Goal: Task Accomplishment & Management: Use online tool/utility

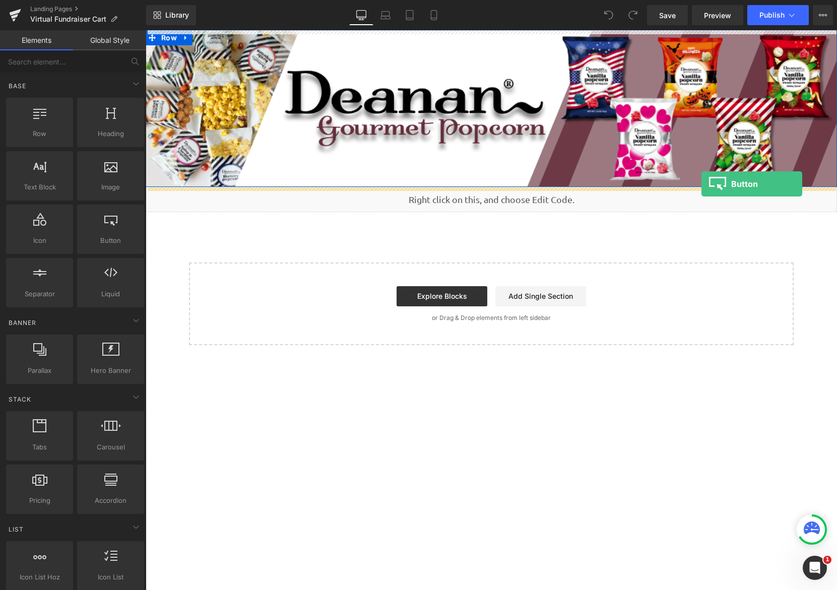
drag, startPoint x: 254, startPoint y: 265, endPoint x: 702, endPoint y: 184, distance: 454.9
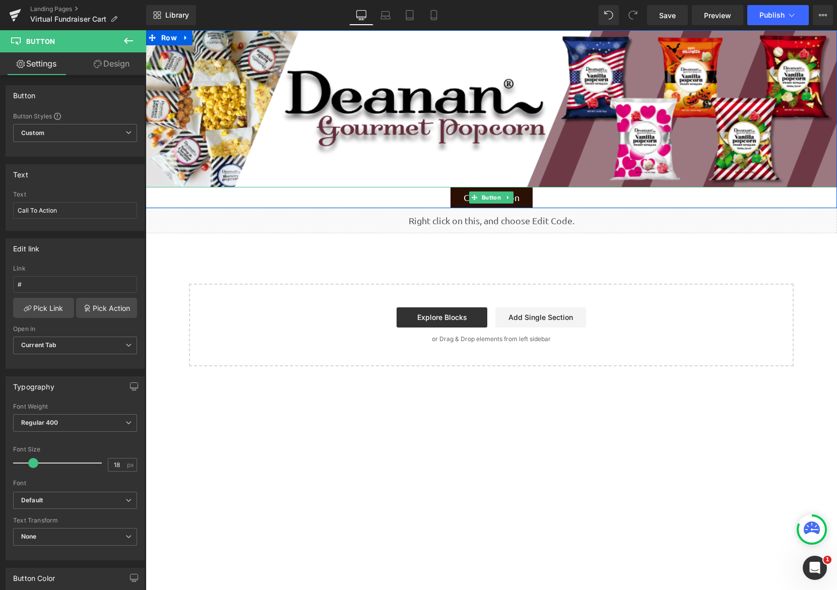
click at [496, 197] on span "Button" at bounding box center [491, 198] width 23 height 12
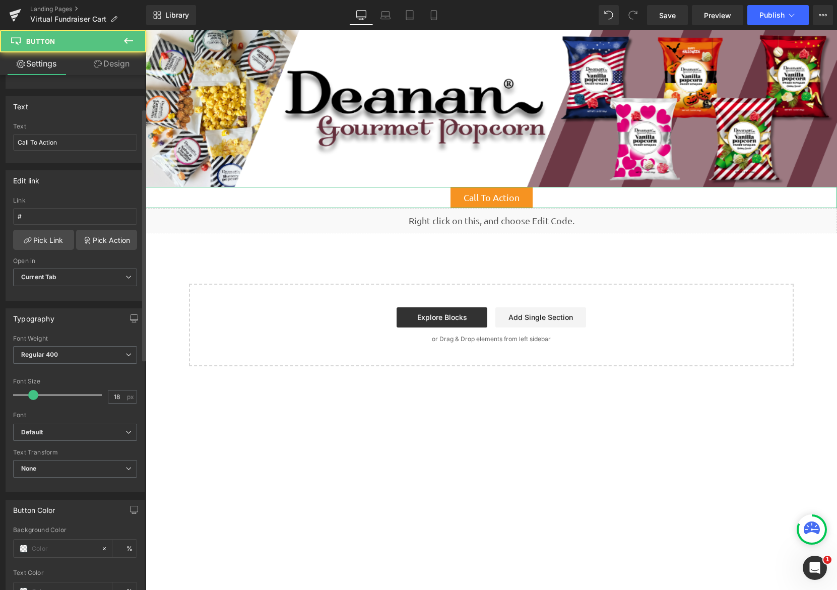
scroll to position [202, 0]
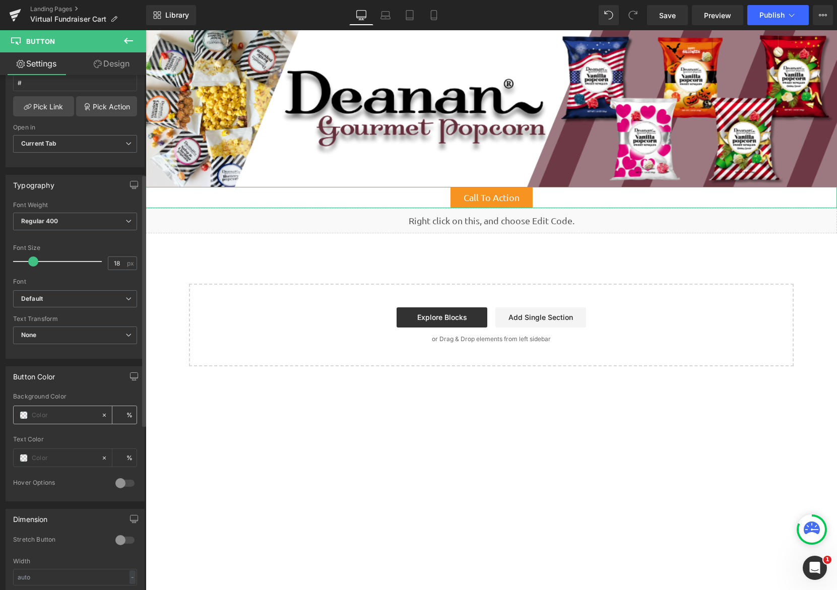
click at [57, 416] on input "text" at bounding box center [64, 415] width 65 height 11
paste input "#7b3e48"
type input "#7b3e48"
type input "0"
type input "#7b3e48"
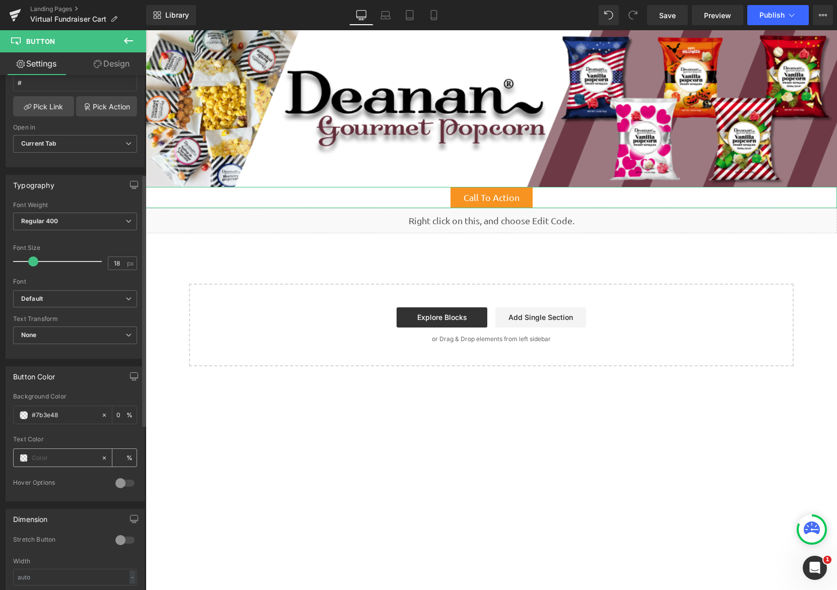
click at [63, 462] on input "text" at bounding box center [64, 458] width 65 height 11
type input "100"
type input "0"
click at [24, 462] on span at bounding box center [24, 458] width 8 height 8
click at [56, 459] on input "text" at bounding box center [64, 458] width 65 height 11
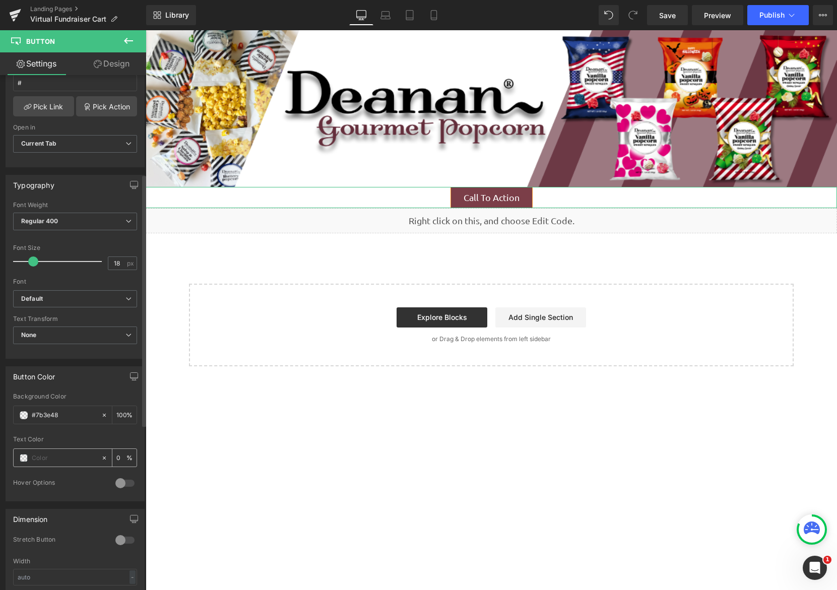
paste input "#ffffff"
type input "#ffffff"
type input "100"
click at [70, 482] on div "Hover Options" at bounding box center [59, 484] width 92 height 11
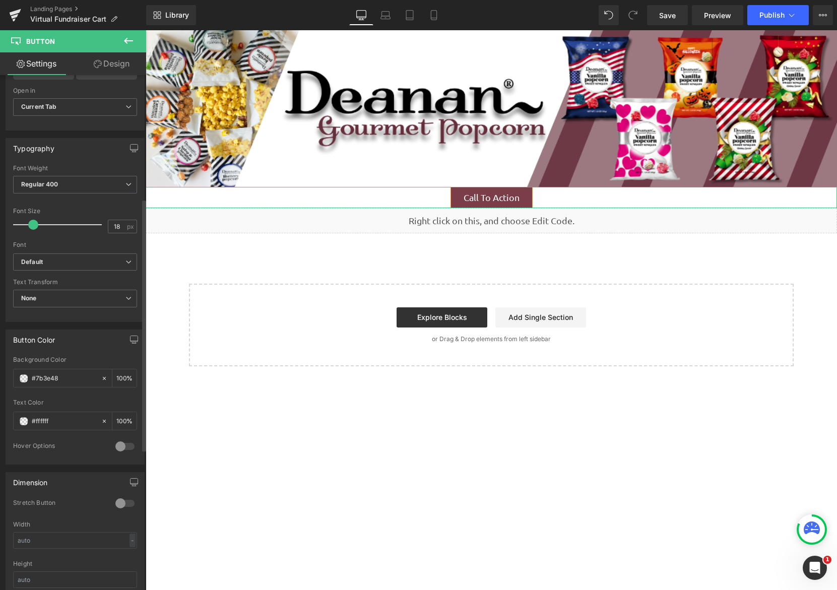
scroll to position [252, 0]
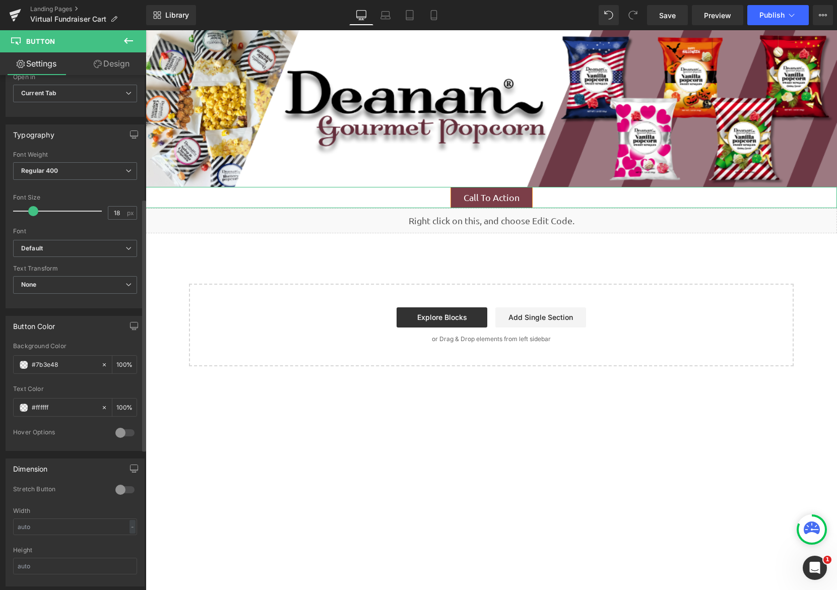
click at [122, 433] on div at bounding box center [125, 433] width 24 height 16
click at [64, 468] on input "text" at bounding box center [64, 472] width 65 height 11
paste input "#37f707"
type input "#37f707"
type input "0"
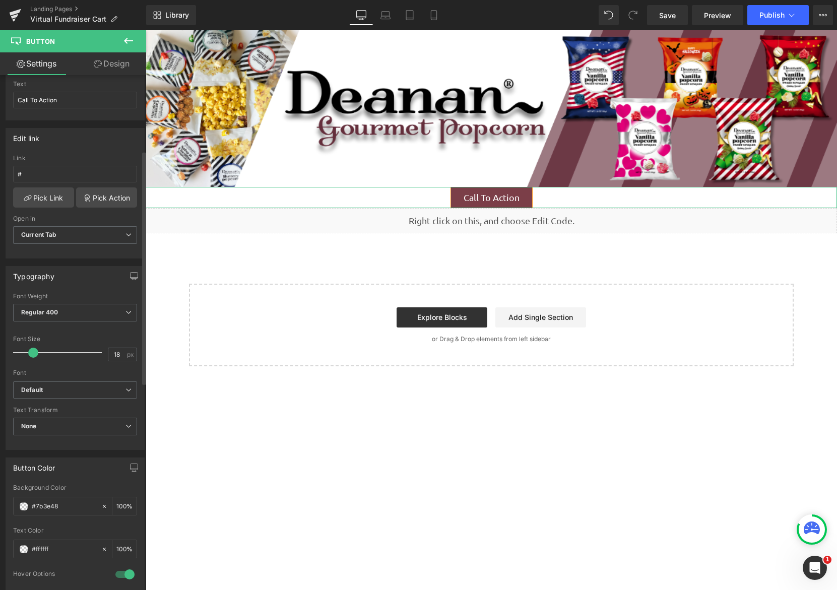
scroll to position [101, 0]
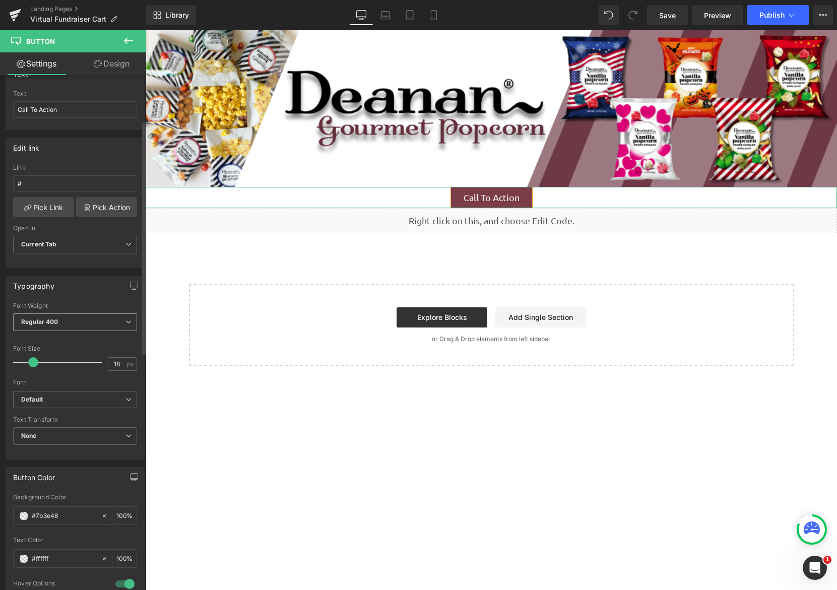
type input "#37f707"
click at [88, 326] on span "Regular 400" at bounding box center [75, 323] width 124 height 18
type input "100"
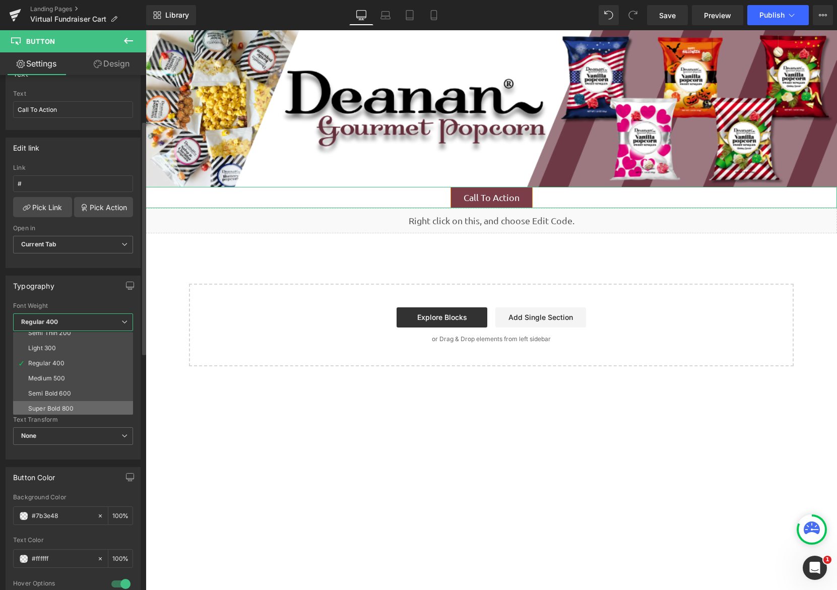
scroll to position [0, 0]
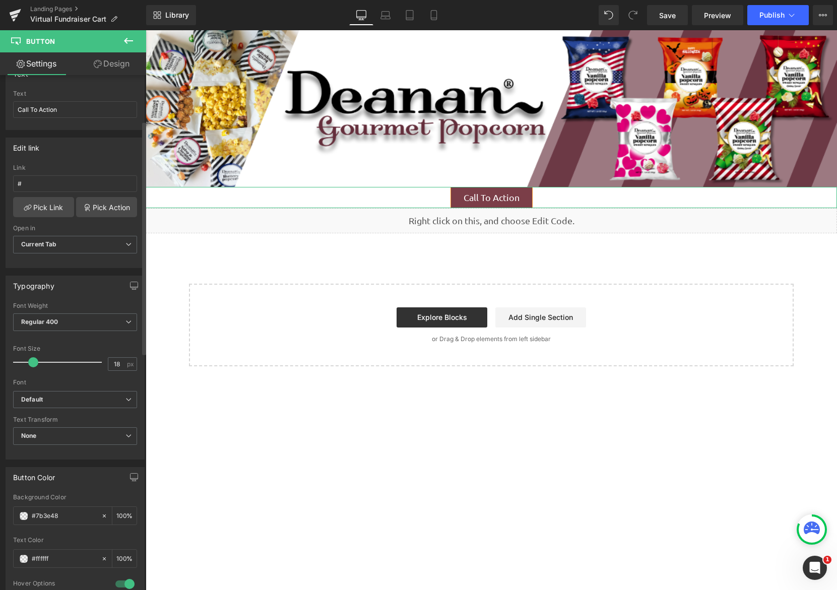
click at [71, 288] on div "Typography" at bounding box center [75, 285] width 138 height 19
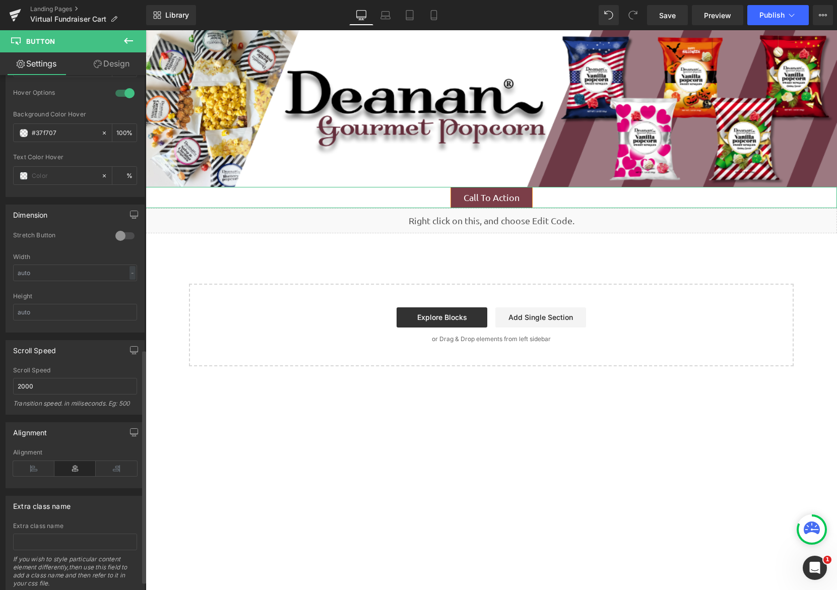
scroll to position [605, 0]
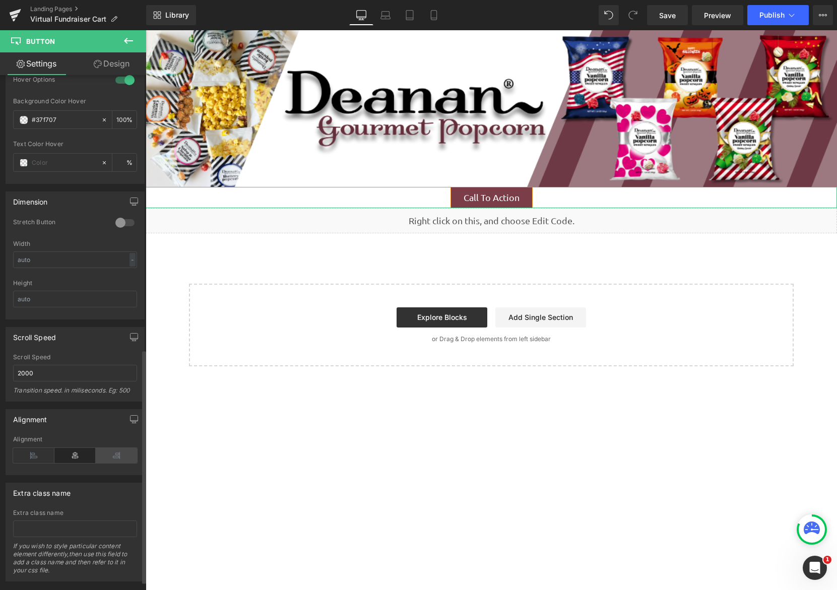
click at [122, 453] on icon at bounding box center [116, 455] width 41 height 15
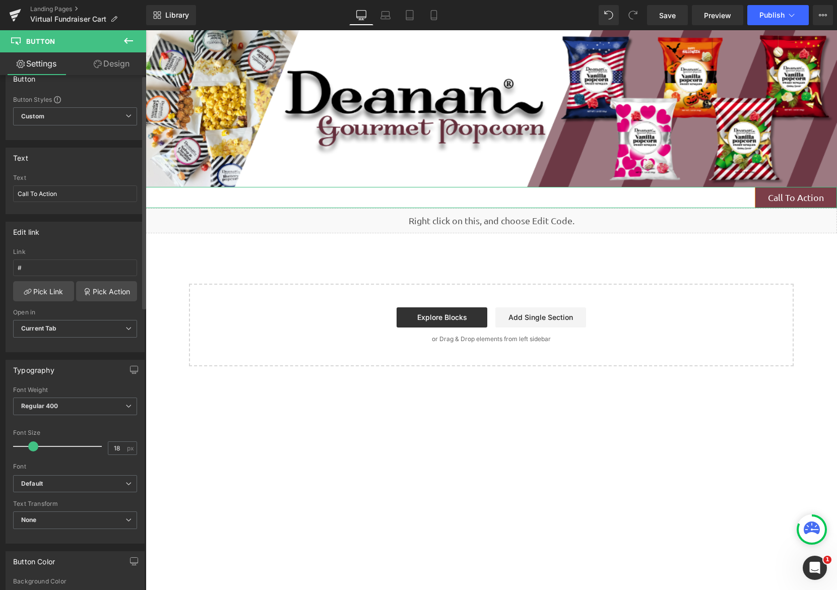
scroll to position [0, 0]
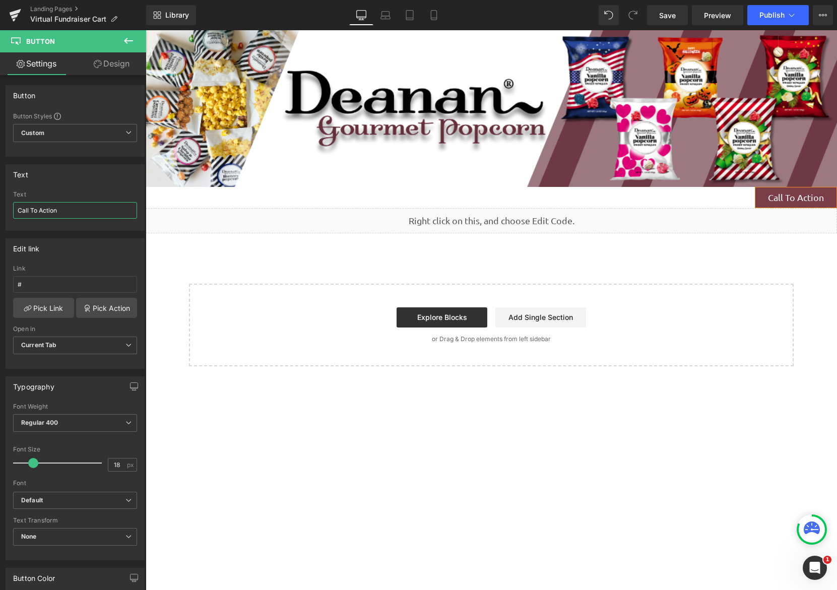
drag, startPoint x: 70, startPoint y: 207, endPoint x: -8, endPoint y: 217, distance: 78.8
click at [0, 217] on html "Button You are previewing how the will restyle your page. You can not edit Elem…" at bounding box center [418, 295] width 837 height 590
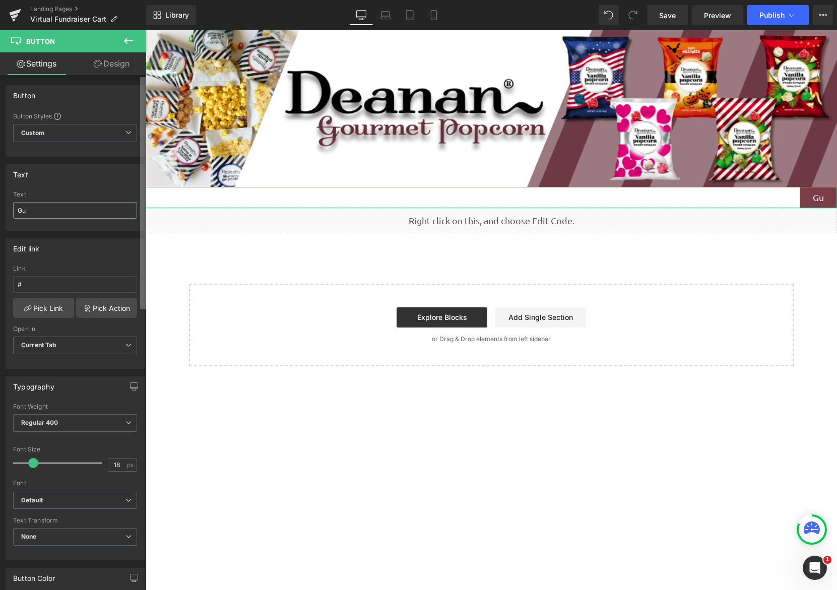
type input "G"
type input "Home"
click at [41, 309] on link "Pick Link" at bounding box center [43, 308] width 61 height 20
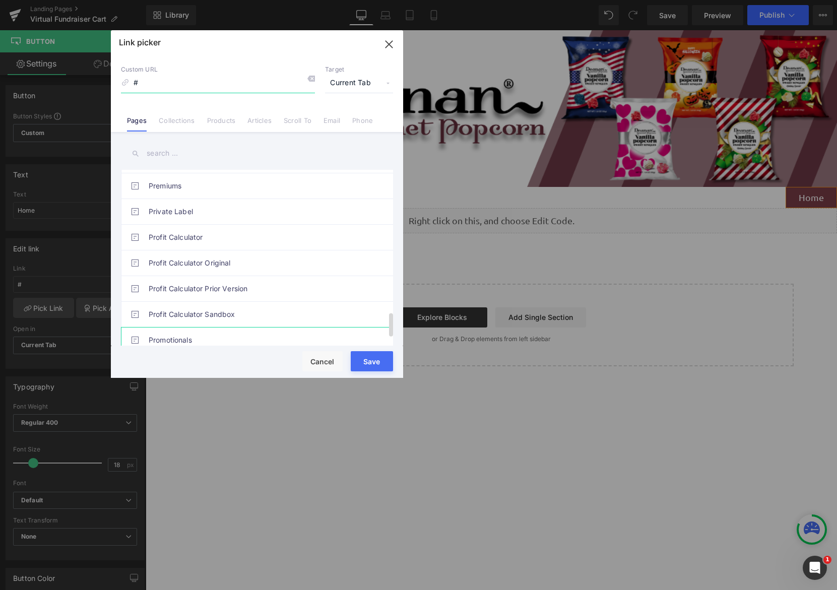
scroll to position [862, 0]
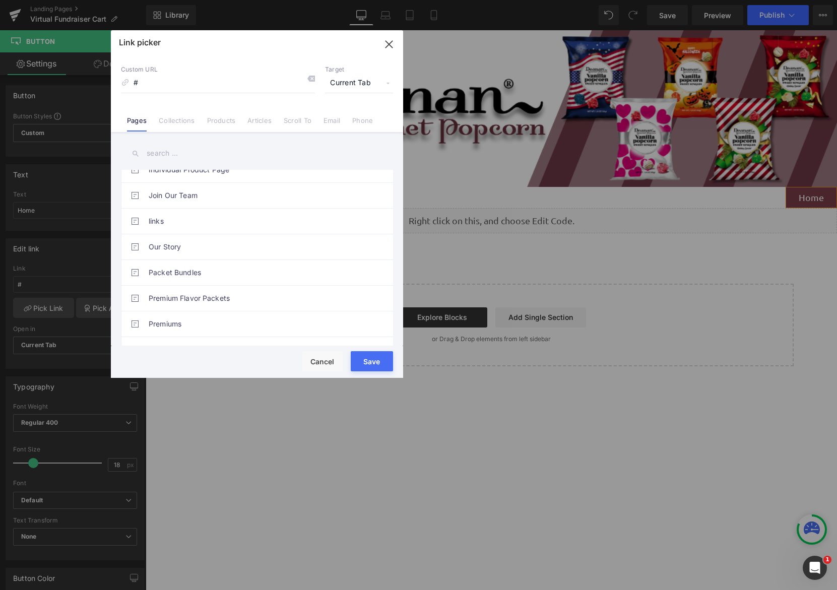
click at [186, 151] on input "text" at bounding box center [257, 153] width 272 height 23
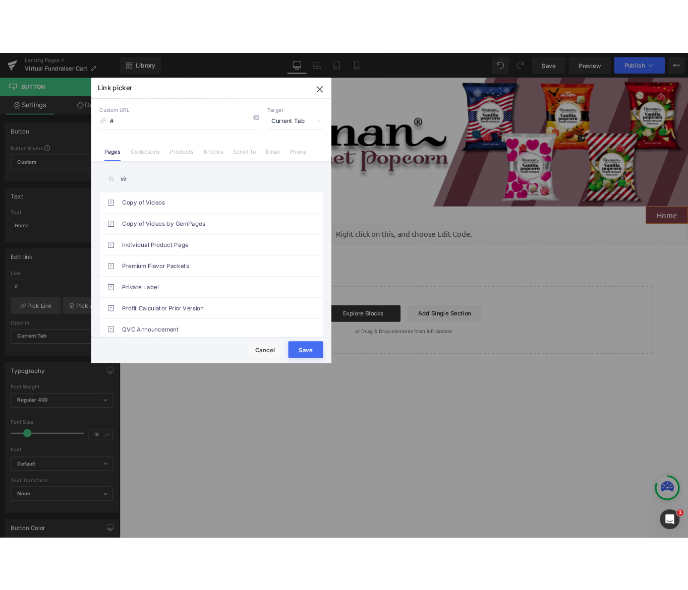
scroll to position [0, 0]
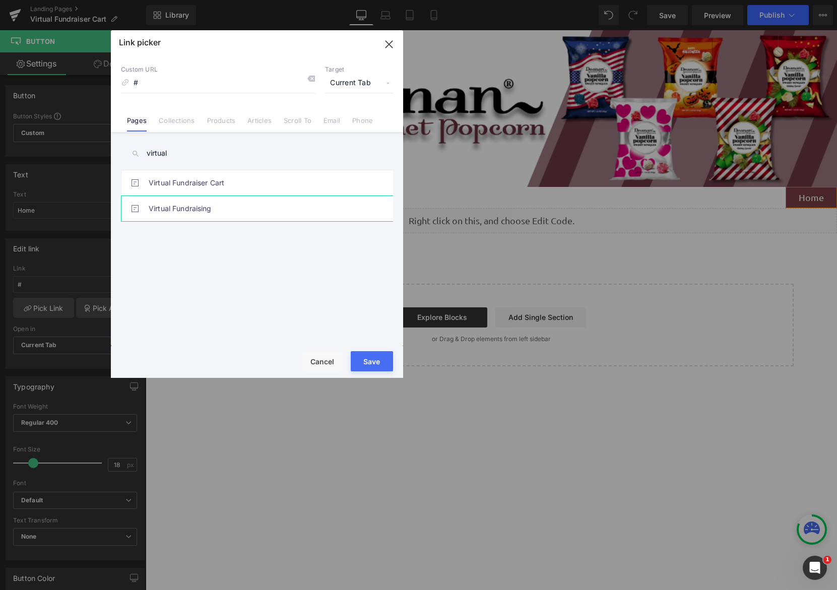
type input "virtual"
click at [189, 214] on link "Virtual Fundraising" at bounding box center [260, 208] width 222 height 25
type input "/pages/wylie-east-band"
click at [372, 356] on button "Save" at bounding box center [372, 361] width 42 height 20
type input "/pages/wylie-east-band"
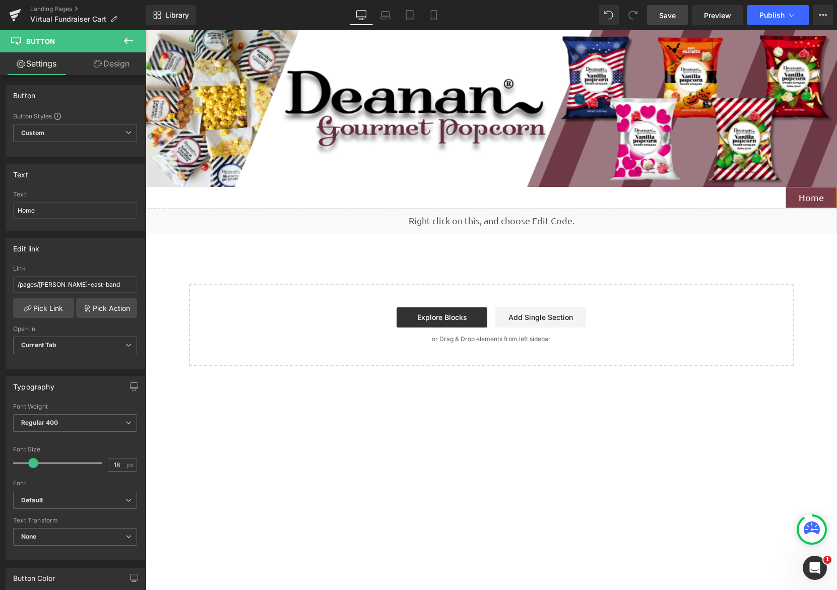
click at [675, 15] on span "Save" at bounding box center [667, 15] width 17 height 11
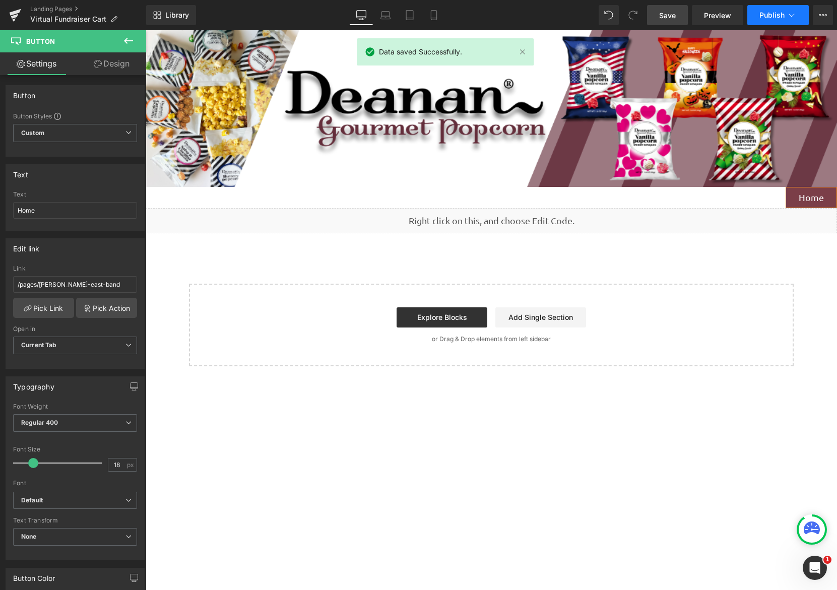
click at [768, 15] on span "Publish" at bounding box center [772, 15] width 25 height 8
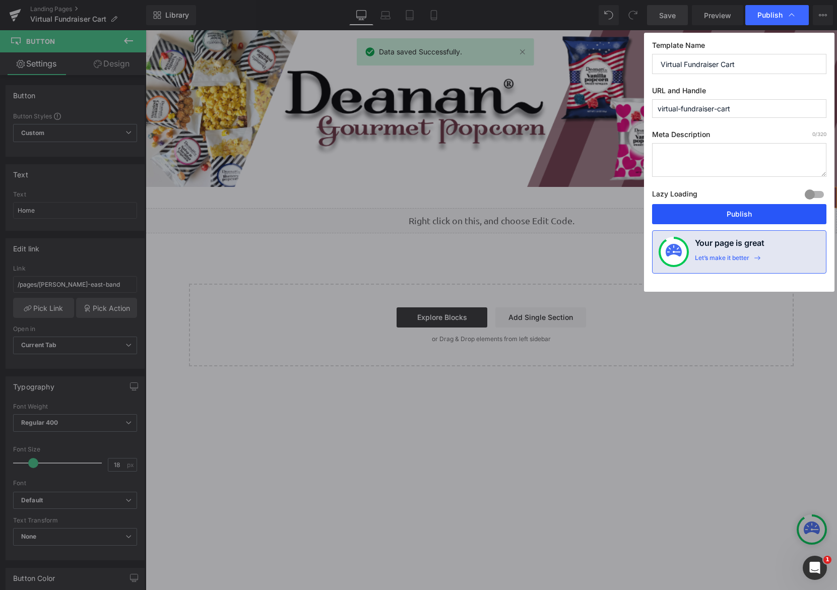
click at [741, 214] on button "Publish" at bounding box center [739, 214] width 174 height 20
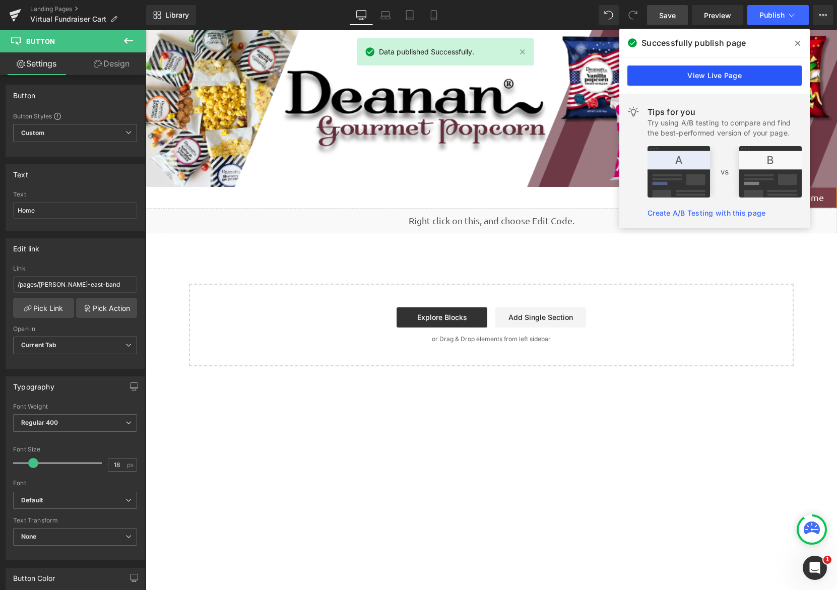
click at [757, 73] on link "View Live Page" at bounding box center [715, 76] width 174 height 20
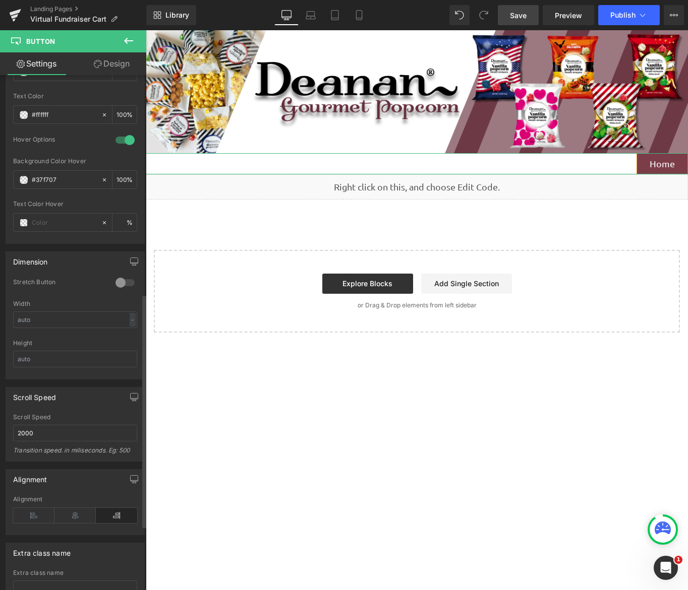
scroll to position [555, 0]
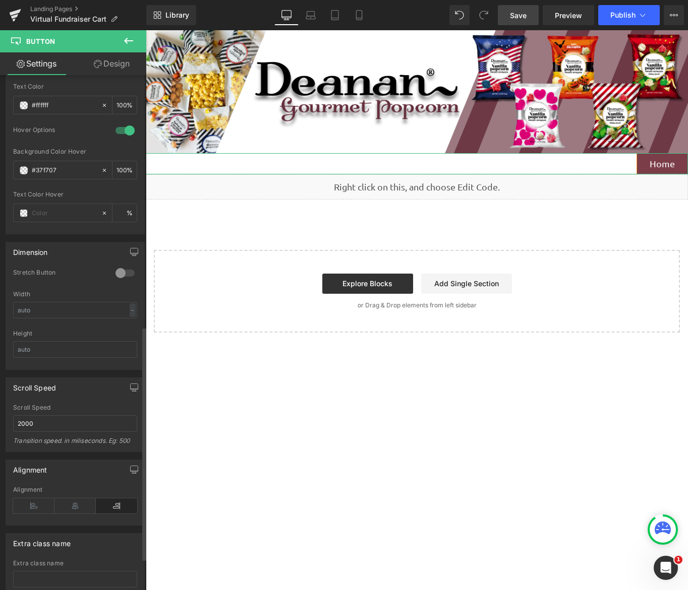
click at [116, 275] on div at bounding box center [125, 273] width 24 height 16
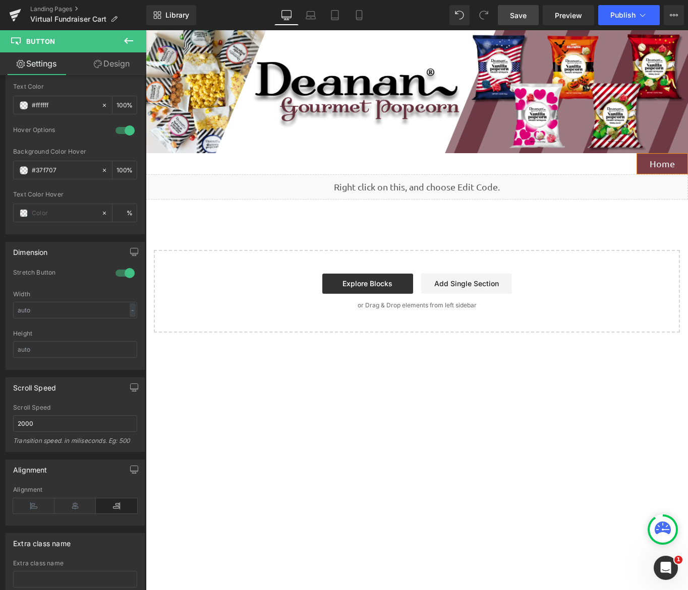
click at [514, 16] on span "Save" at bounding box center [518, 15] width 17 height 11
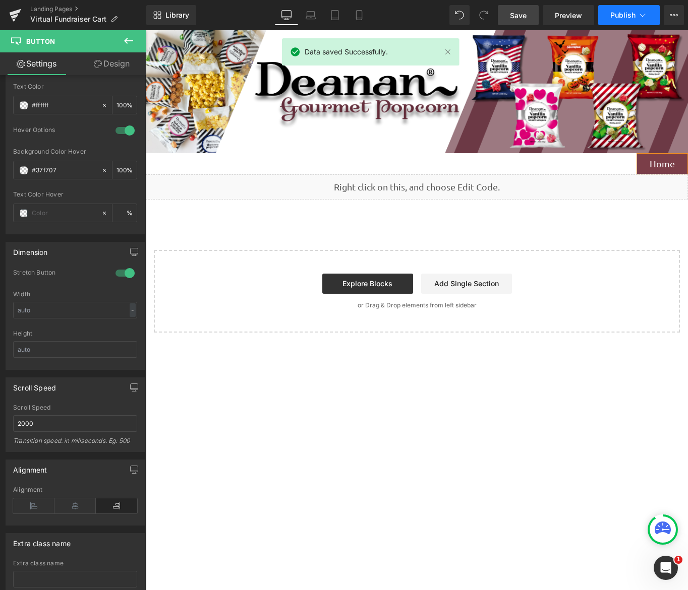
click at [615, 14] on span "Publish" at bounding box center [622, 15] width 25 height 8
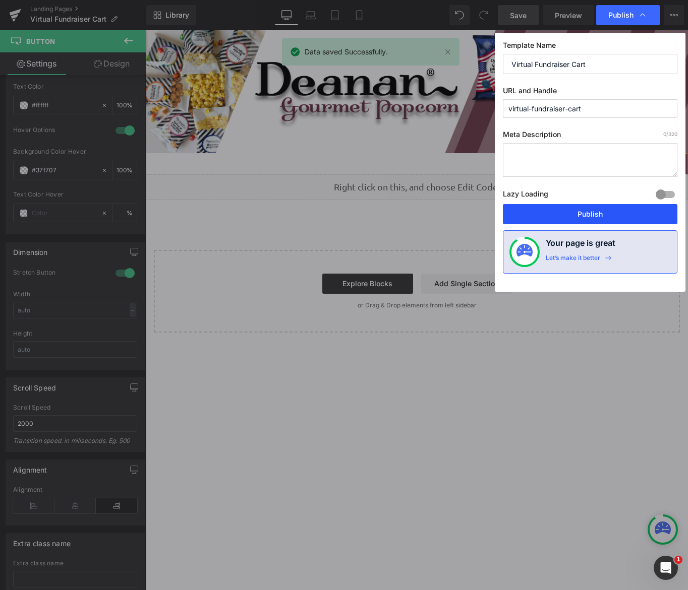
click at [572, 214] on button "Publish" at bounding box center [590, 214] width 174 height 20
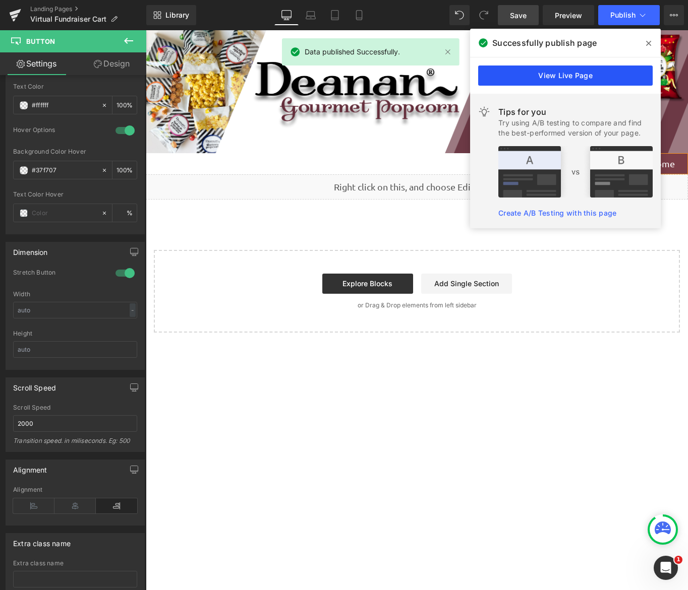
click at [583, 67] on link "View Live Page" at bounding box center [565, 76] width 174 height 20
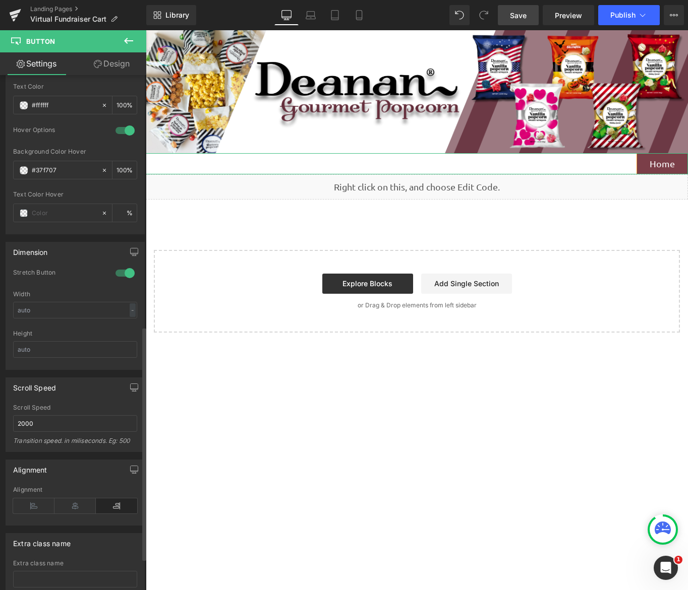
click at [124, 272] on div at bounding box center [125, 273] width 24 height 16
click at [118, 351] on input "text" at bounding box center [75, 349] width 124 height 17
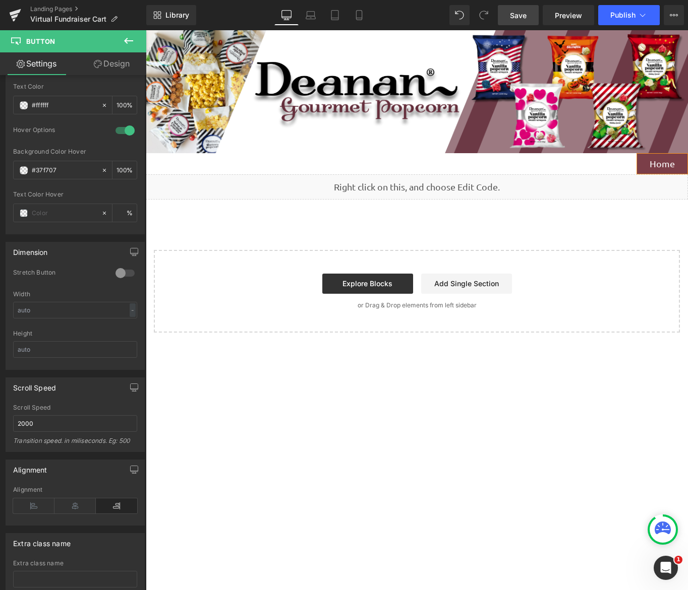
drag, startPoint x: 241, startPoint y: 189, endPoint x: 241, endPoint y: 204, distance: 15.1
click at [241, 204] on body "Image Home Button Row Liquid Select your layout" at bounding box center [417, 310] width 542 height 560
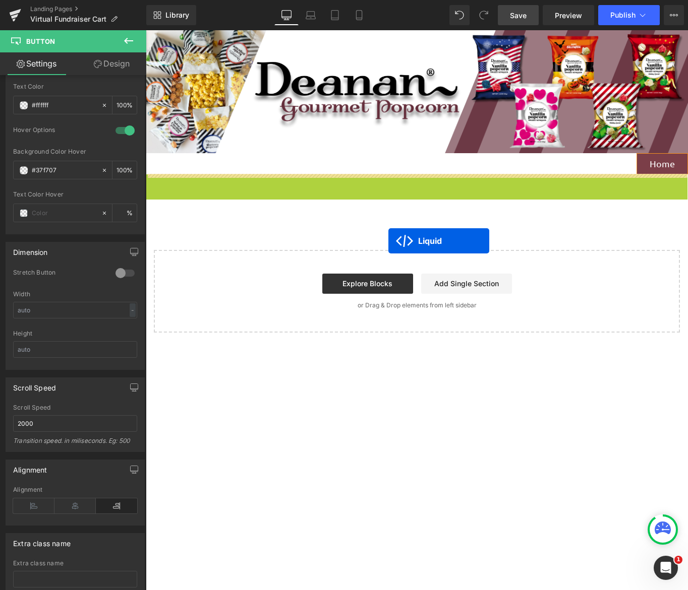
drag, startPoint x: 385, startPoint y: 184, endPoint x: 388, endPoint y: 241, distance: 57.1
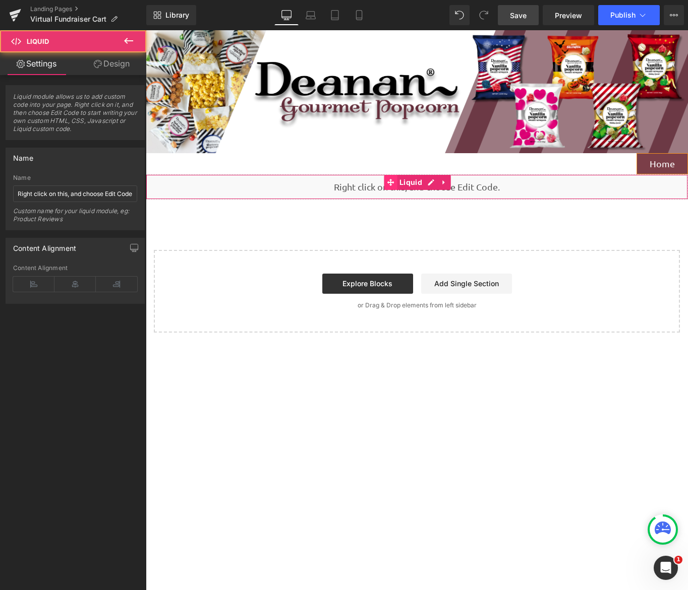
click at [387, 177] on span at bounding box center [390, 182] width 13 height 15
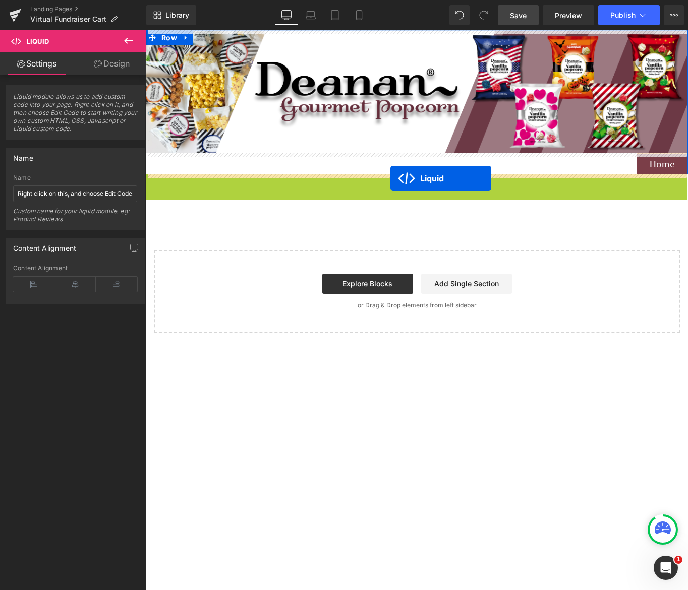
drag, startPoint x: 393, startPoint y: 185, endPoint x: 390, endPoint y: 178, distance: 7.2
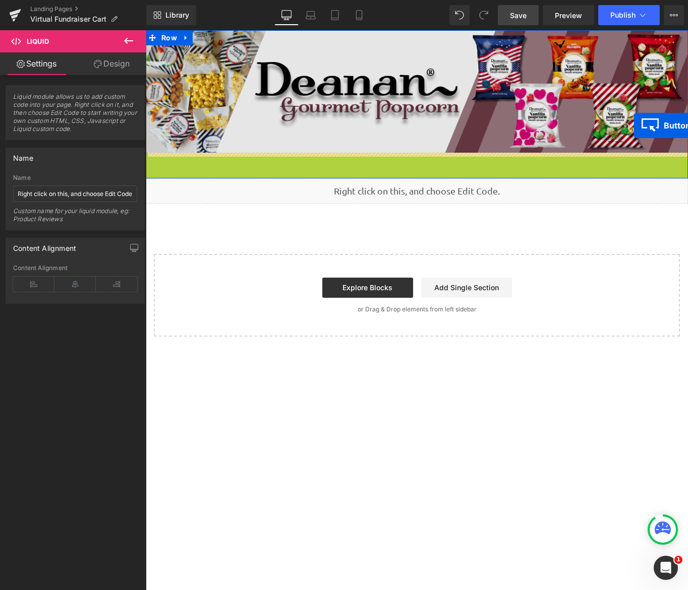
drag, startPoint x: 647, startPoint y: 163, endPoint x: 634, endPoint y: 126, distance: 40.2
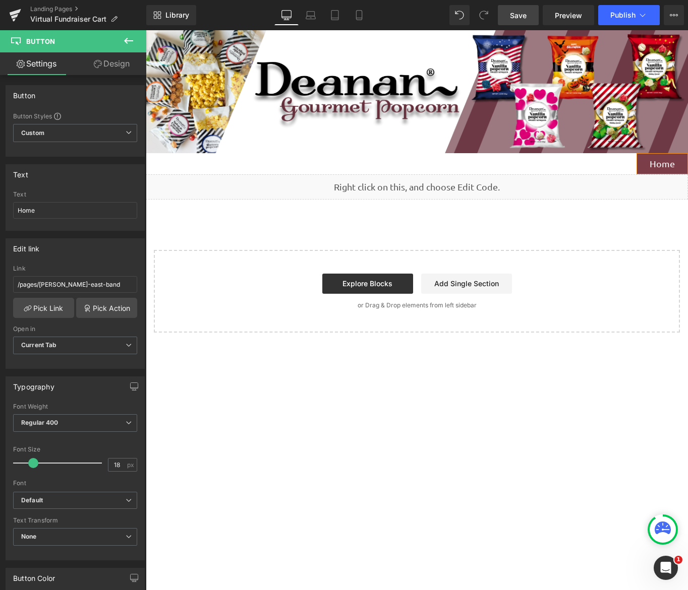
click at [128, 44] on icon at bounding box center [129, 41] width 12 height 12
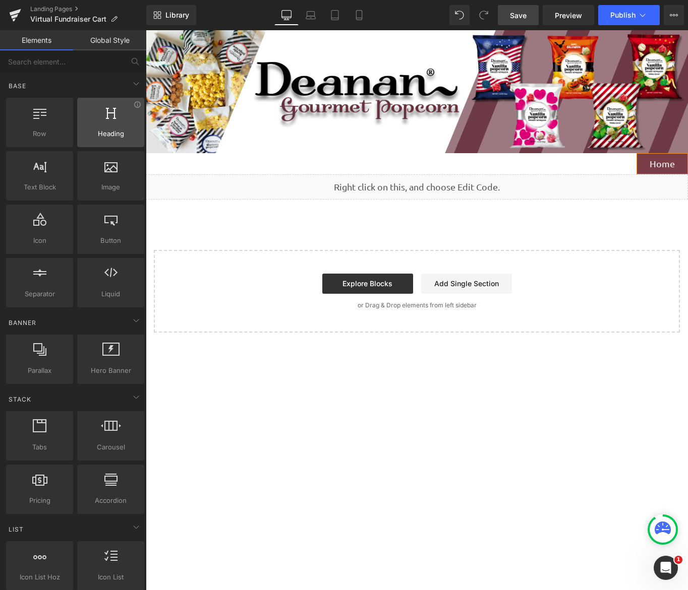
click at [128, 125] on div at bounding box center [110, 117] width 61 height 23
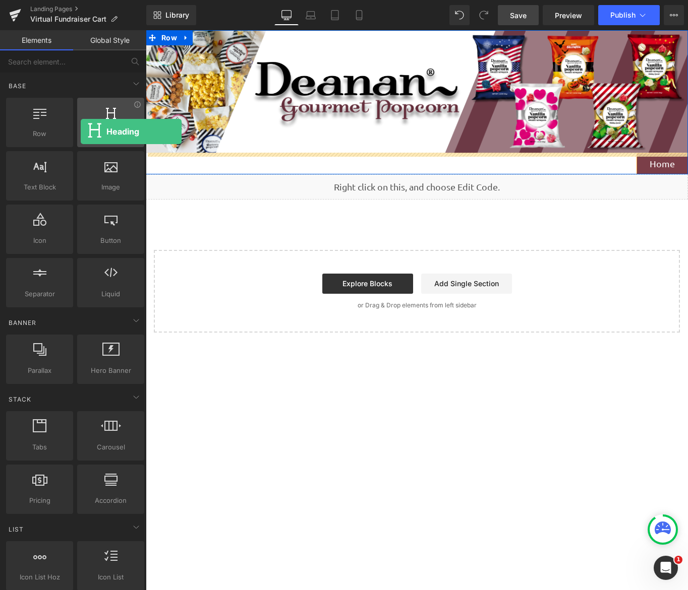
drag, startPoint x: 106, startPoint y: 136, endPoint x: 81, endPoint y: 132, distance: 25.6
click at [81, 132] on span "Heading" at bounding box center [110, 134] width 61 height 11
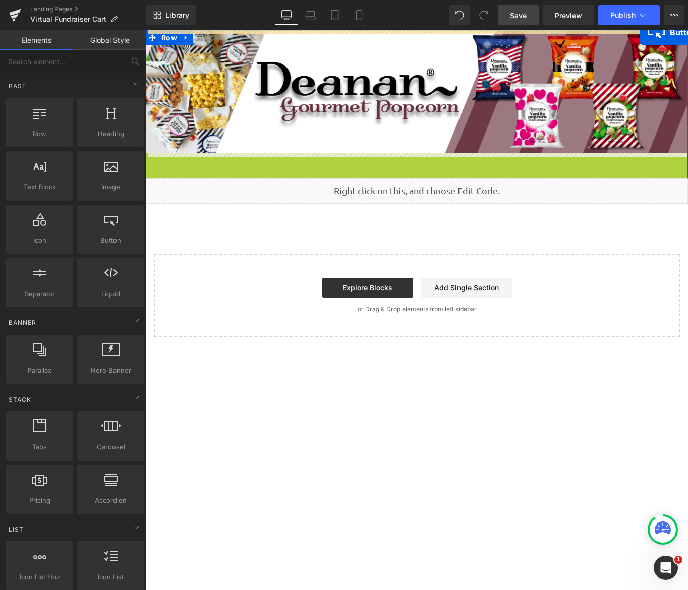
drag, startPoint x: 646, startPoint y: 167, endPoint x: 640, endPoint y: 32, distance: 134.7
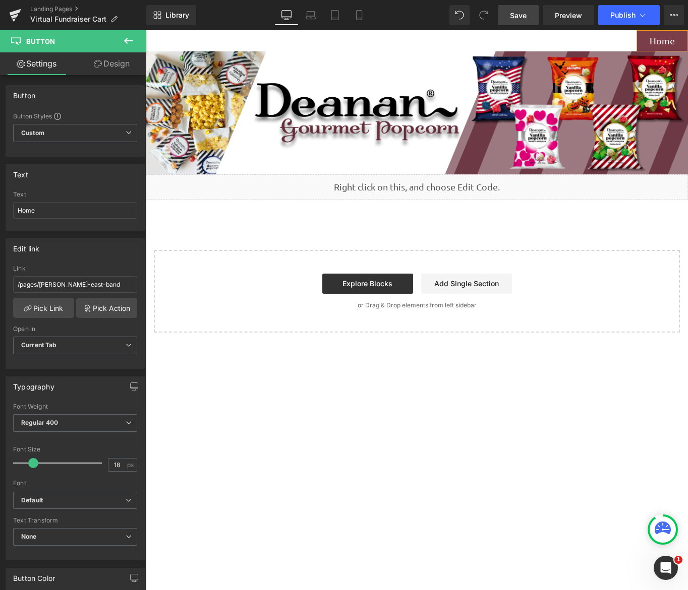
click at [521, 19] on span "Save" at bounding box center [518, 15] width 17 height 11
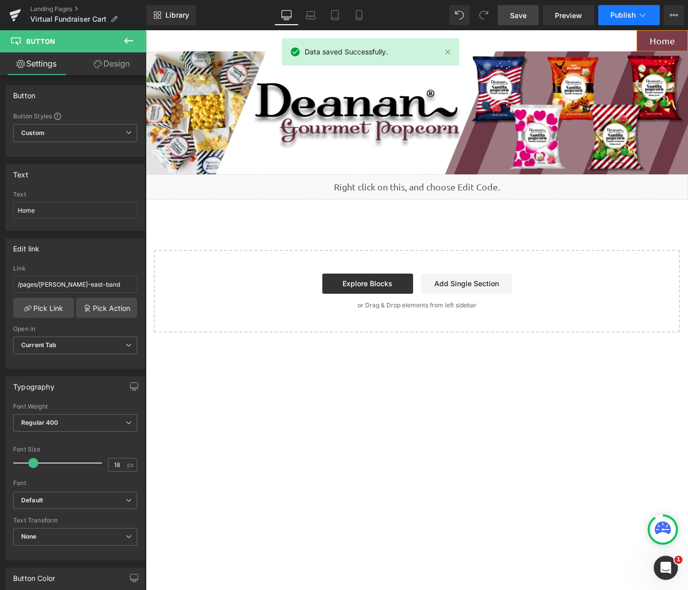
click at [615, 15] on span "Publish" at bounding box center [622, 15] width 25 height 8
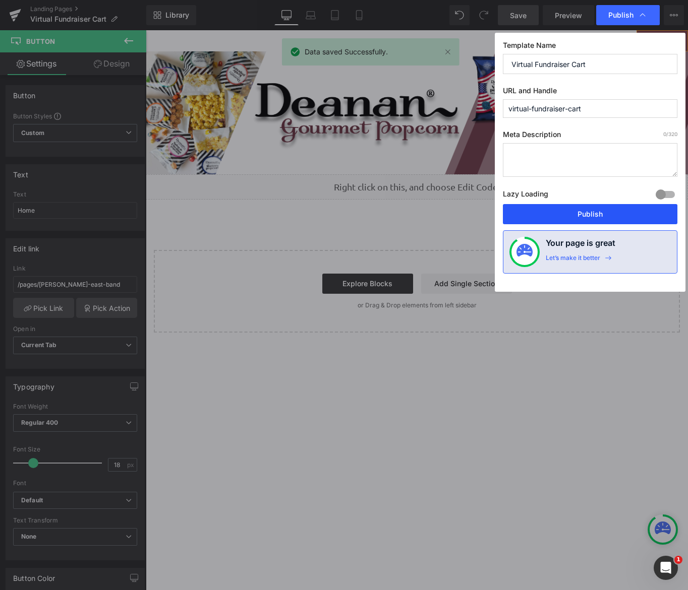
click at [584, 220] on button "Publish" at bounding box center [590, 214] width 174 height 20
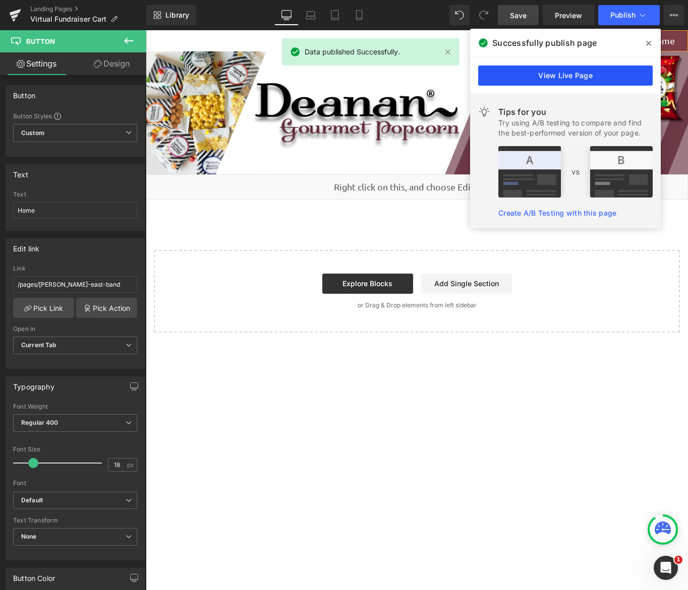
click at [613, 73] on link "View Live Page" at bounding box center [565, 76] width 174 height 20
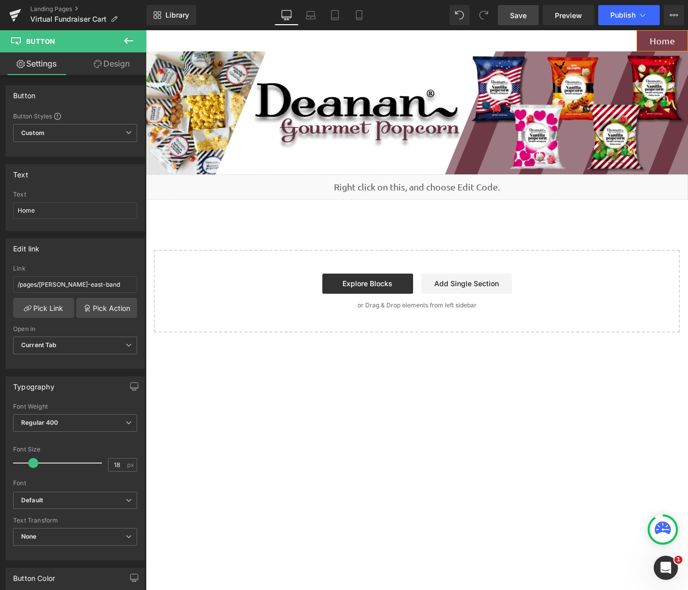
click at [170, 236] on div "Home Button Image Row Liquid Select your layout" at bounding box center [417, 181] width 542 height 303
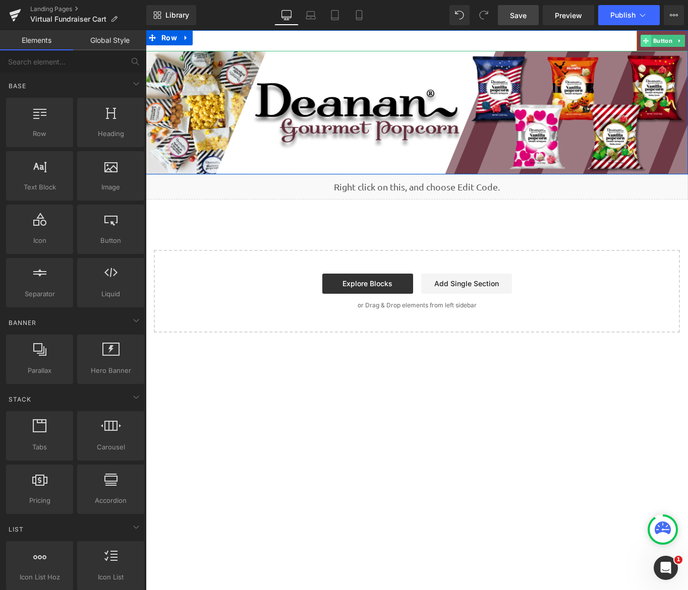
click at [648, 38] on icon at bounding box center [645, 41] width 6 height 6
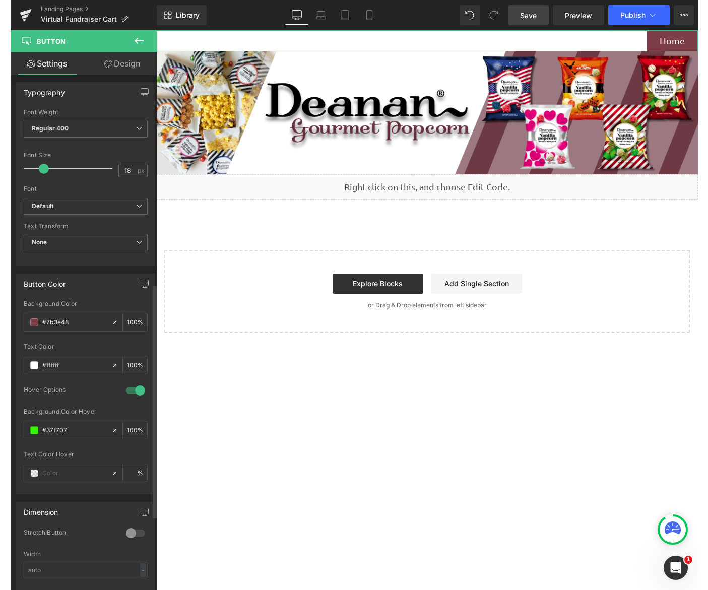
scroll to position [504, 0]
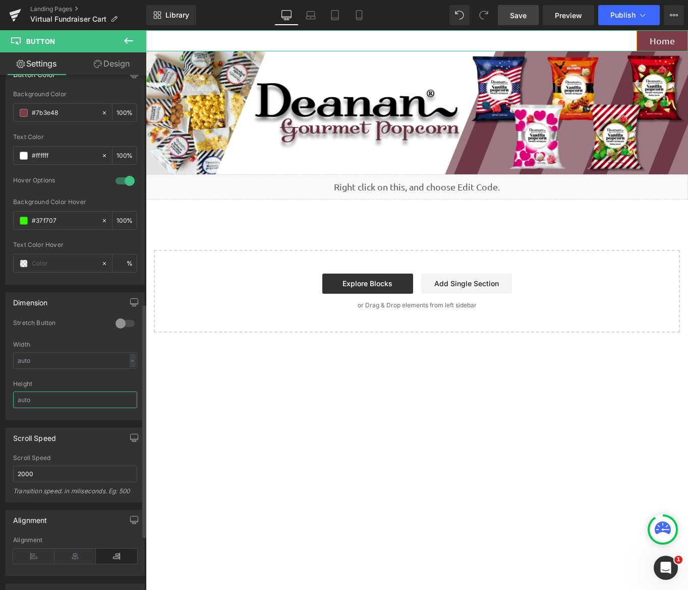
click at [39, 402] on input "text" at bounding box center [75, 400] width 124 height 17
type input "40"
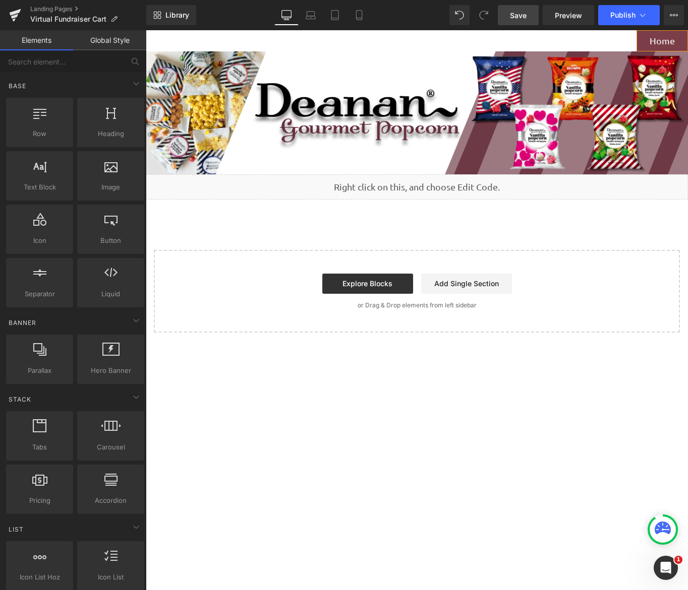
click at [177, 411] on body "Home Button Image Row Liquid Select your layout" at bounding box center [417, 310] width 542 height 560
click at [517, 17] on span "Save" at bounding box center [518, 15] width 17 height 11
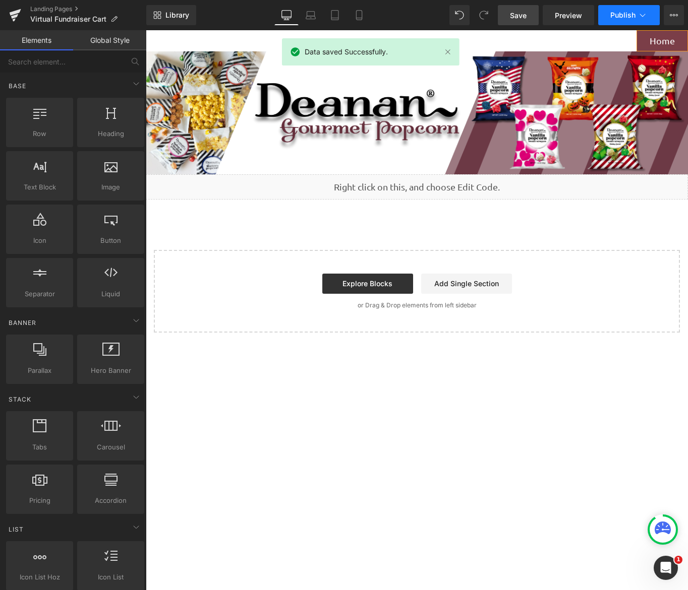
click at [622, 17] on span "Publish" at bounding box center [622, 15] width 25 height 8
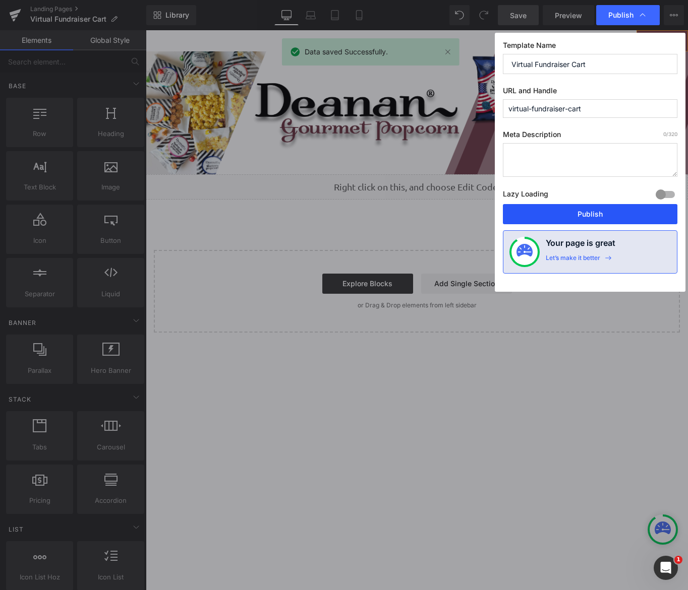
click at [564, 215] on button "Publish" at bounding box center [590, 214] width 174 height 20
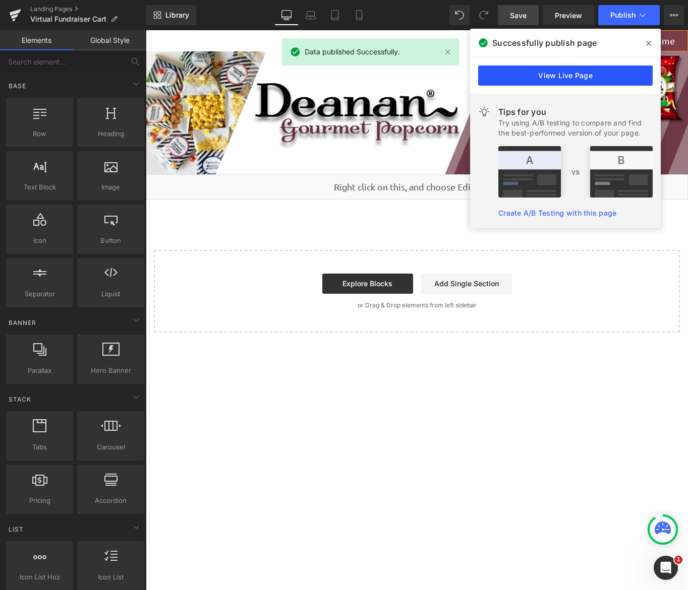
click at [587, 74] on link "View Live Page" at bounding box center [565, 76] width 174 height 20
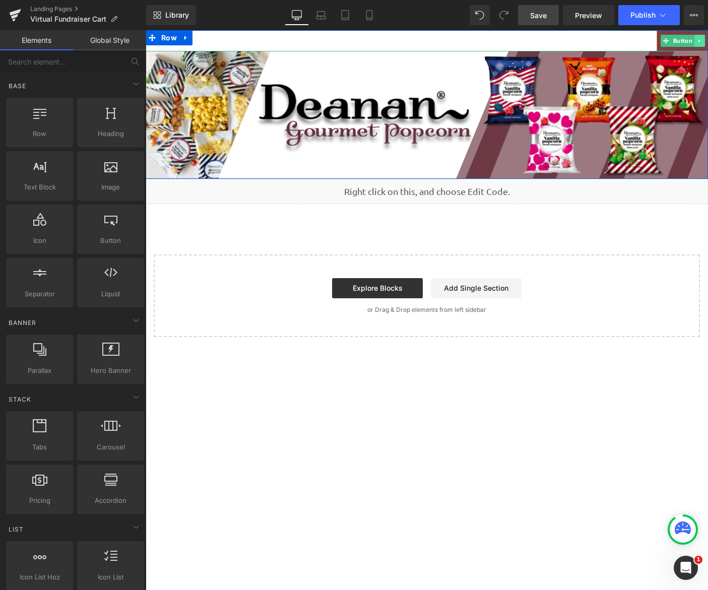
click at [697, 42] on icon at bounding box center [700, 41] width 6 height 6
click at [664, 41] on link "Button" at bounding box center [678, 41] width 34 height 12
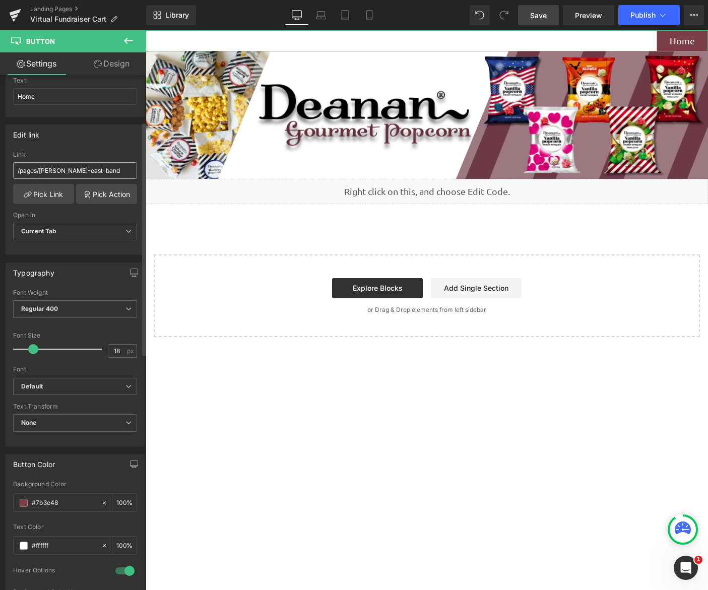
scroll to position [101, 0]
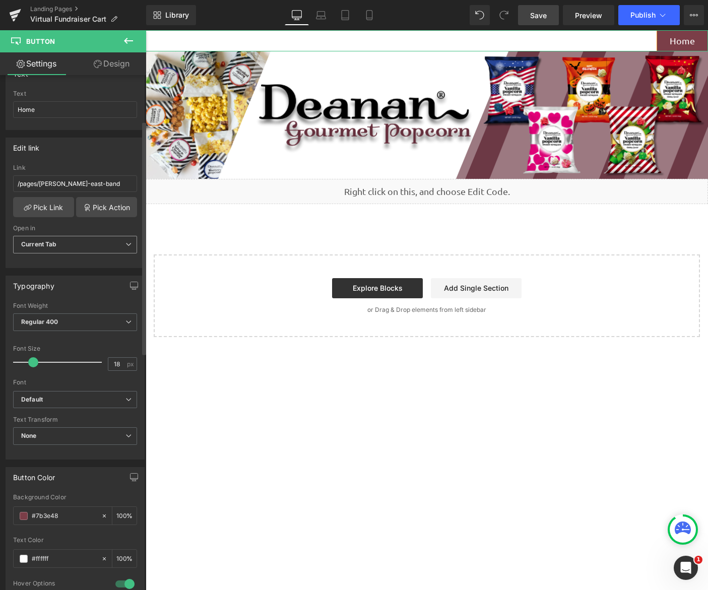
click at [94, 244] on span "Current Tab" at bounding box center [75, 245] width 124 height 18
click at [94, 244] on span "Current Tab" at bounding box center [73, 245] width 120 height 18
click at [107, 213] on link "Pick Action" at bounding box center [106, 207] width 61 height 20
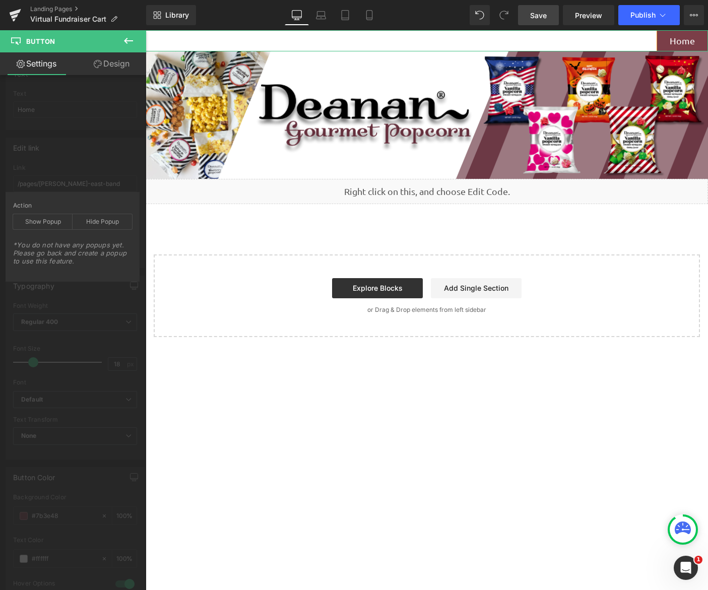
click at [114, 154] on div "Edit link /pages/wylie-east-band Link /pages/wylie-east-band Pick Link Pick Act…" at bounding box center [75, 199] width 151 height 138
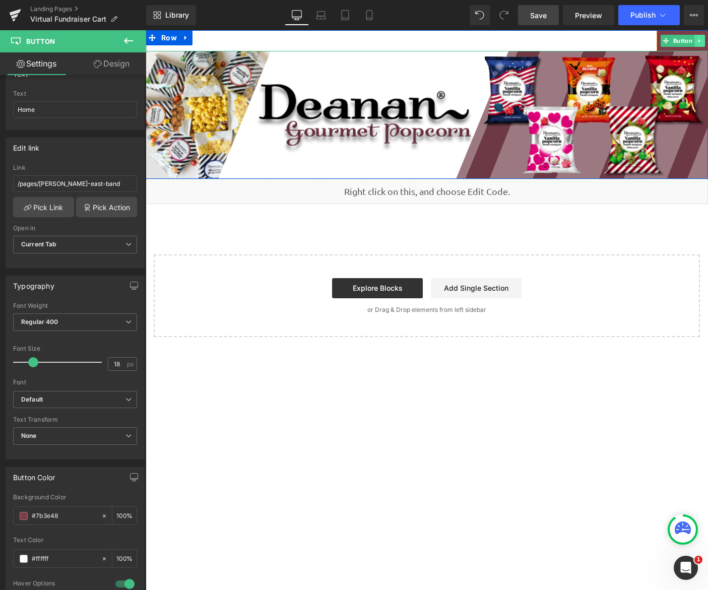
click at [700, 44] on link at bounding box center [700, 41] width 11 height 12
click at [704, 40] on icon at bounding box center [705, 41] width 6 height 6
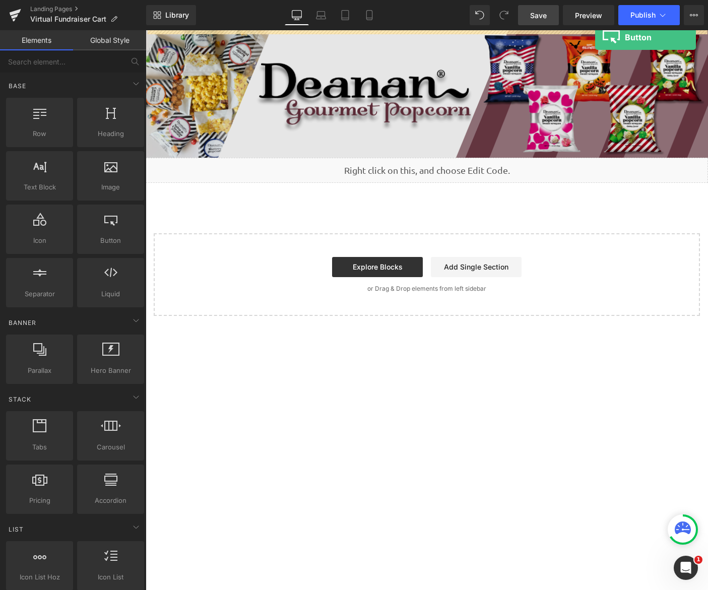
drag, startPoint x: 247, startPoint y: 276, endPoint x: 595, endPoint y: 37, distance: 422.5
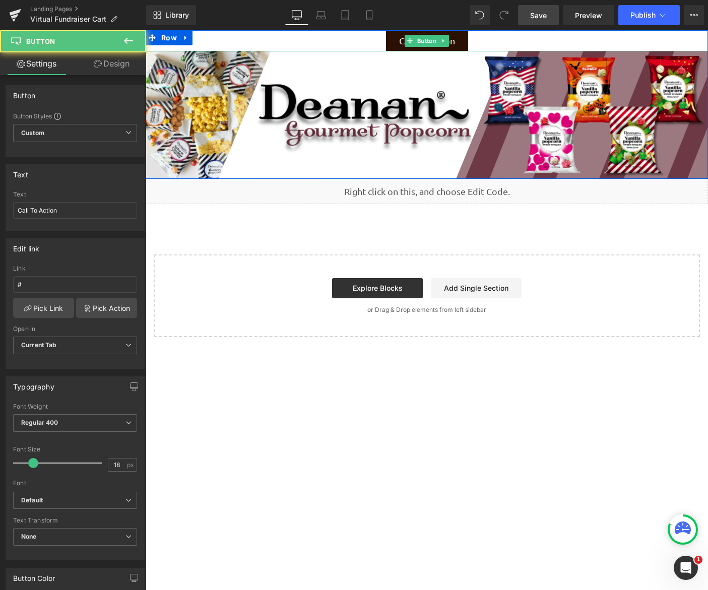
click at [398, 44] on link "Call To Action" at bounding box center [427, 40] width 82 height 21
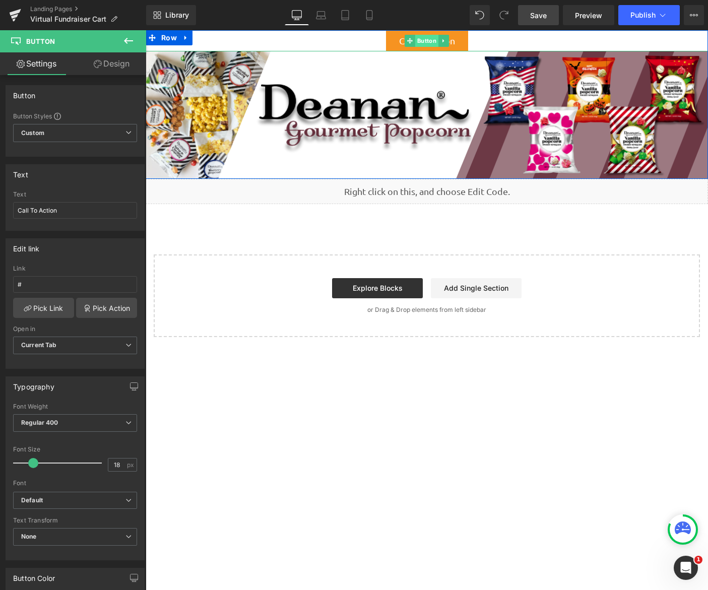
click at [426, 44] on span "Button" at bounding box center [426, 41] width 23 height 12
click at [447, 40] on link at bounding box center [444, 41] width 11 height 12
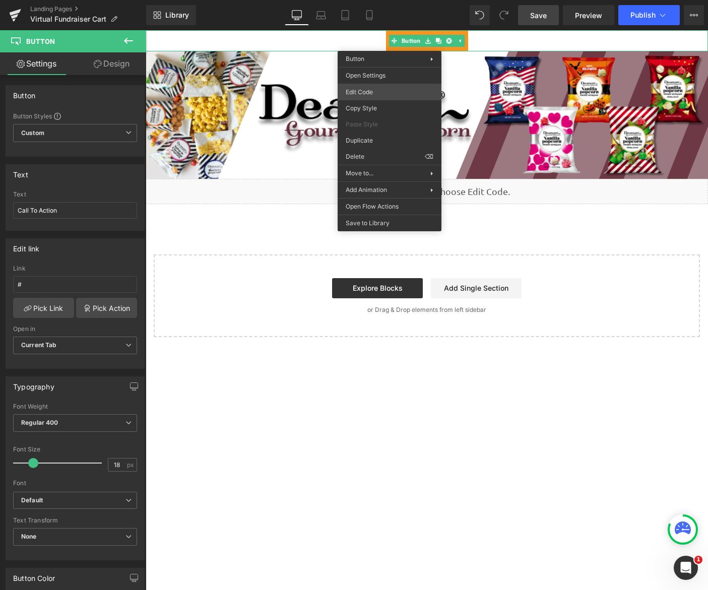
click at [408, 89] on body "Button You are previewing how the will restyle your page. You can not edit Elem…" at bounding box center [354, 295] width 708 height 590
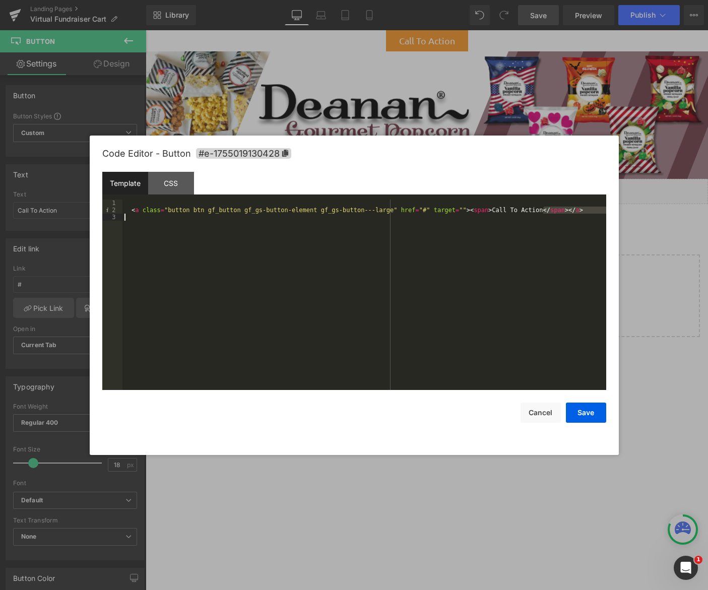
drag, startPoint x: 556, startPoint y: 213, endPoint x: 139, endPoint y: 216, distance: 417.0
click at [139, 216] on div "< a class = "button btn gf_button gf_gs-button-element gf_gs-button---large" hr…" at bounding box center [365, 302] width 484 height 205
click at [556, 209] on div "< a class = "button btn gf_button gf_gs-button-element gf_gs-button---large" hr…" at bounding box center [365, 295] width 484 height 191
drag, startPoint x: 536, startPoint y: 209, endPoint x: 190, endPoint y: 211, distance: 346.4
click at [190, 211] on div "< a class = "button btn gf_button gf_gs-button-element gf_gs-button---large" hr…" at bounding box center [365, 302] width 484 height 205
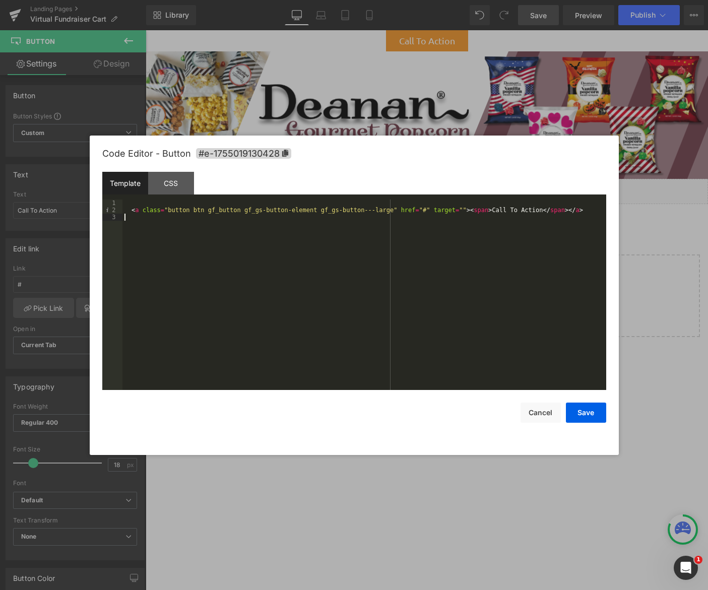
click at [167, 219] on div "< a class = "button btn gf_button gf_gs-button-element gf_gs-button---large" hr…" at bounding box center [365, 302] width 484 height 205
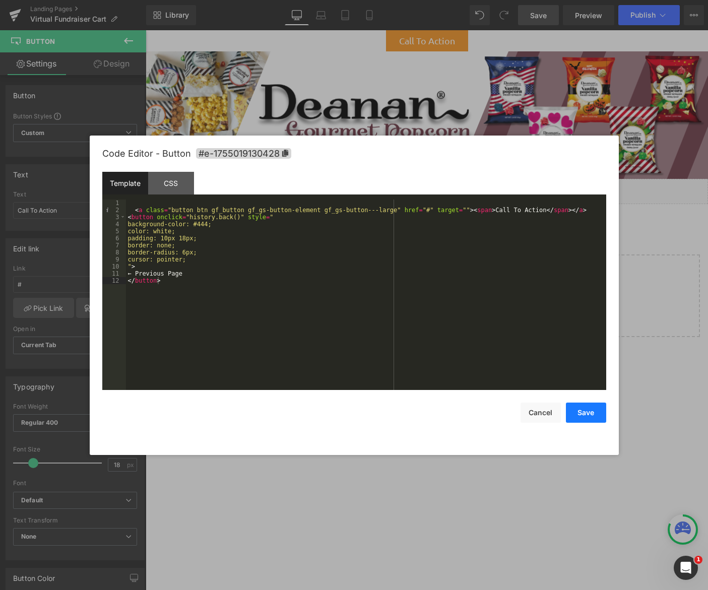
click at [592, 412] on button "Save" at bounding box center [586, 413] width 40 height 20
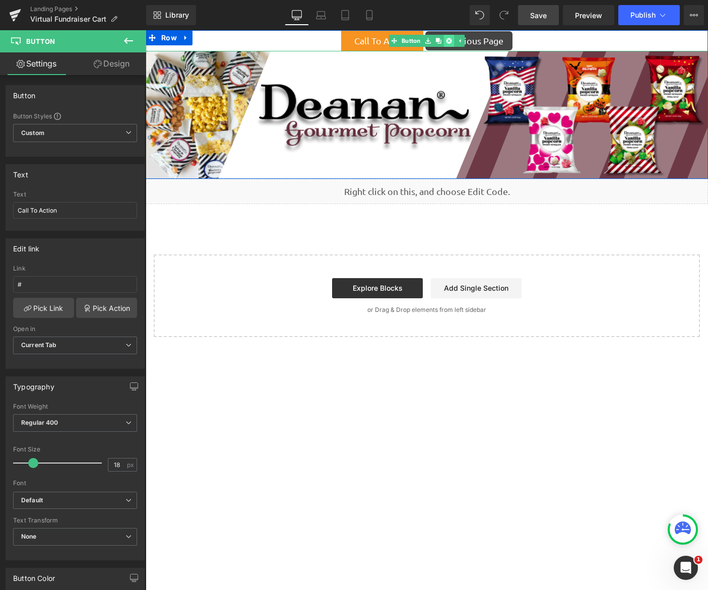
click at [447, 43] on icon at bounding box center [449, 41] width 6 height 6
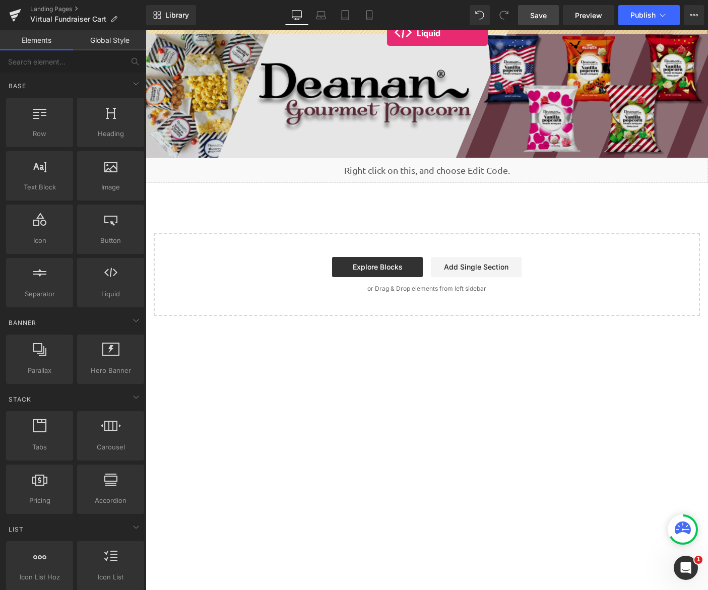
drag, startPoint x: 261, startPoint y: 324, endPoint x: 387, endPoint y: 33, distance: 317.2
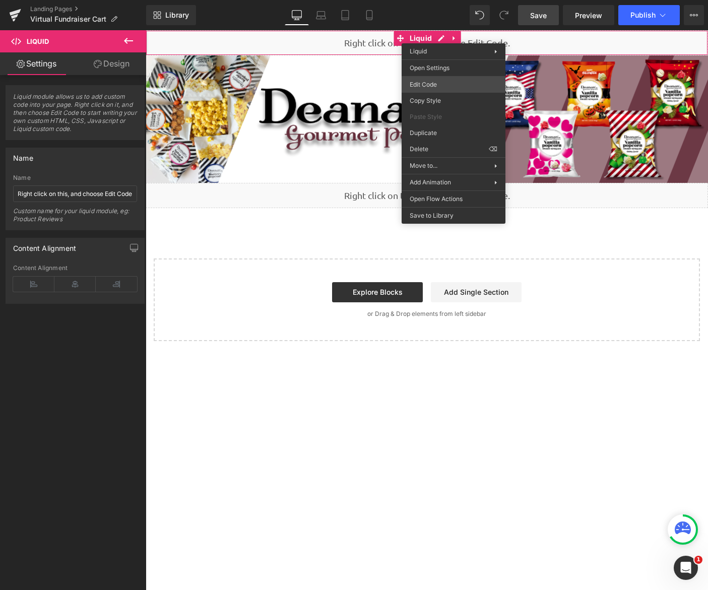
click at [442, 83] on body "Liquid You are previewing how the will restyle your page. You can not edit Elem…" at bounding box center [354, 295] width 708 height 590
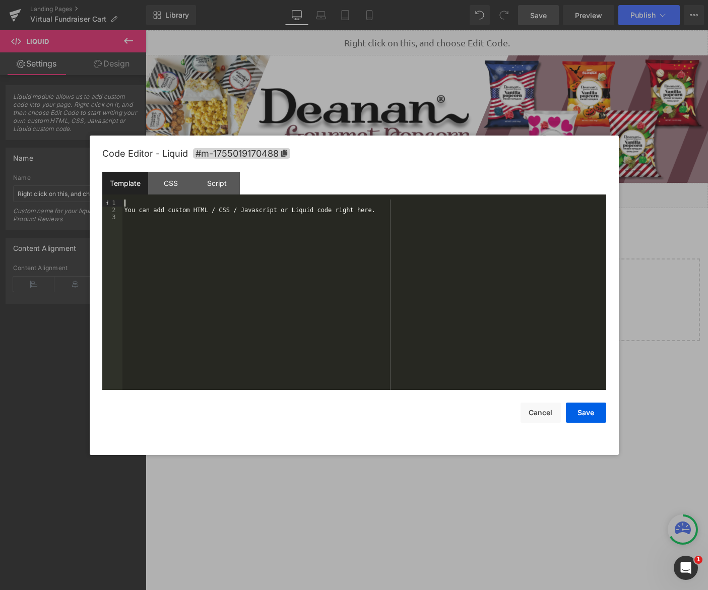
drag, startPoint x: 365, startPoint y: 206, endPoint x: 189, endPoint y: 209, distance: 176.5
click at [86, 202] on body "Liquid You are previewing how the will restyle your page. You can not edit Elem…" at bounding box center [354, 295] width 708 height 590
click at [366, 211] on div "You can add custom HTML / CSS / Javascript or Liquid code right here." at bounding box center [365, 302] width 484 height 205
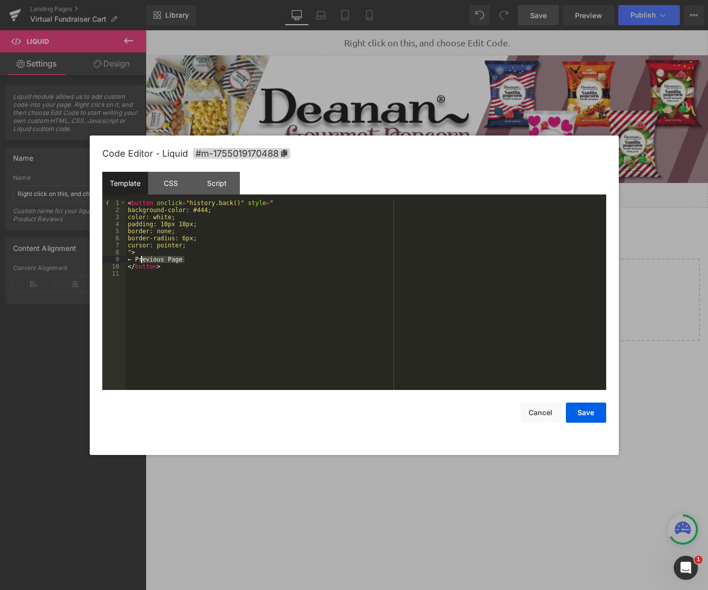
drag, startPoint x: 195, startPoint y: 260, endPoint x: 140, endPoint y: 258, distance: 55.5
click at [140, 258] on div "< button onclick = "history.back()" style = " background-color: #444; color: wh…" at bounding box center [366, 302] width 480 height 205
click at [584, 412] on button "Save" at bounding box center [586, 413] width 40 height 20
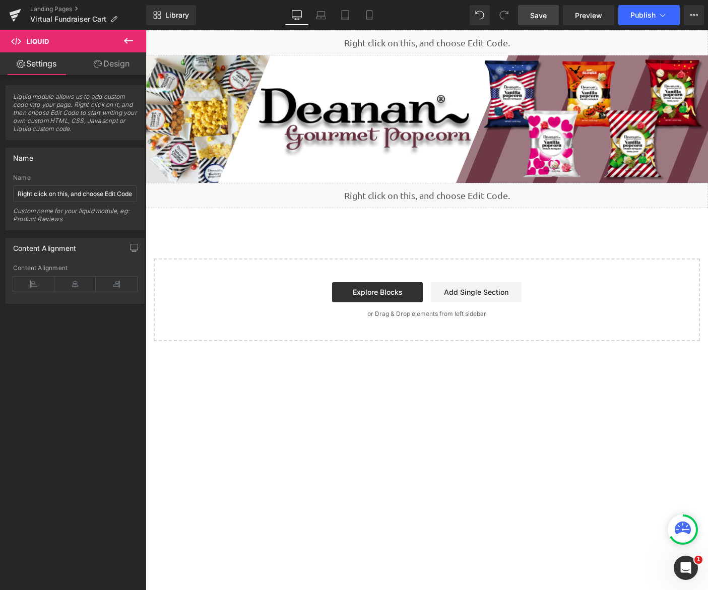
click at [542, 18] on span "Save" at bounding box center [538, 15] width 17 height 11
click at [589, 14] on span "Preview" at bounding box center [588, 15] width 27 height 11
click at [645, 11] on span "Publish" at bounding box center [643, 15] width 25 height 8
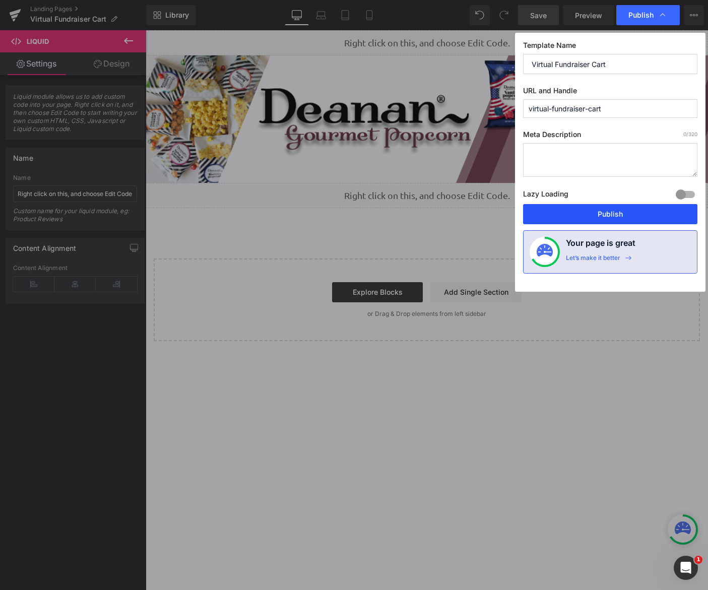
click at [586, 214] on button "Publish" at bounding box center [610, 214] width 174 height 20
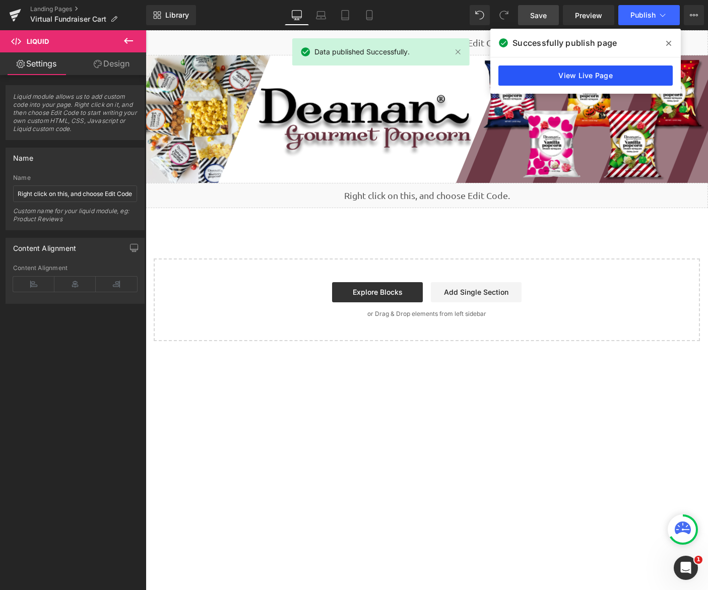
click at [610, 82] on link "View Live Page" at bounding box center [586, 76] width 174 height 20
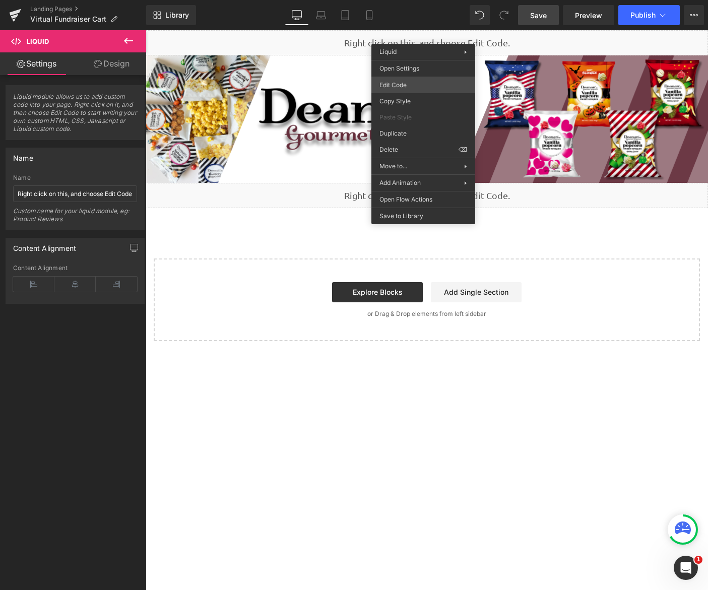
click at [419, 79] on body "Liquid You are previewing how the will restyle your page. You can not edit Elem…" at bounding box center [354, 295] width 708 height 590
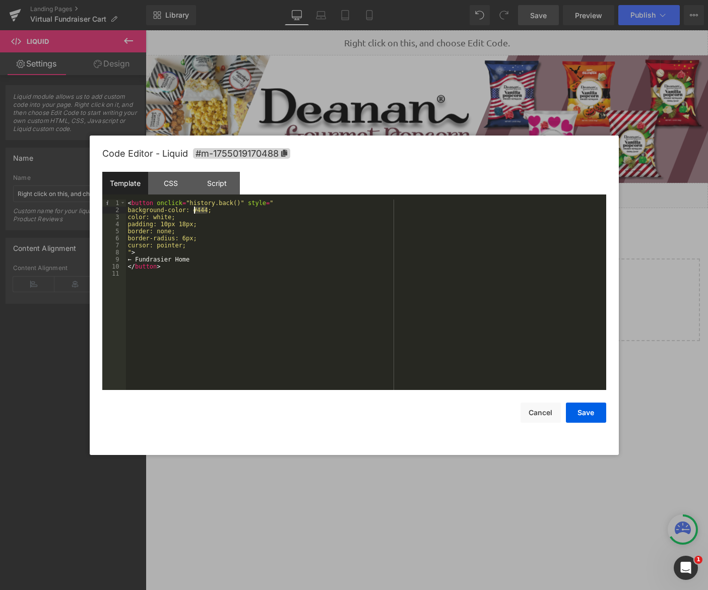
drag, startPoint x: 208, startPoint y: 209, endPoint x: 195, endPoint y: 210, distance: 13.1
click at [195, 210] on div "< button onclick = "history.back()" style = " background-color: #444; color: wh…" at bounding box center [366, 302] width 480 height 205
click at [593, 411] on button "Save" at bounding box center [586, 413] width 40 height 20
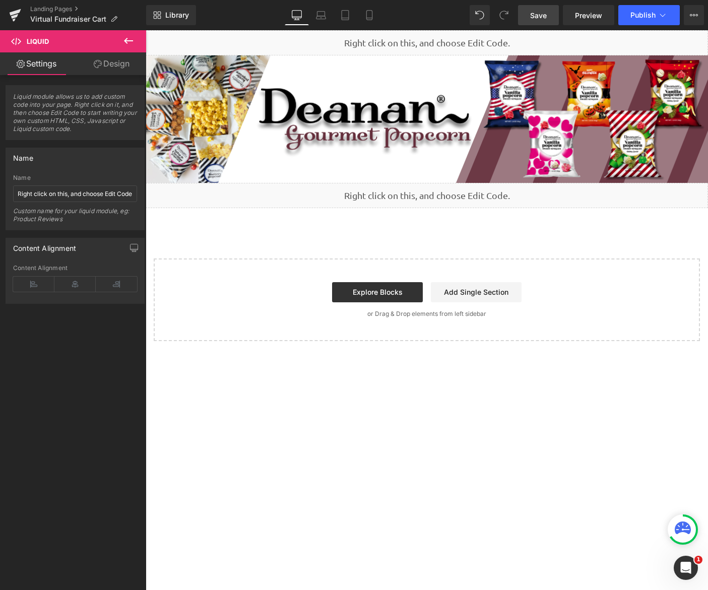
click at [540, 16] on span "Save" at bounding box center [538, 15] width 17 height 11
click at [579, 17] on span "Preview" at bounding box center [588, 15] width 27 height 11
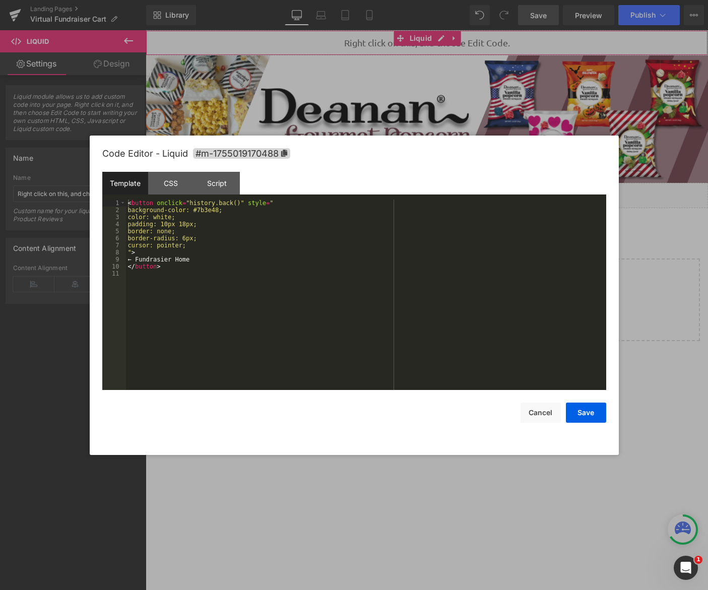
click at [401, 86] on body "Liquid You are previewing how the will restyle your page. You can not edit Elem…" at bounding box center [354, 295] width 708 height 590
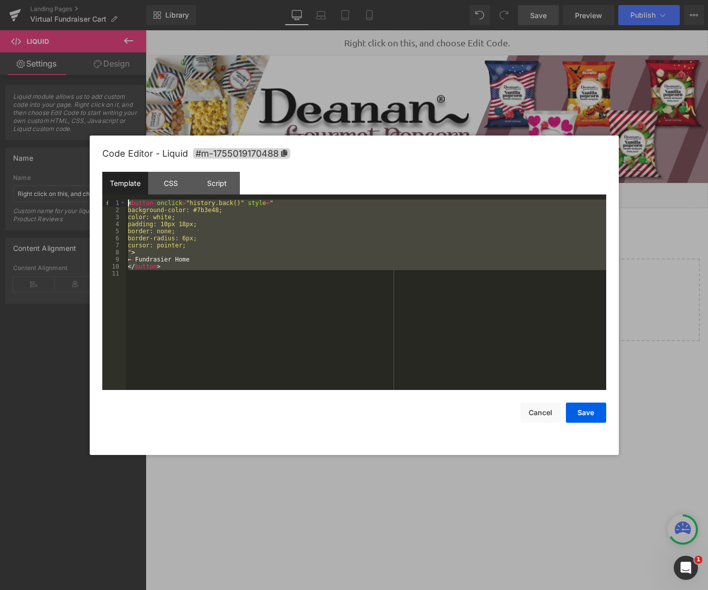
drag, startPoint x: 245, startPoint y: 273, endPoint x: 127, endPoint y: 200, distance: 139.2
click at [127, 200] on div "< button onclick = "history.back()" style = " background-color: #7b3e48; color:…" at bounding box center [366, 302] width 480 height 205
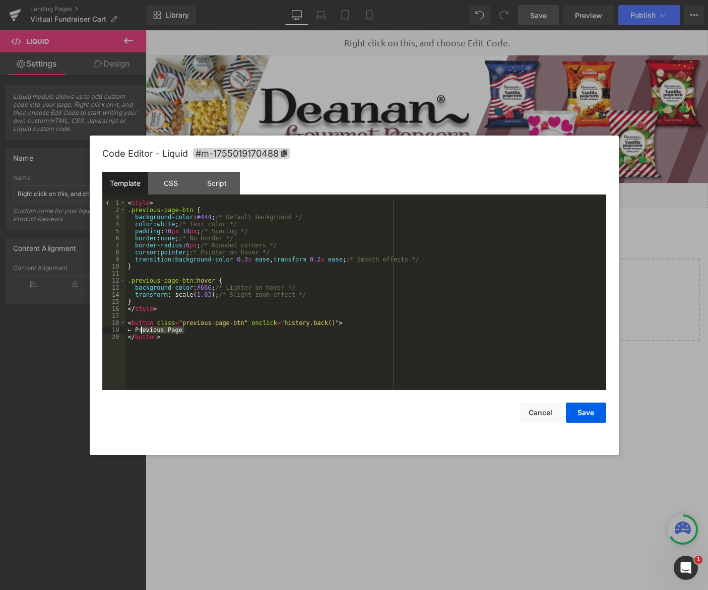
drag, startPoint x: 185, startPoint y: 332, endPoint x: 261, endPoint y: 331, distance: 76.1
click at [142, 330] on div "< style > .previous-page-btn { background-color : #444 ; /* Default background …" at bounding box center [366, 302] width 480 height 205
drag, startPoint x: 208, startPoint y: 215, endPoint x: 194, endPoint y: 216, distance: 14.2
click at [194, 216] on div "< style > .previous-page-btn { background-color : #444 ; /* Default background …" at bounding box center [366, 302] width 480 height 205
drag, startPoint x: 208, startPoint y: 289, endPoint x: 196, endPoint y: 288, distance: 12.6
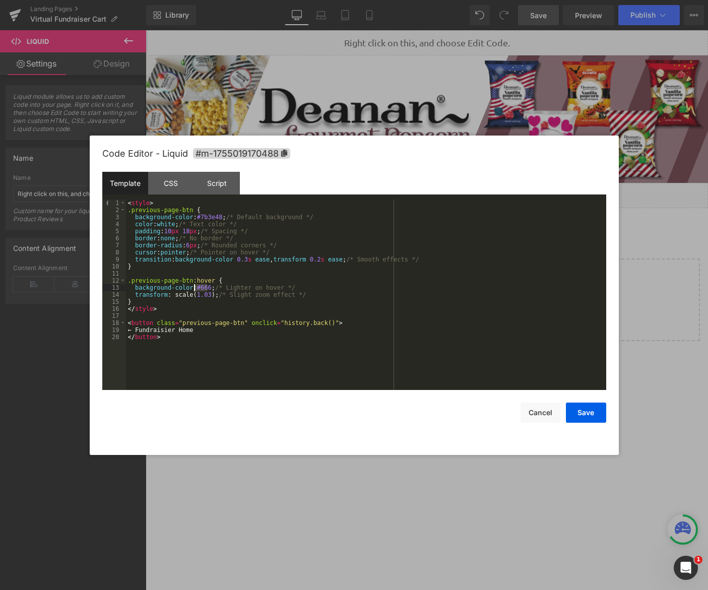
click at [196, 288] on div "< style > .previous-page-btn { background-color : #7b3e48 ; /* Default backgrou…" at bounding box center [366, 302] width 480 height 205
click at [585, 415] on button "Save" at bounding box center [586, 413] width 40 height 20
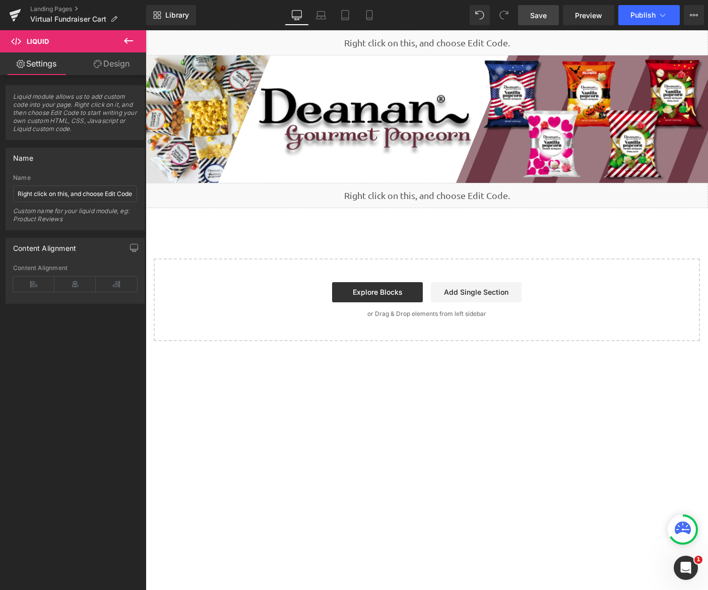
click at [539, 17] on span "Save" at bounding box center [538, 15] width 17 height 11
click at [600, 17] on span "Preview" at bounding box center [588, 15] width 27 height 11
click at [427, 201] on div "Liquid" at bounding box center [427, 195] width 563 height 25
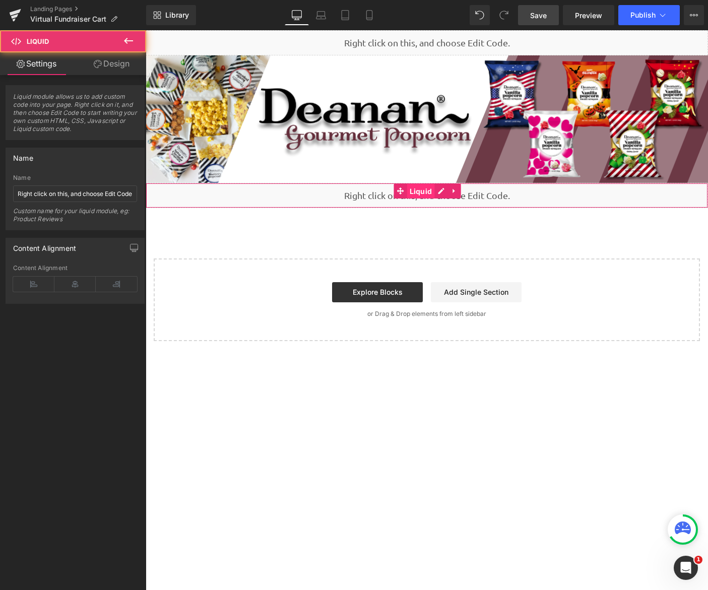
click at [427, 194] on span "Liquid" at bounding box center [421, 191] width 28 height 15
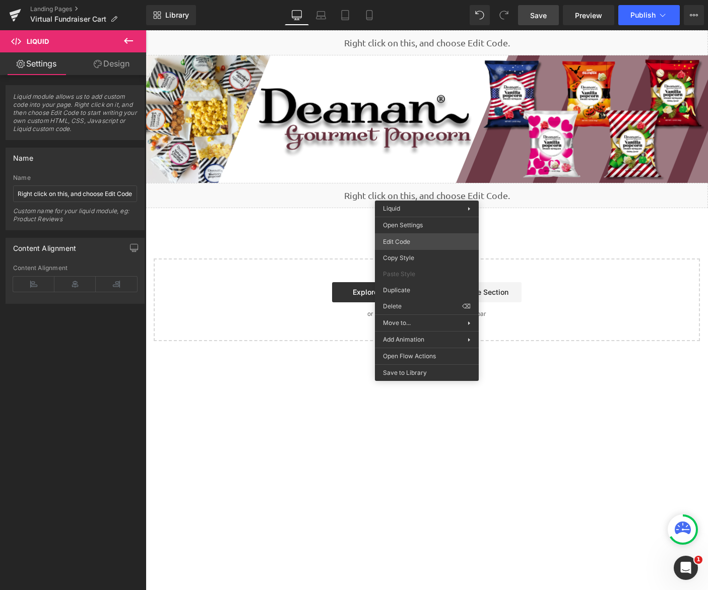
click at [418, 0] on div "Liquid You are previewing how the will restyle your page. You can not edit Elem…" at bounding box center [354, 0] width 708 height 0
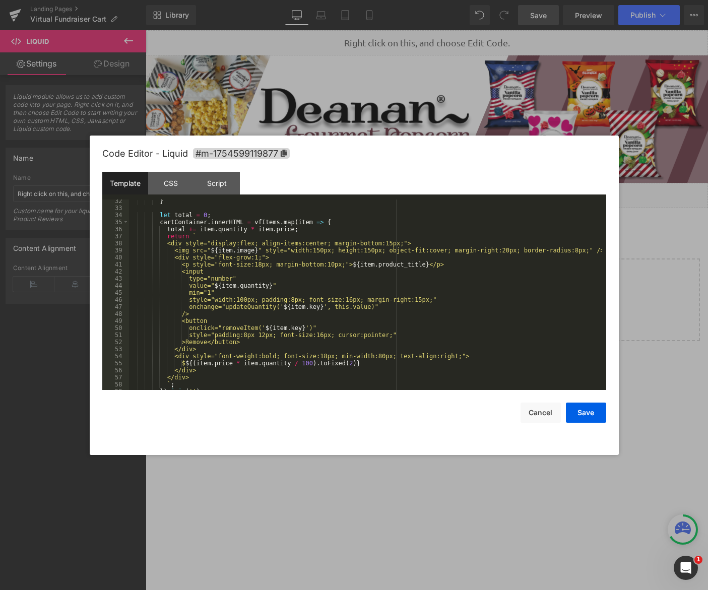
scroll to position [272, 0]
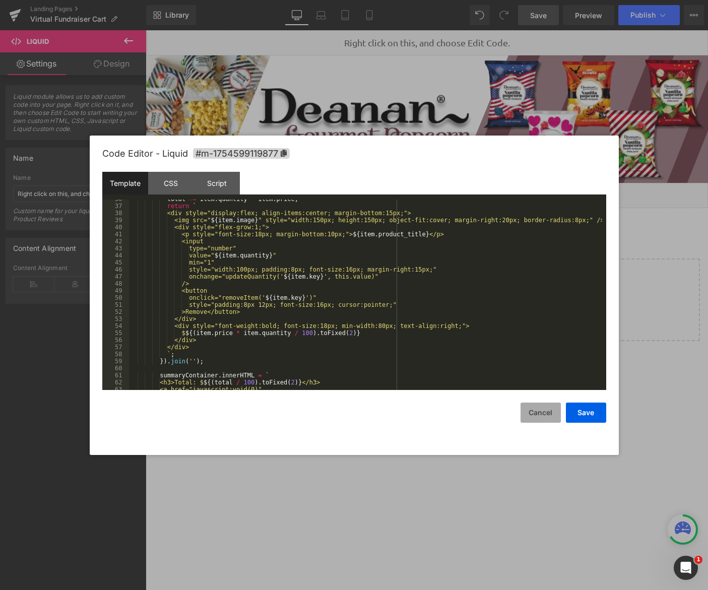
click at [540, 414] on button "Cancel" at bounding box center [541, 413] width 40 height 20
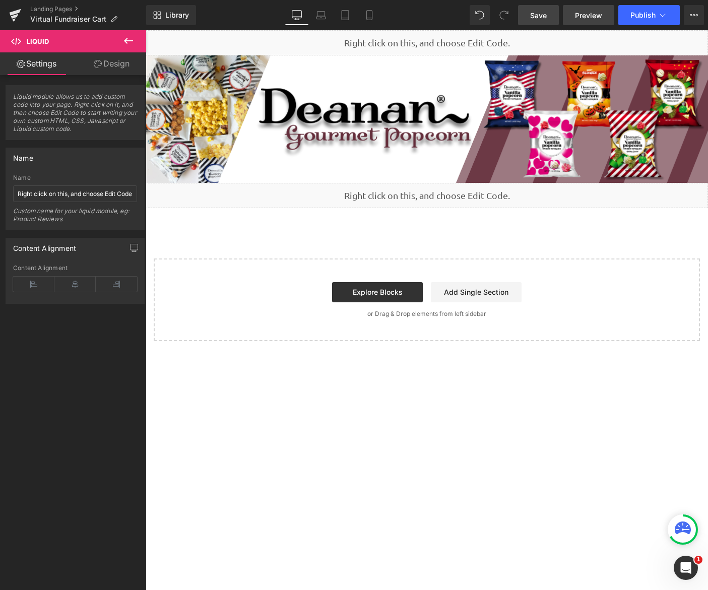
click at [573, 14] on link "Preview" at bounding box center [588, 15] width 51 height 20
click at [651, 14] on span "Publish" at bounding box center [643, 15] width 25 height 8
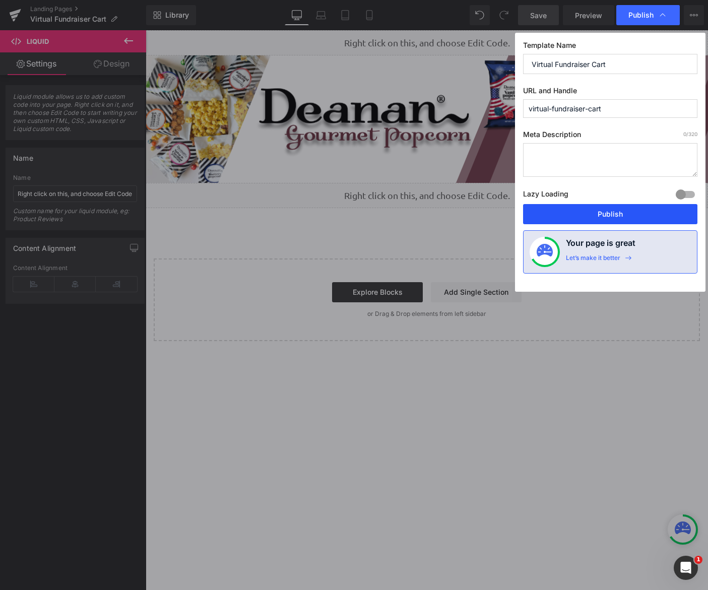
click at [620, 212] on button "Publish" at bounding box center [610, 214] width 174 height 20
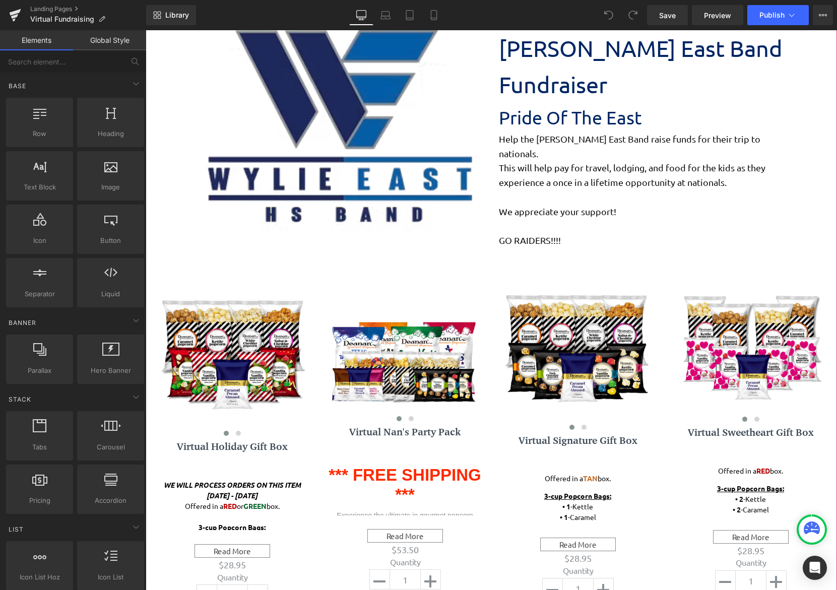
scroll to position [485, 0]
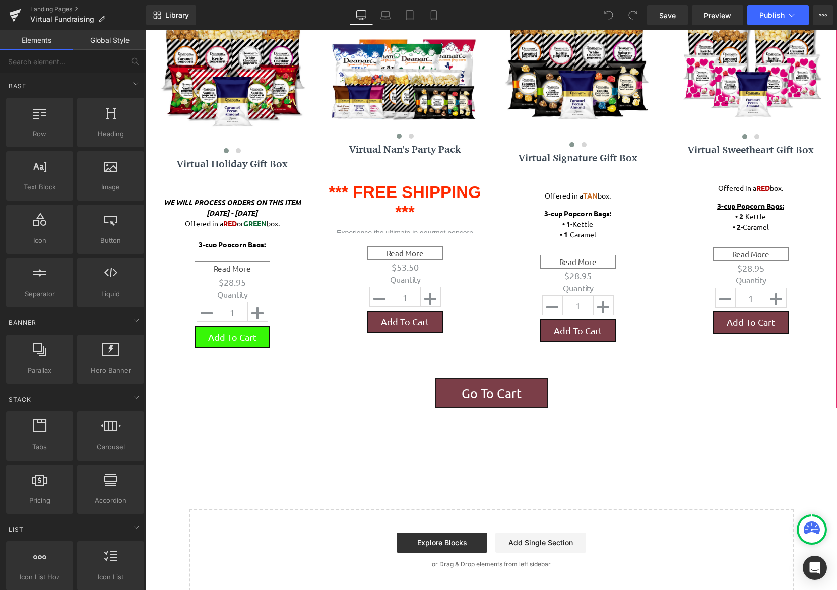
click at [248, 326] on div "Add To Cart (P) Cart Button" at bounding box center [232, 337] width 153 height 22
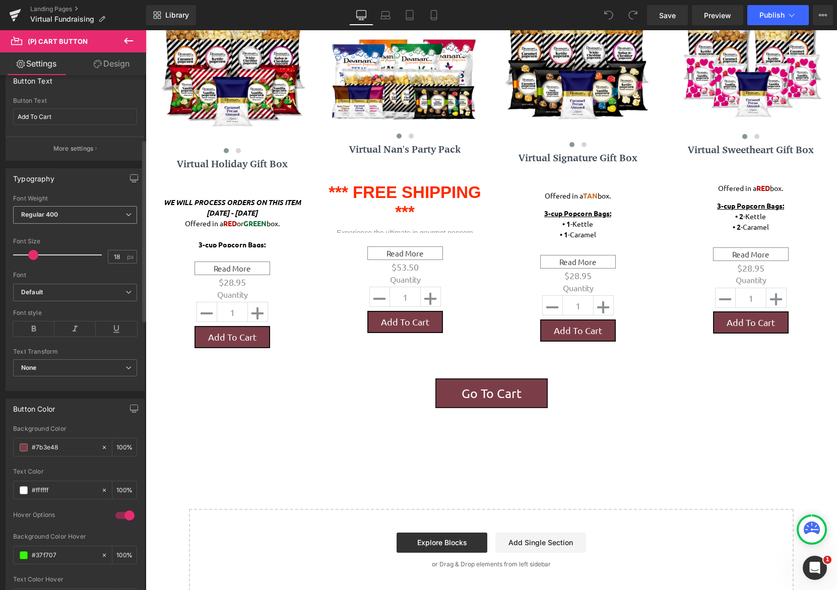
scroll to position [202, 0]
drag, startPoint x: 77, startPoint y: 448, endPoint x: 19, endPoint y: 452, distance: 58.1
click at [19, 452] on div "#7b3e48" at bounding box center [57, 447] width 87 height 18
drag, startPoint x: 79, startPoint y: 490, endPoint x: 22, endPoint y: 490, distance: 57.0
click at [22, 490] on div "#ffffff" at bounding box center [57, 489] width 87 height 18
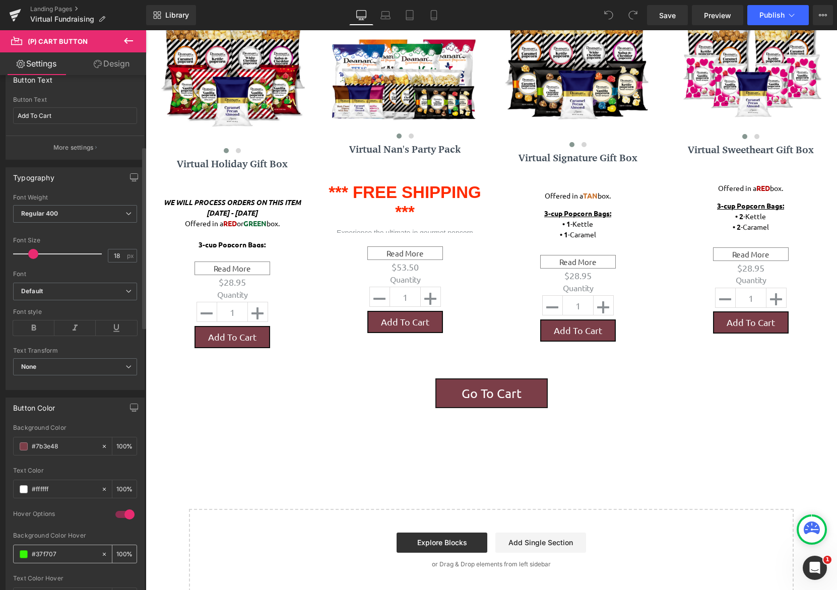
drag, startPoint x: 65, startPoint y: 555, endPoint x: 27, endPoint y: 558, distance: 37.4
click at [27, 558] on div "#37f707" at bounding box center [57, 555] width 87 height 18
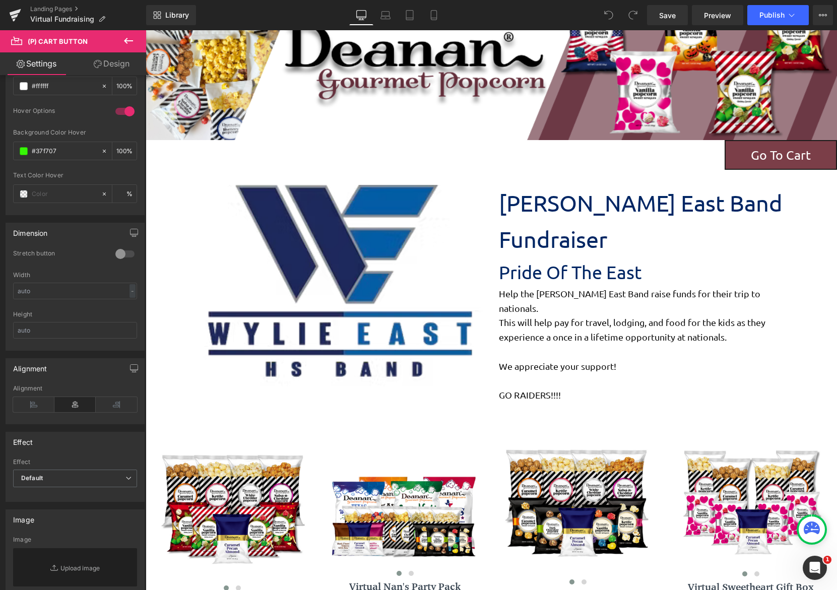
scroll to position [0, 0]
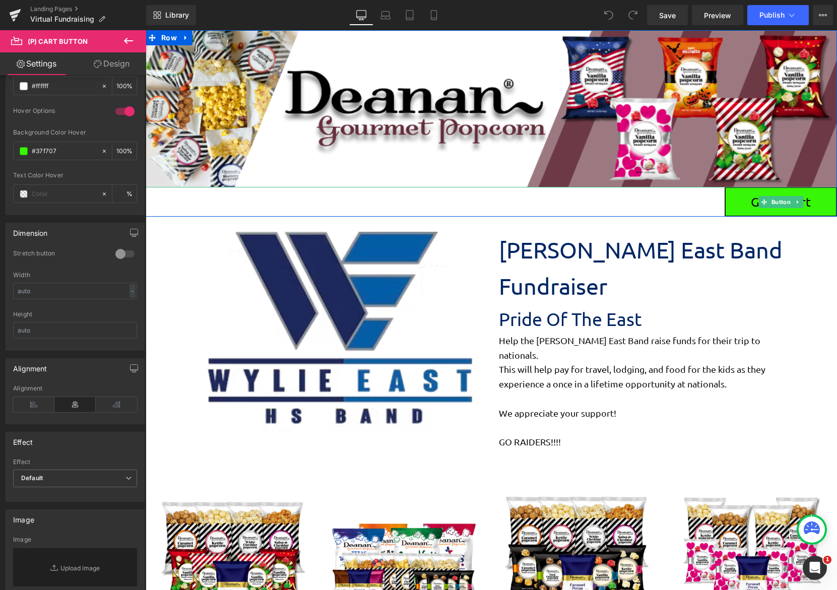
click at [739, 209] on link "Go To Cart" at bounding box center [781, 202] width 112 height 30
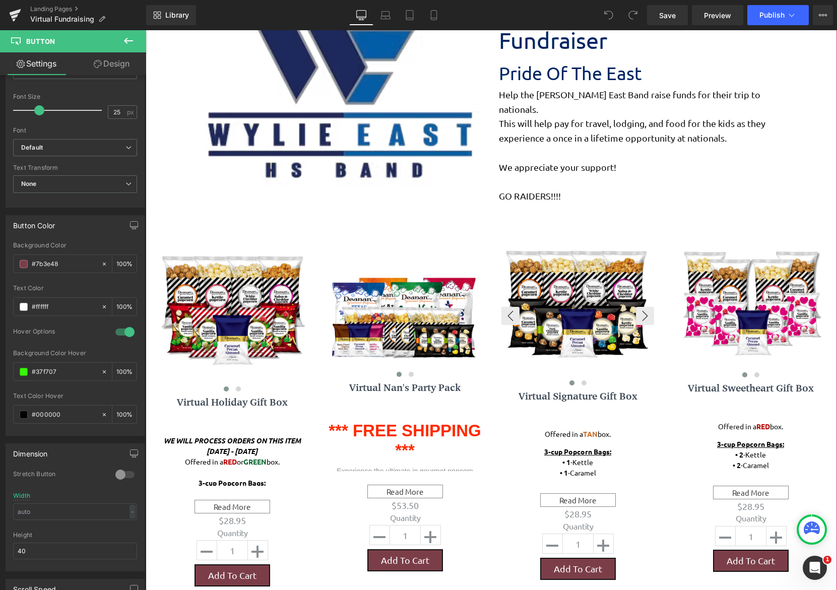
scroll to position [353, 0]
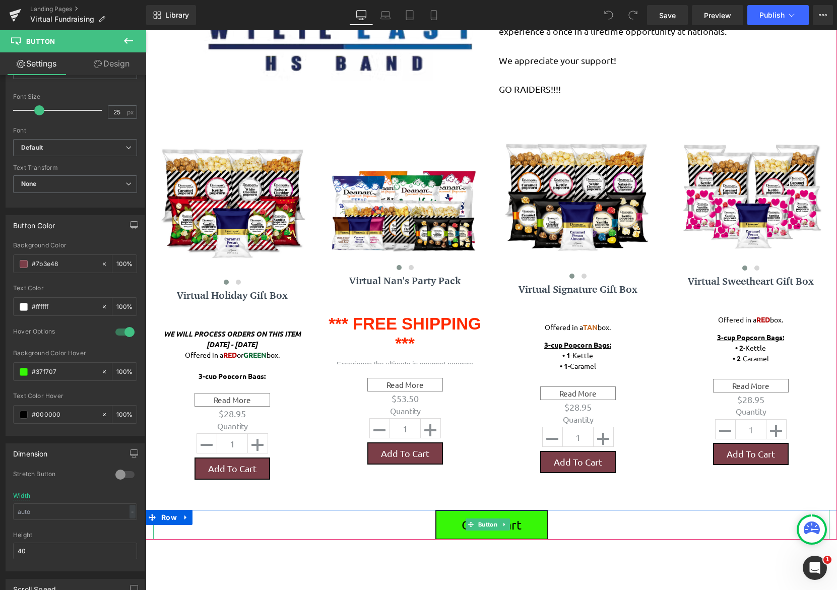
click at [453, 510] on link "Go To Cart" at bounding box center [492, 525] width 112 height 30
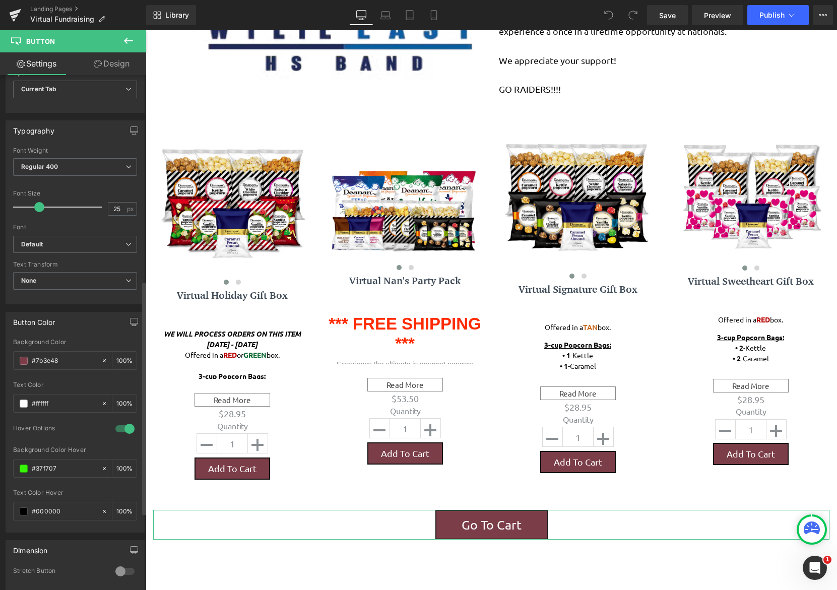
scroll to position [454, 0]
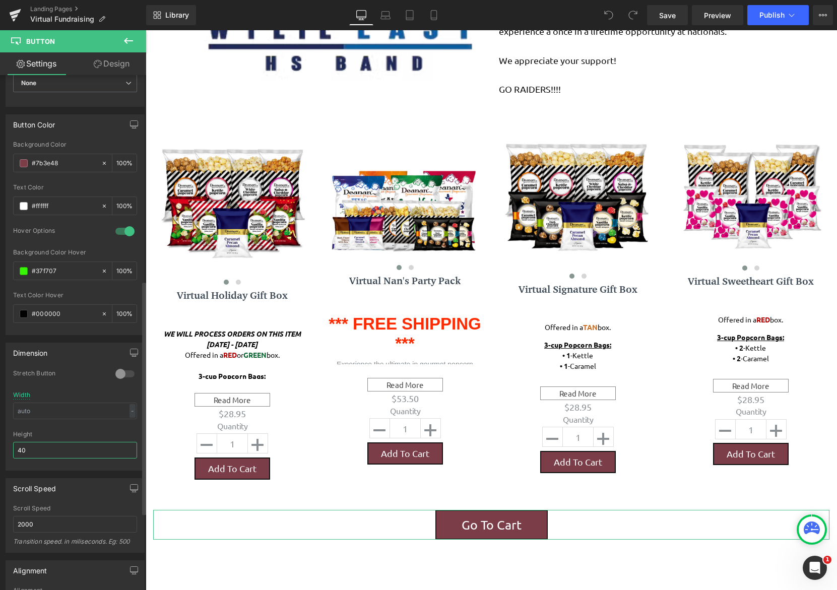
click at [38, 452] on input "40" at bounding box center [75, 450] width 124 height 17
type input "4"
type input "3"
type input "40"
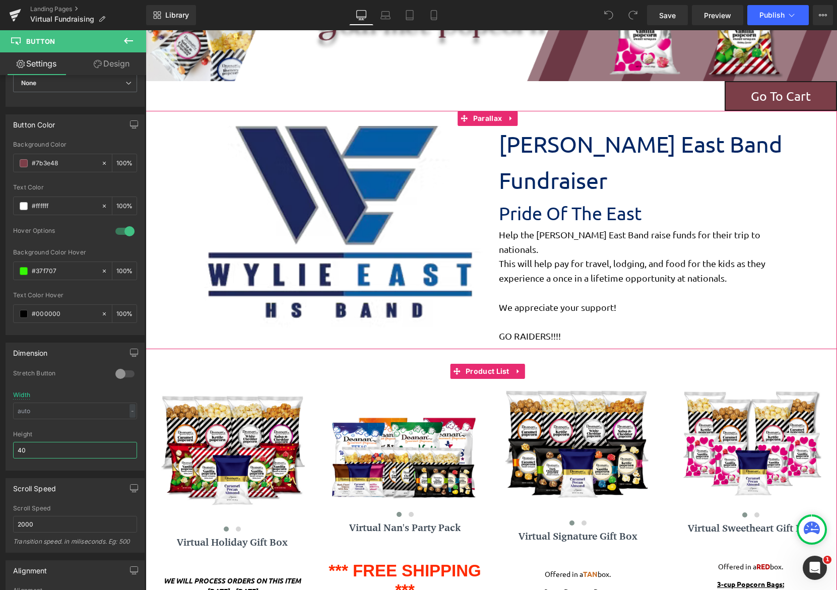
scroll to position [101, 0]
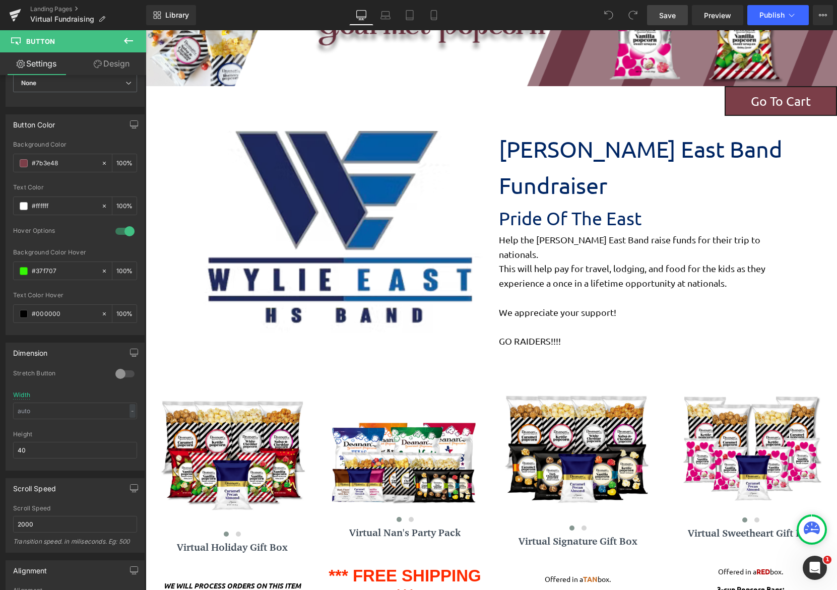
click at [681, 15] on link "Save" at bounding box center [667, 15] width 41 height 20
click at [727, 18] on span "Preview" at bounding box center [717, 15] width 27 height 11
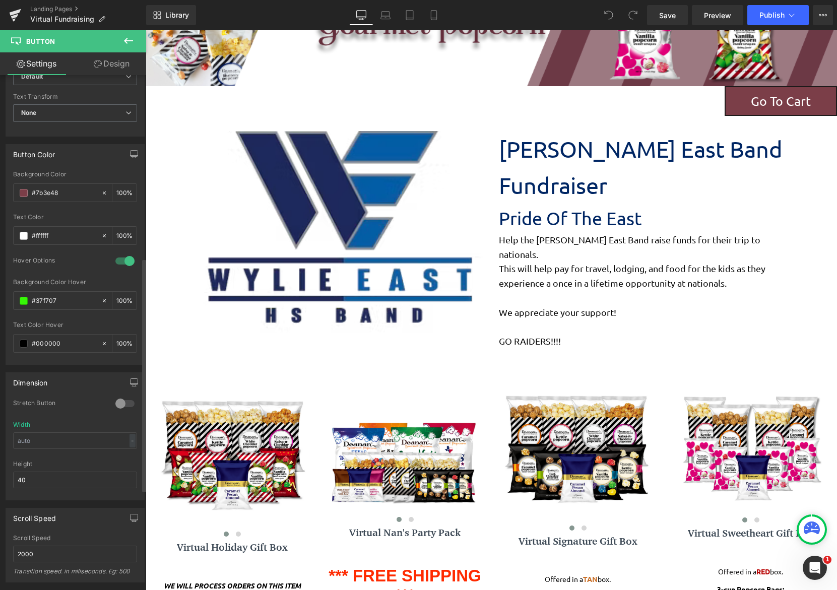
scroll to position [403, 0]
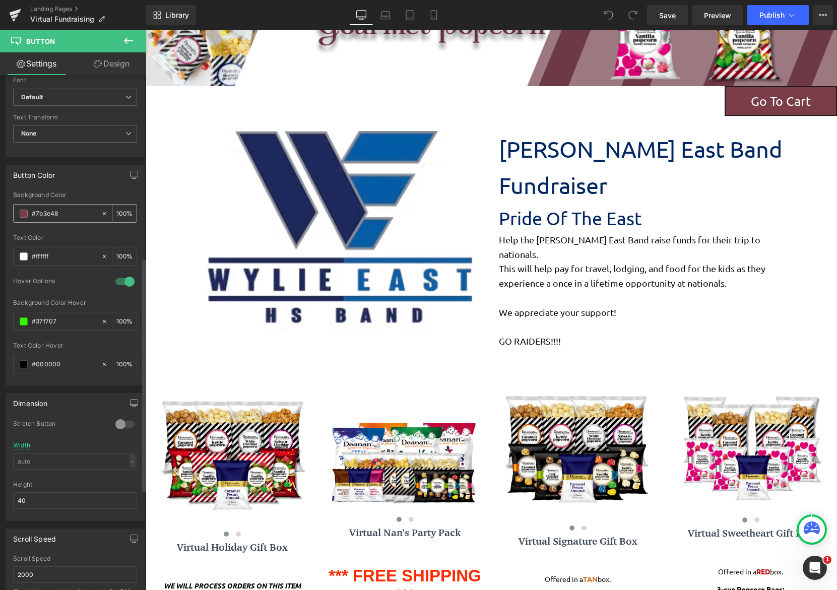
drag, startPoint x: 75, startPoint y: 217, endPoint x: 33, endPoint y: 214, distance: 41.9
click at [33, 214] on input "#7b3e48" at bounding box center [64, 213] width 65 height 11
drag, startPoint x: 74, startPoint y: 319, endPoint x: 30, endPoint y: 323, distance: 44.1
click at [30, 323] on div "#37f707" at bounding box center [57, 322] width 87 height 18
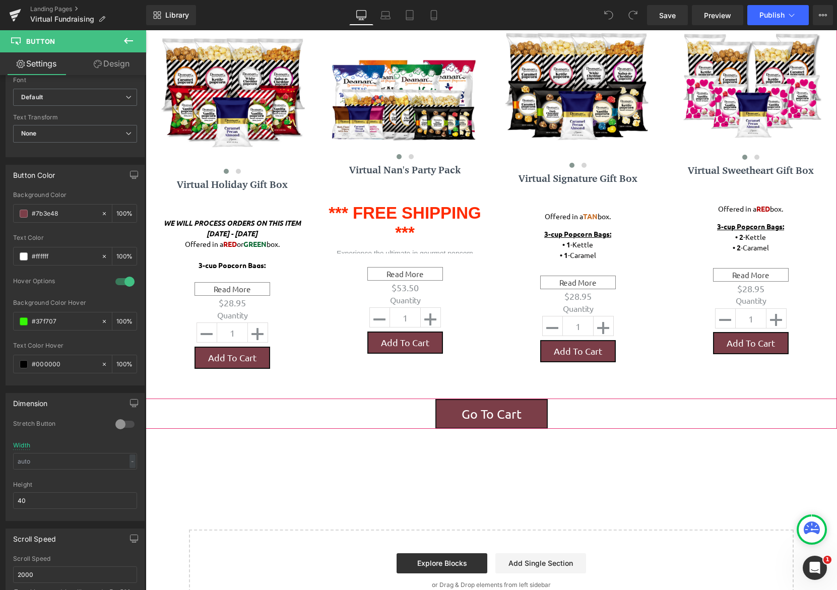
scroll to position [485, 0]
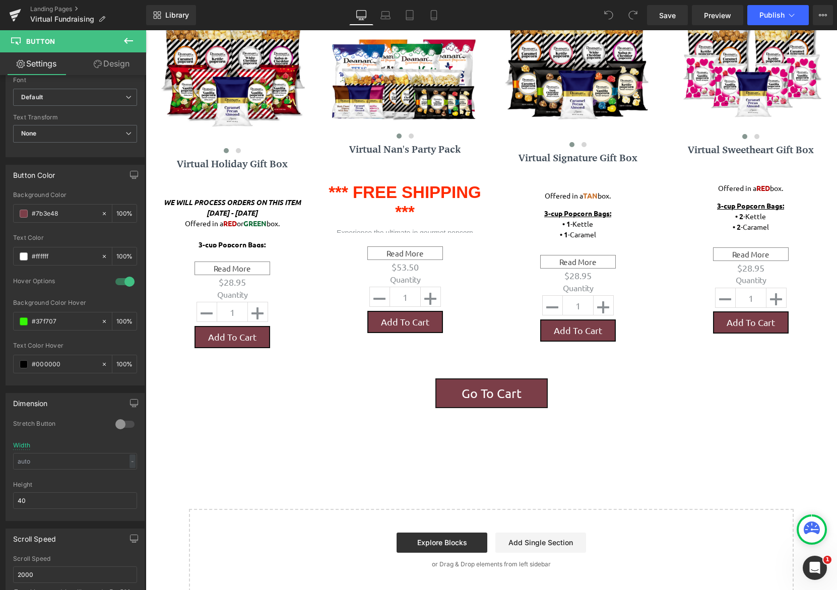
click at [124, 36] on icon at bounding box center [129, 41] width 12 height 12
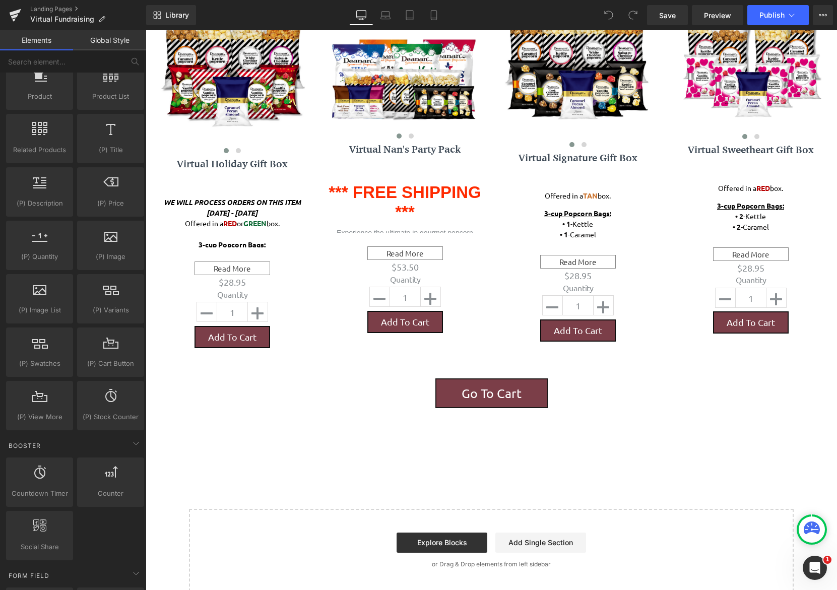
scroll to position [857, 0]
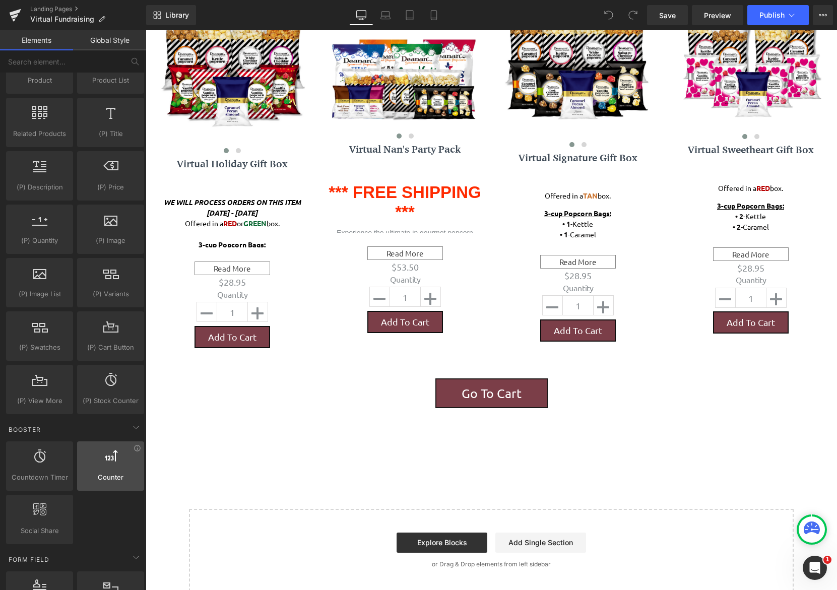
click at [115, 473] on span "Counter" at bounding box center [110, 477] width 61 height 11
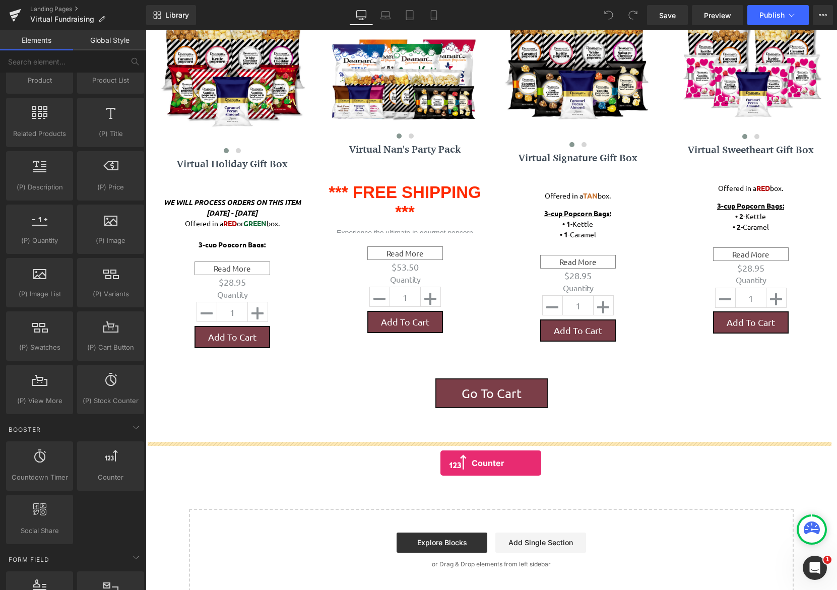
drag, startPoint x: 261, startPoint y: 503, endPoint x: 441, endPoint y: 463, distance: 184.3
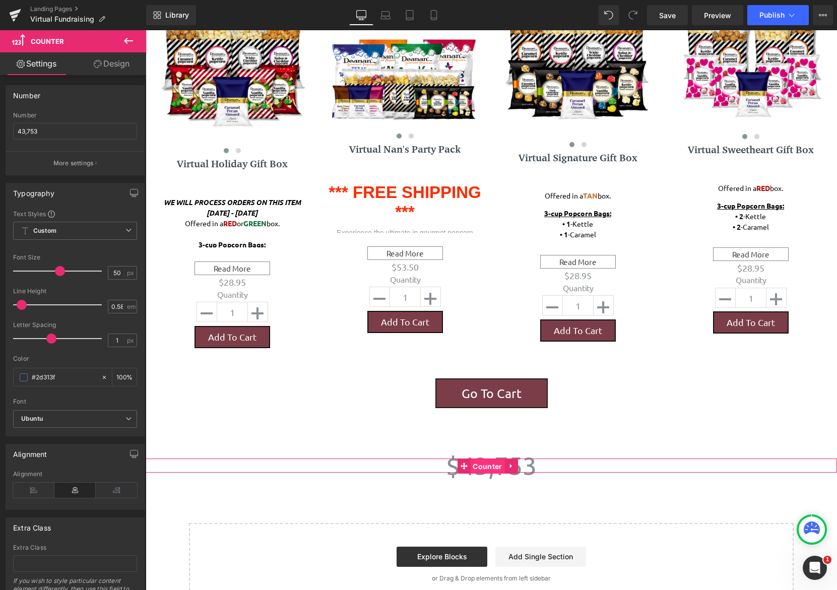
click at [481, 459] on span "Counter" at bounding box center [487, 466] width 34 height 15
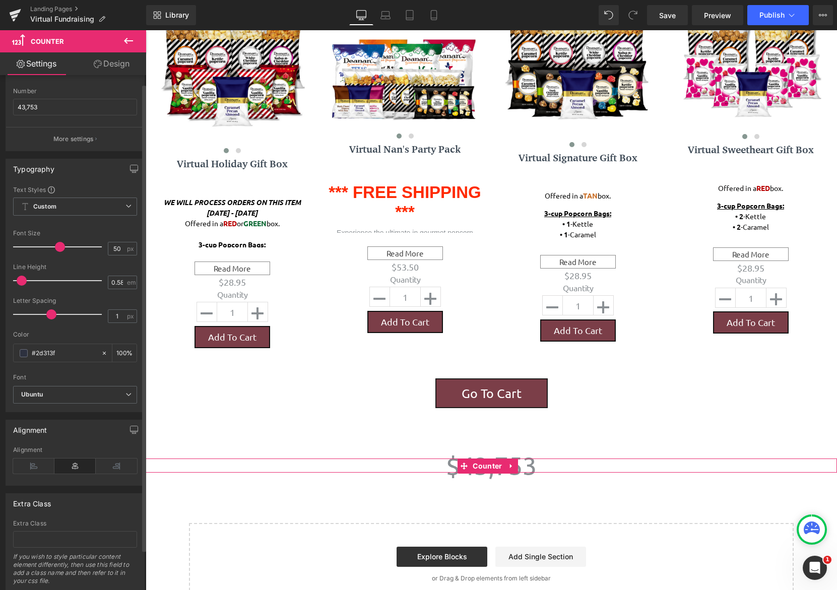
scroll to position [0, 0]
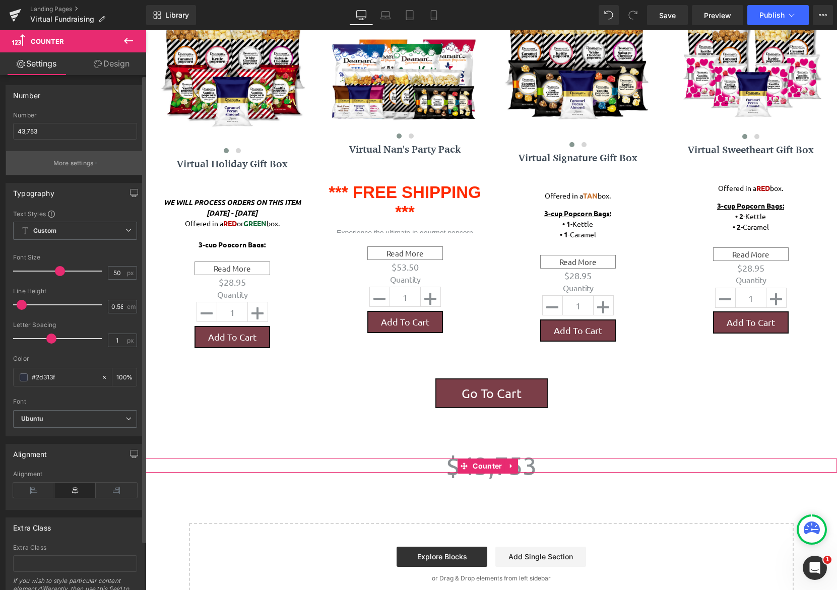
click at [58, 156] on button "More settings" at bounding box center [75, 163] width 138 height 24
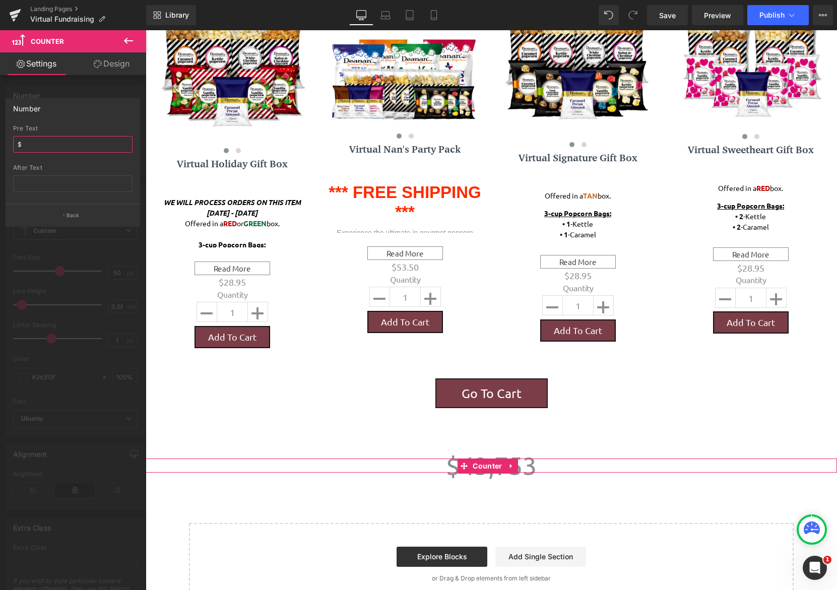
click at [64, 152] on input "$" at bounding box center [72, 144] width 119 height 17
click at [57, 181] on input "text" at bounding box center [72, 183] width 119 height 17
click at [58, 150] on input "$" at bounding box center [72, 144] width 119 height 17
click at [58, 181] on input "text" at bounding box center [72, 183] width 119 height 17
click at [59, 156] on div "Pre Text $" at bounding box center [72, 144] width 119 height 39
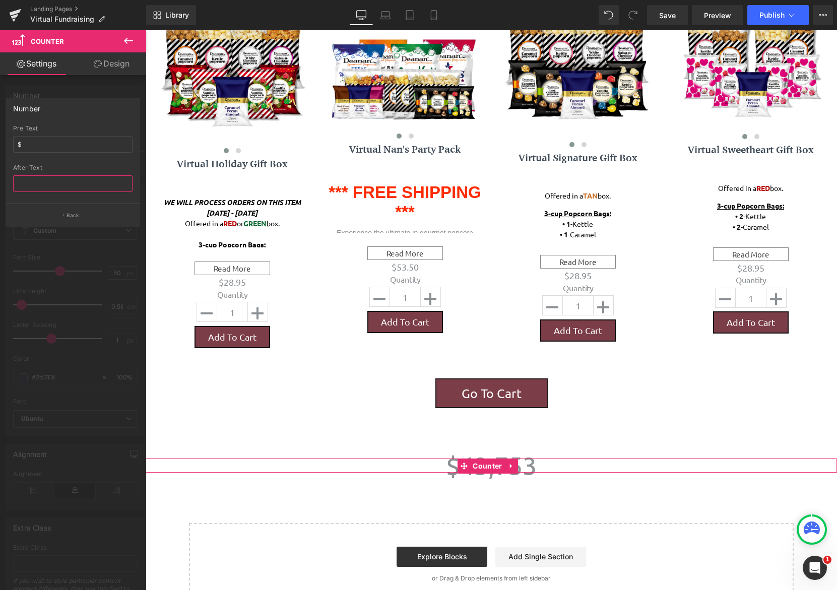
click at [59, 176] on input "text" at bounding box center [72, 183] width 119 height 17
click at [69, 216] on p "Back" at bounding box center [73, 216] width 13 height 8
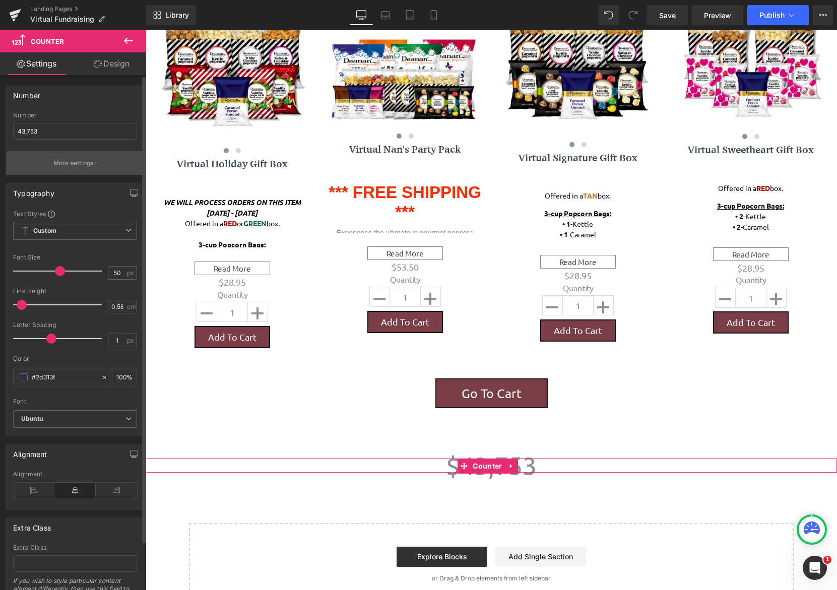
click at [82, 166] on p "More settings" at bounding box center [73, 163] width 40 height 9
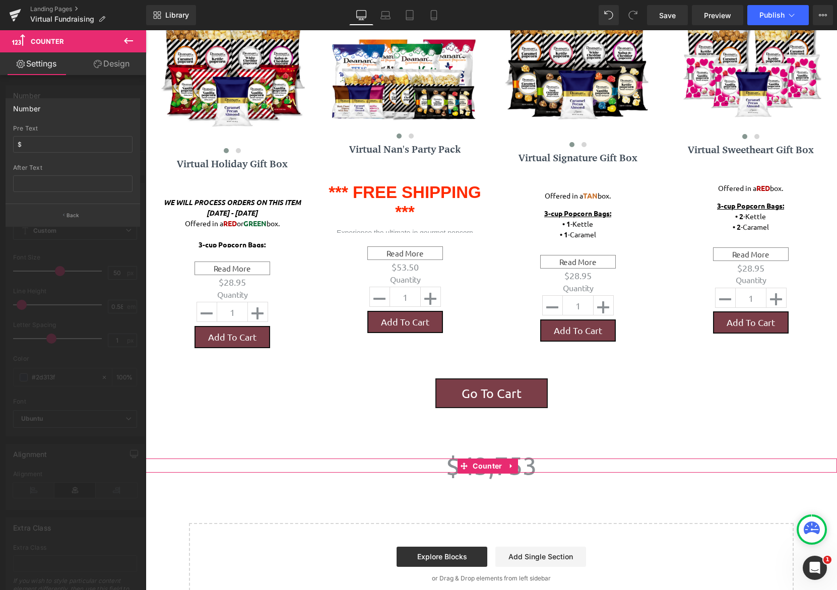
click at [78, 211] on button "Back" at bounding box center [73, 215] width 135 height 23
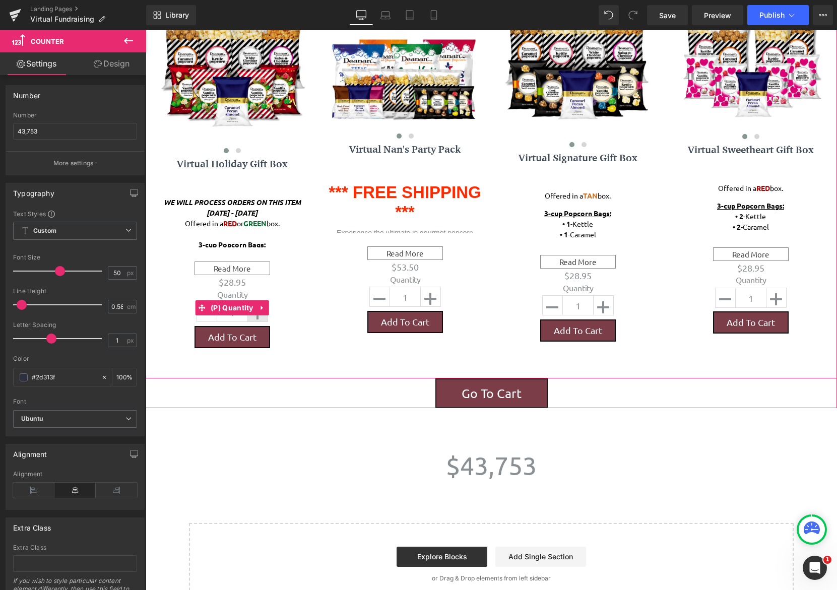
click at [256, 300] on link at bounding box center [262, 307] width 13 height 15
click at [206, 304] on link at bounding box center [207, 312] width 20 height 19
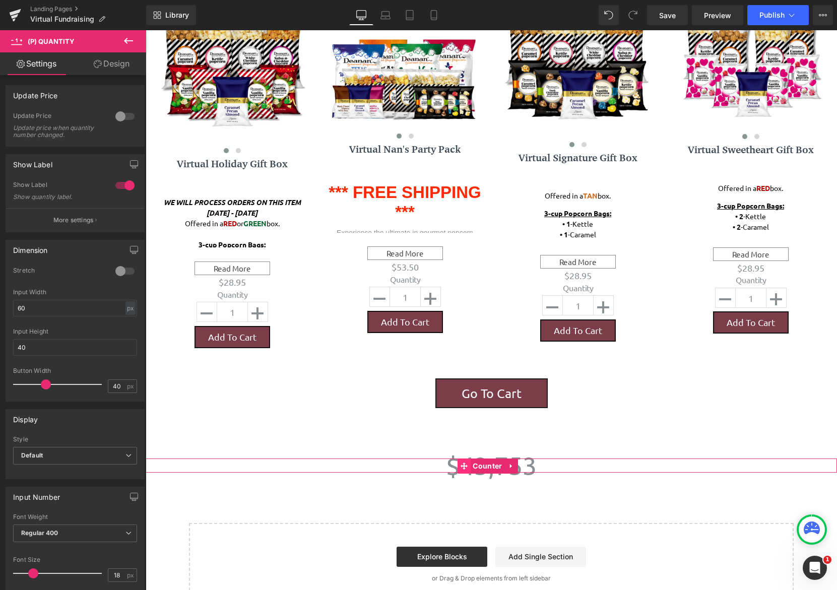
click at [463, 463] on icon at bounding box center [463, 466] width 7 height 7
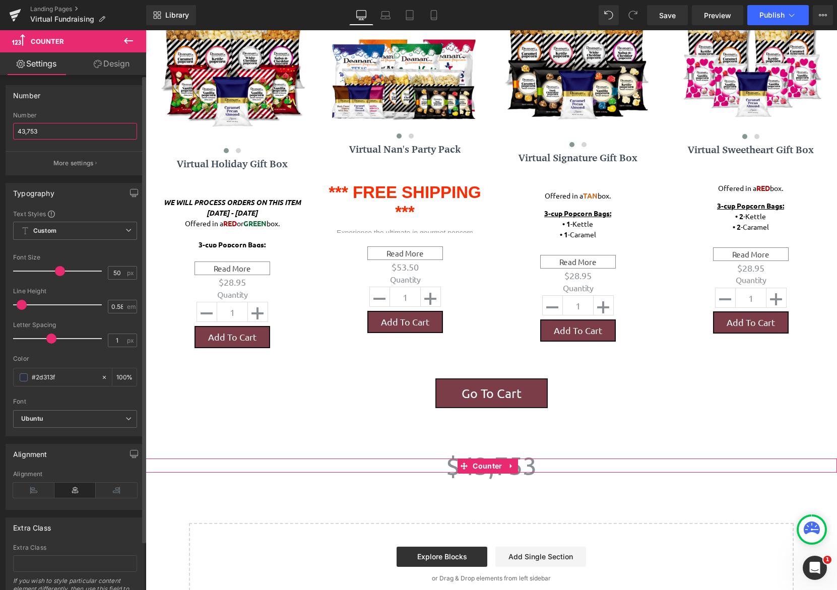
drag, startPoint x: 75, startPoint y: 134, endPoint x: 14, endPoint y: 133, distance: 61.5
click at [14, 133] on input "43,753" at bounding box center [75, 131] width 124 height 17
click at [492, 459] on span "Counter" at bounding box center [487, 466] width 34 height 15
click at [514, 459] on link at bounding box center [511, 466] width 13 height 15
click at [518, 463] on icon at bounding box center [518, 466] width 7 height 7
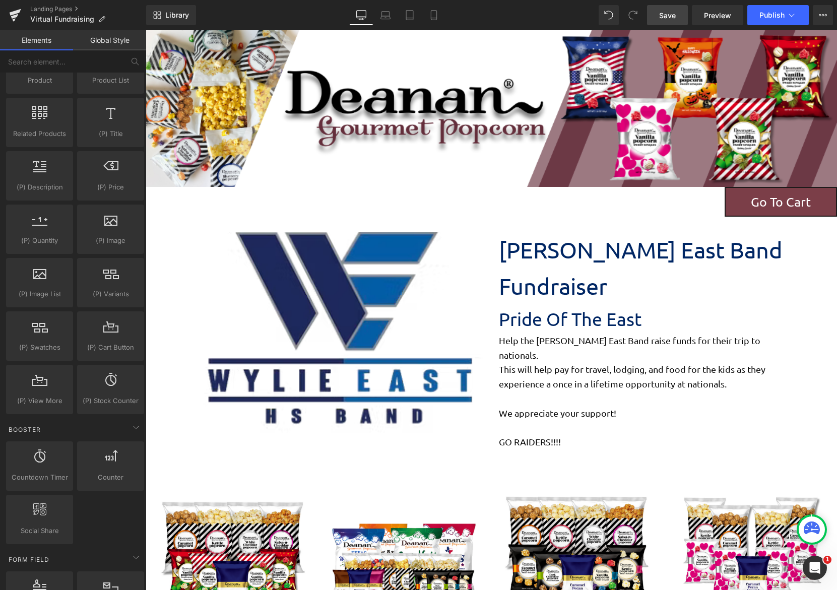
click at [673, 18] on span "Save" at bounding box center [667, 15] width 17 height 11
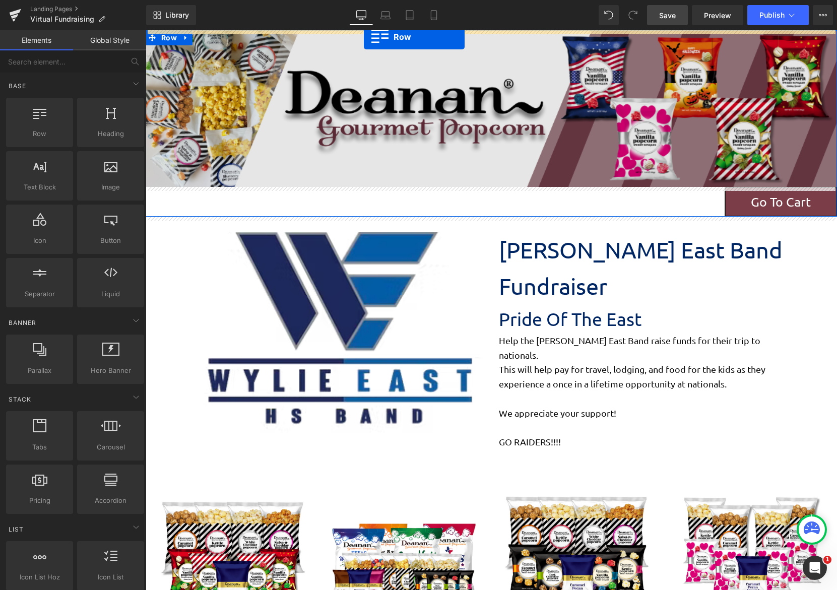
drag, startPoint x: 189, startPoint y: 164, endPoint x: 364, endPoint y: 37, distance: 216.9
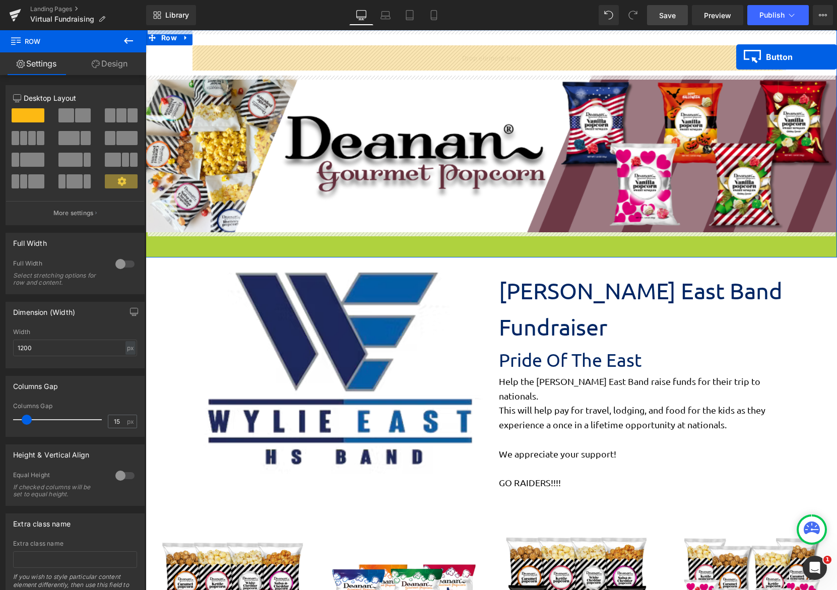
drag, startPoint x: 758, startPoint y: 250, endPoint x: 737, endPoint y: 57, distance: 194.3
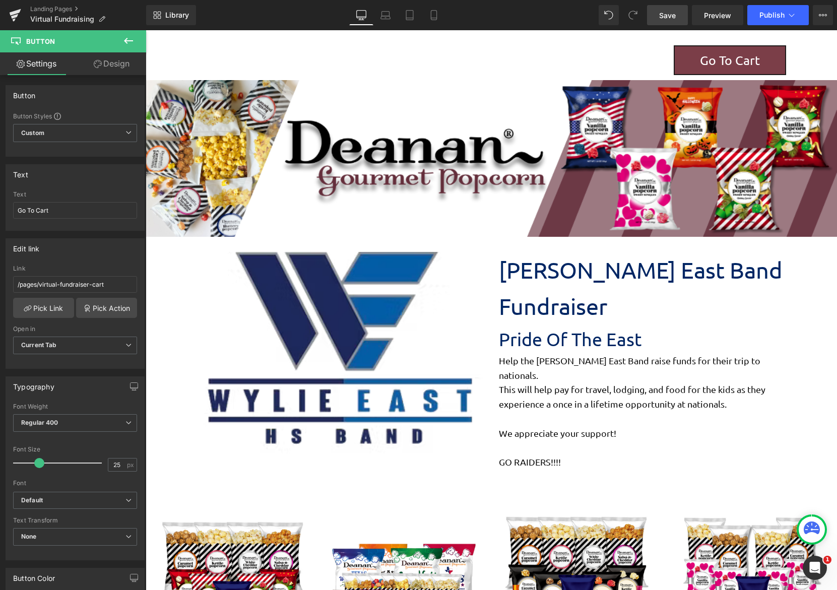
click at [126, 42] on icon at bounding box center [128, 41] width 9 height 6
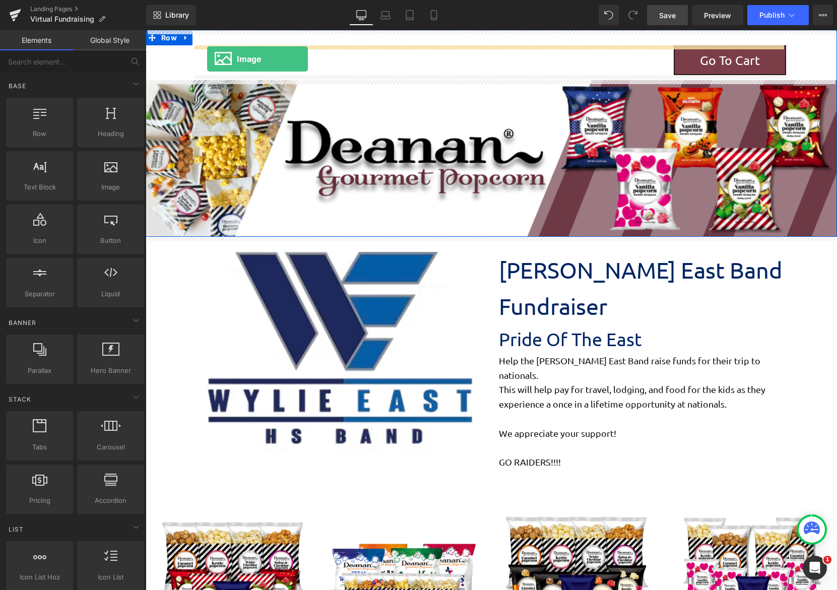
drag, startPoint x: 250, startPoint y: 214, endPoint x: 207, endPoint y: 59, distance: 160.5
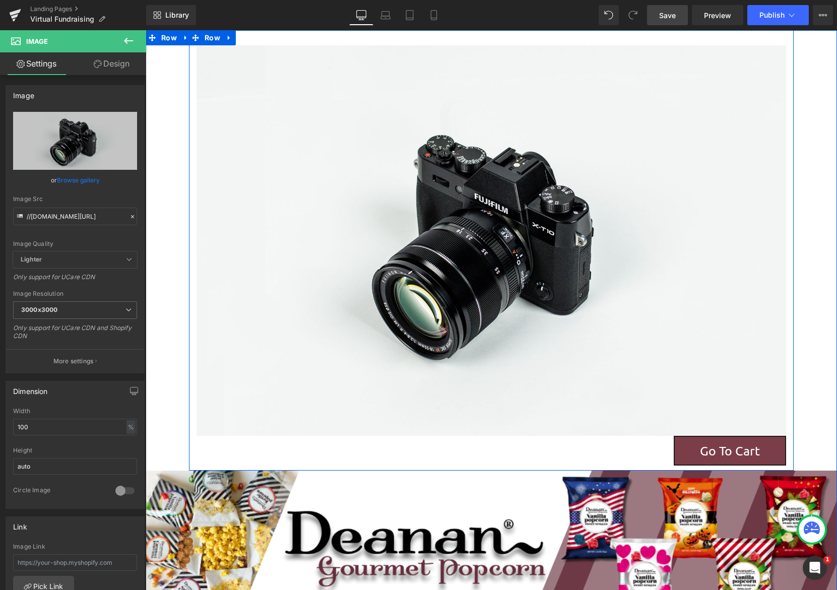
click at [226, 40] on icon at bounding box center [229, 38] width 7 height 8
click at [254, 38] on icon at bounding box center [255, 37] width 7 height 7
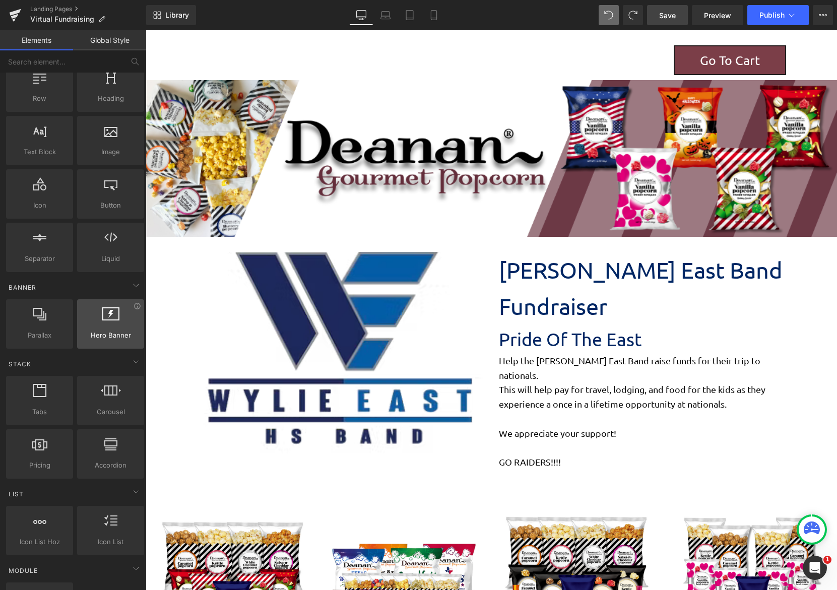
scroll to position [50, 0]
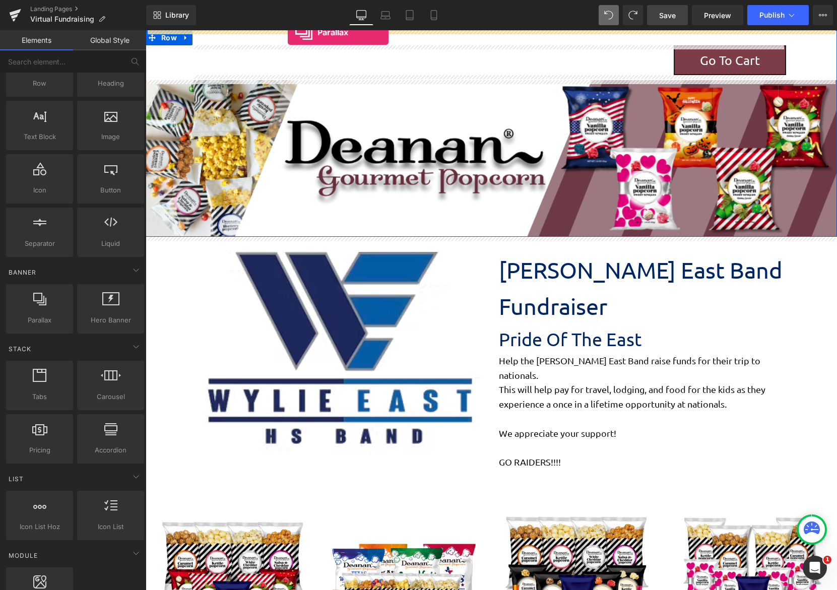
drag, startPoint x: 202, startPoint y: 350, endPoint x: 288, endPoint y: 32, distance: 329.1
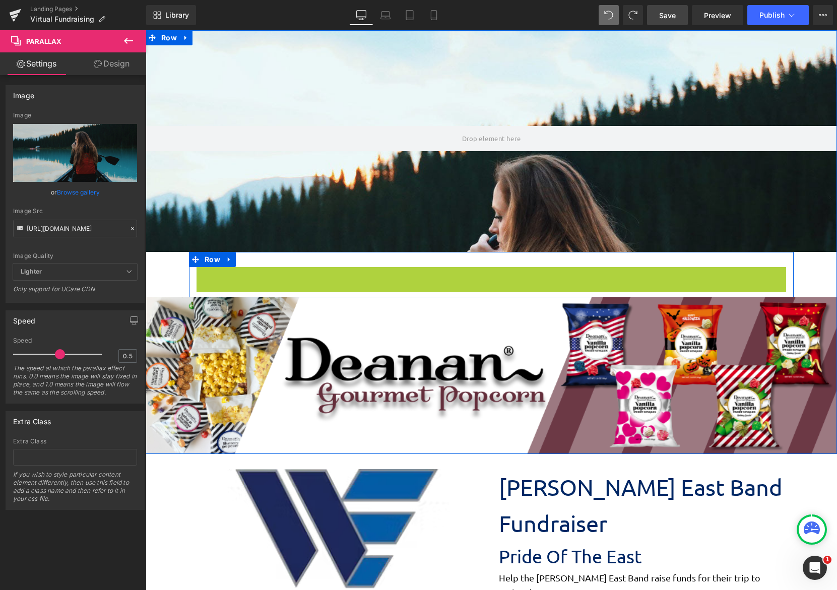
scroll to position [1282, 684]
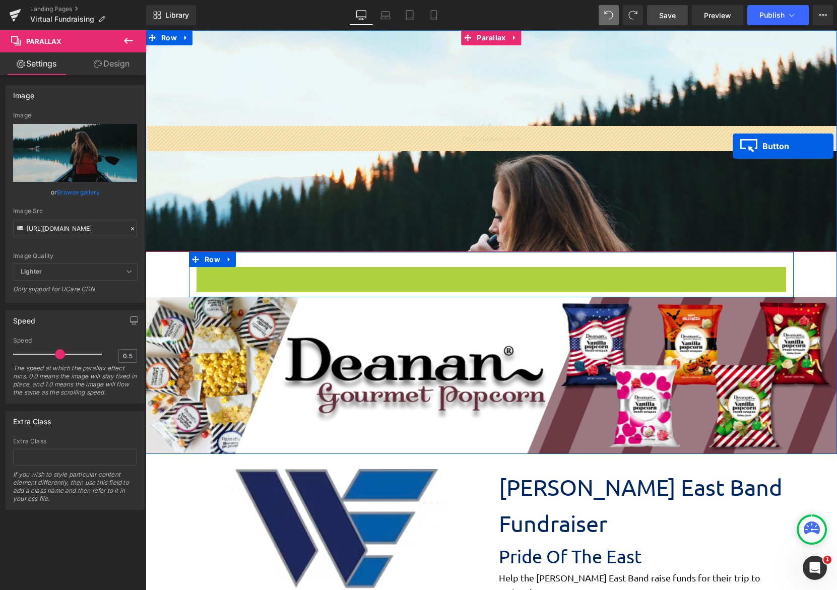
drag, startPoint x: 707, startPoint y: 281, endPoint x: 733, endPoint y: 146, distance: 137.6
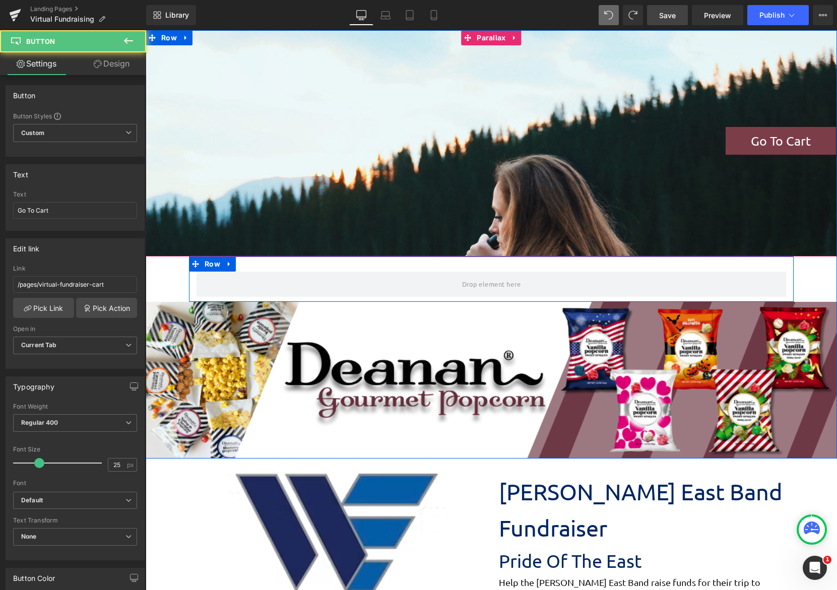
scroll to position [1287, 684]
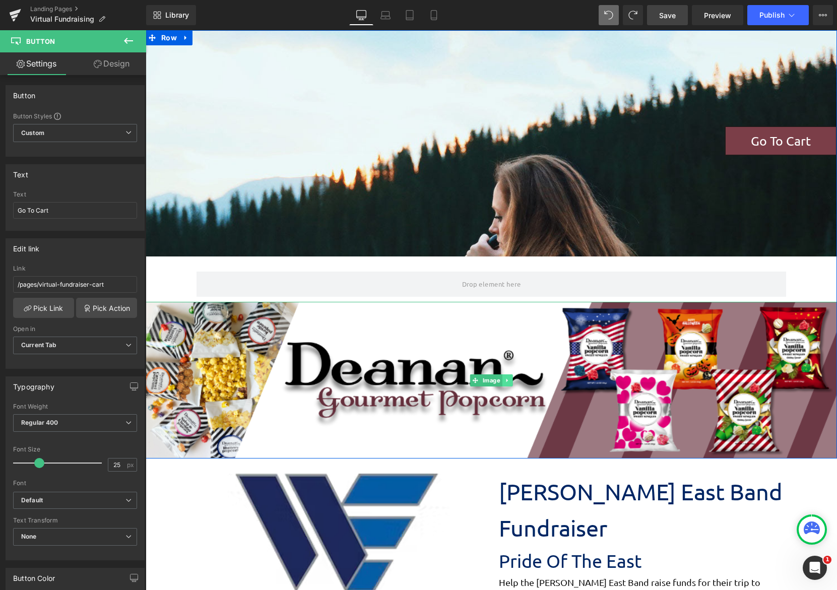
click at [508, 381] on link at bounding box center [507, 381] width 11 height 12
click at [510, 381] on icon at bounding box center [513, 381] width 6 height 6
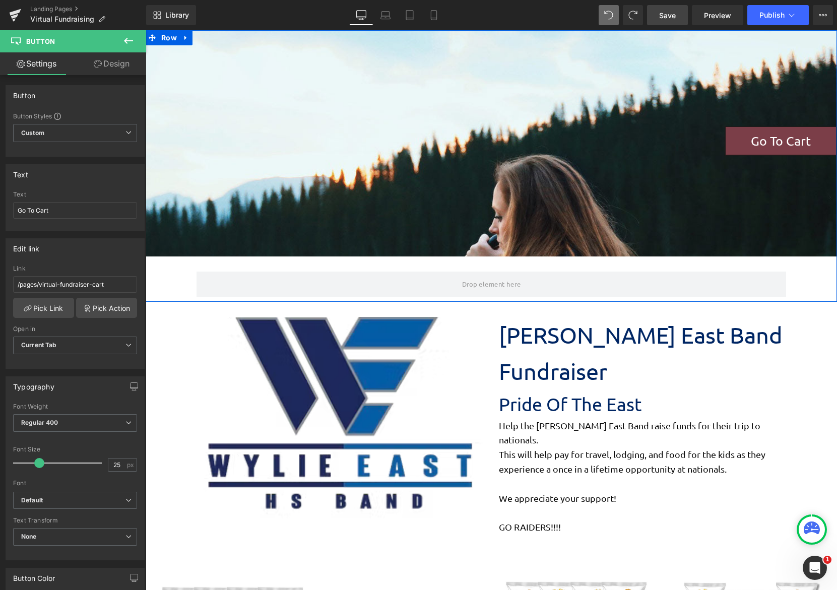
scroll to position [1130, 684]
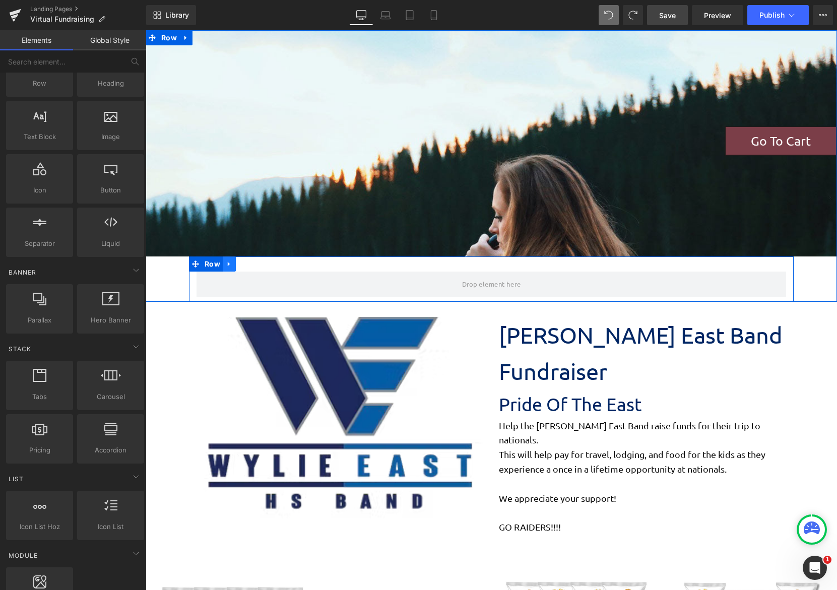
click at [230, 265] on link at bounding box center [229, 264] width 13 height 15
click at [252, 265] on icon at bounding box center [255, 264] width 7 height 7
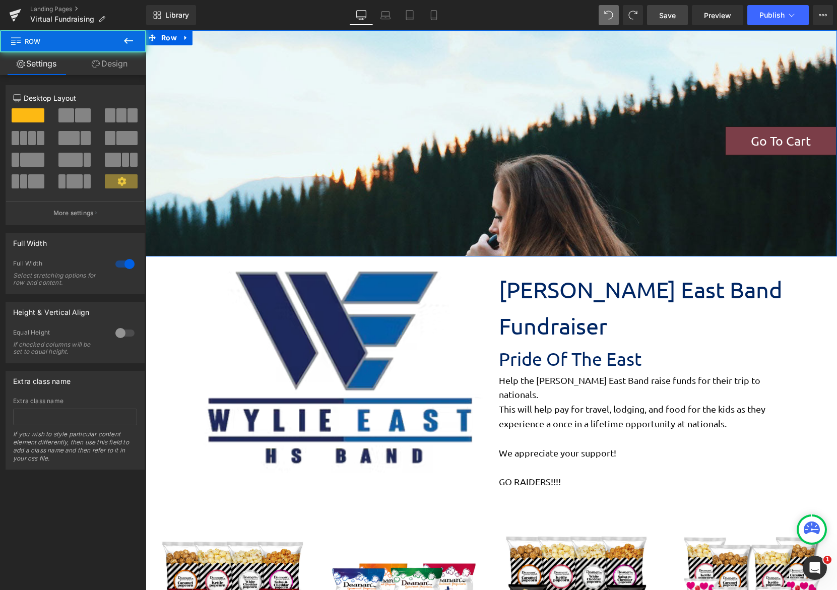
scroll to position [1084, 684]
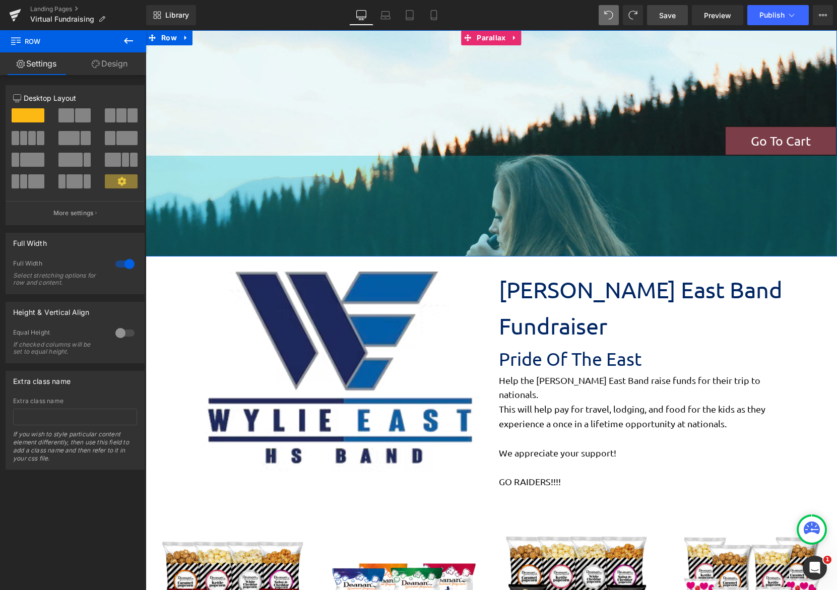
drag, startPoint x: 382, startPoint y: 256, endPoint x: 376, endPoint y: 236, distance: 20.9
click at [376, 236] on div "Go To Cart Button Parallax 200px Row" at bounding box center [492, 143] width 692 height 226
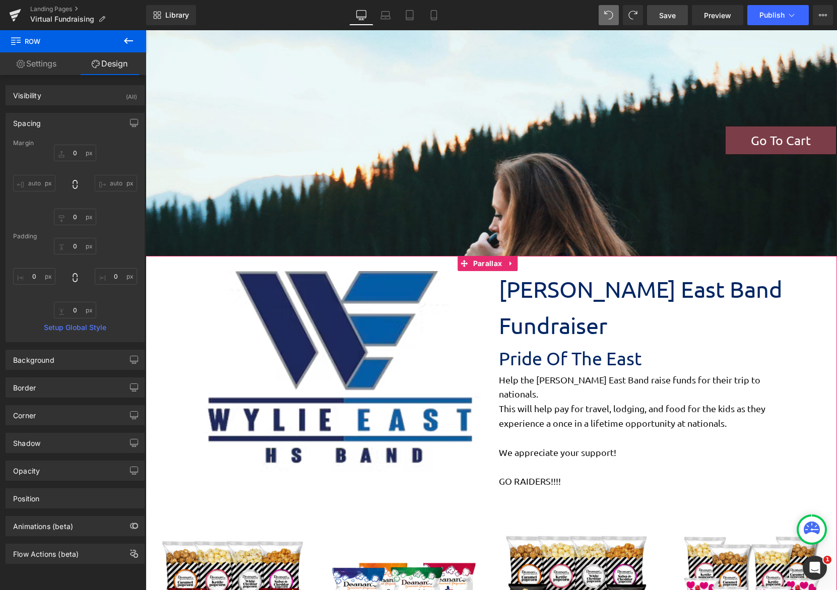
scroll to position [0, 0]
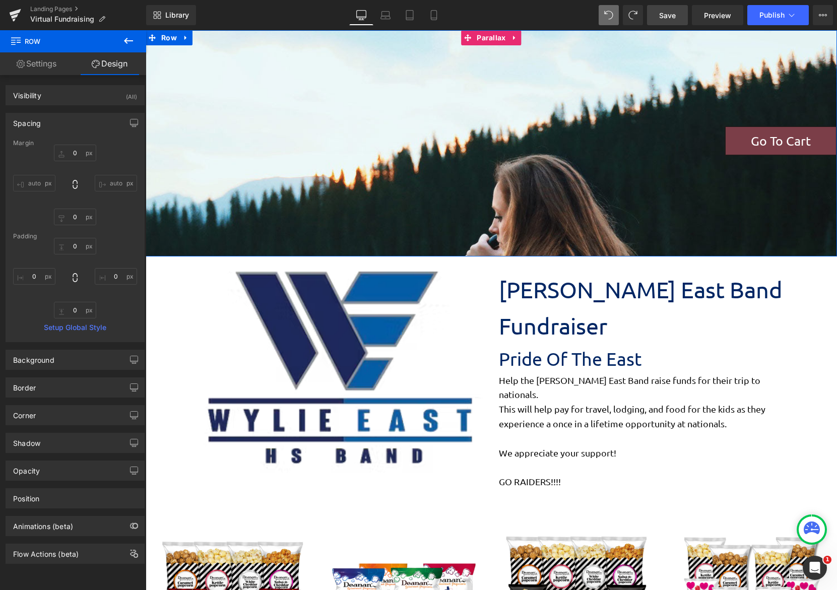
click at [355, 109] on div at bounding box center [492, 310] width 692 height 560
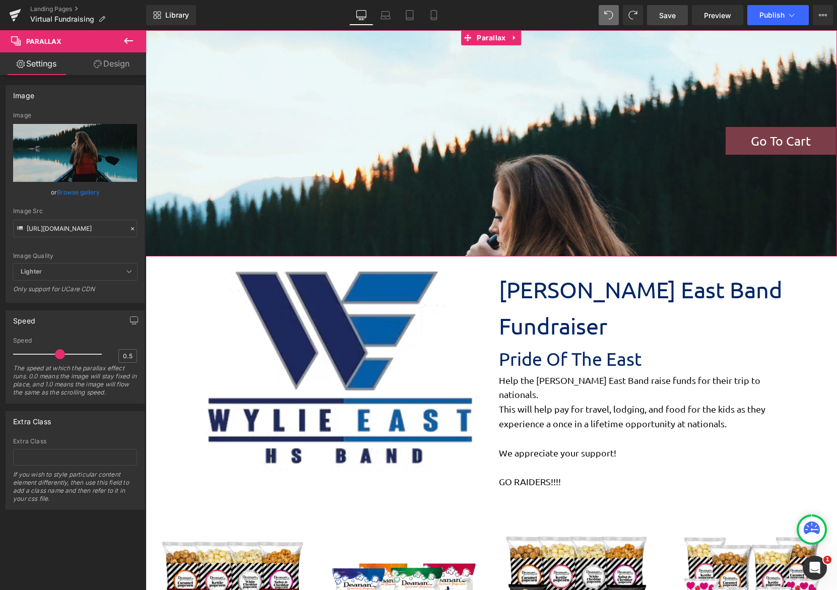
click at [75, 189] on link "Browse gallery" at bounding box center [78, 193] width 43 height 18
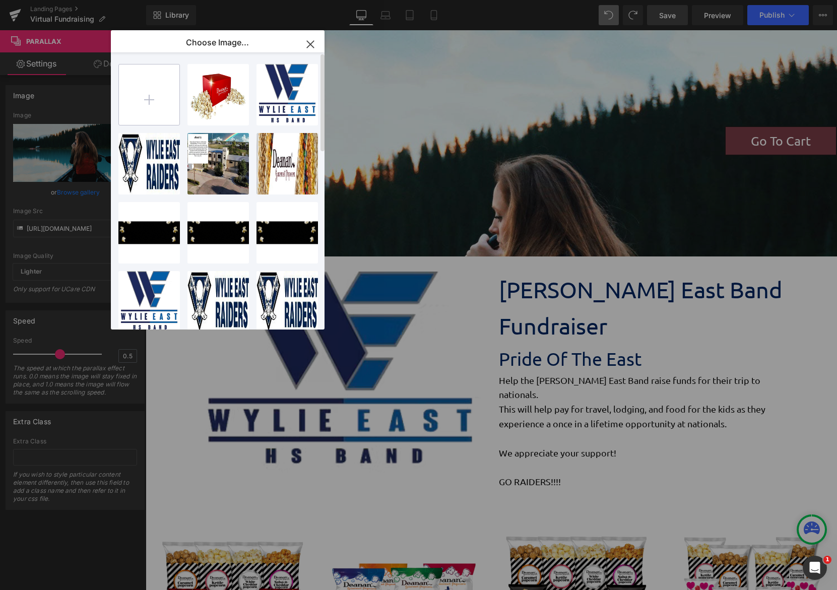
click at [151, 101] on input "file" at bounding box center [149, 95] width 61 height 61
click at [153, 106] on input "file" at bounding box center [149, 95] width 61 height 61
type input "C:\fakepath\8 flavors loose popcorn on table 2 (1).jpg"
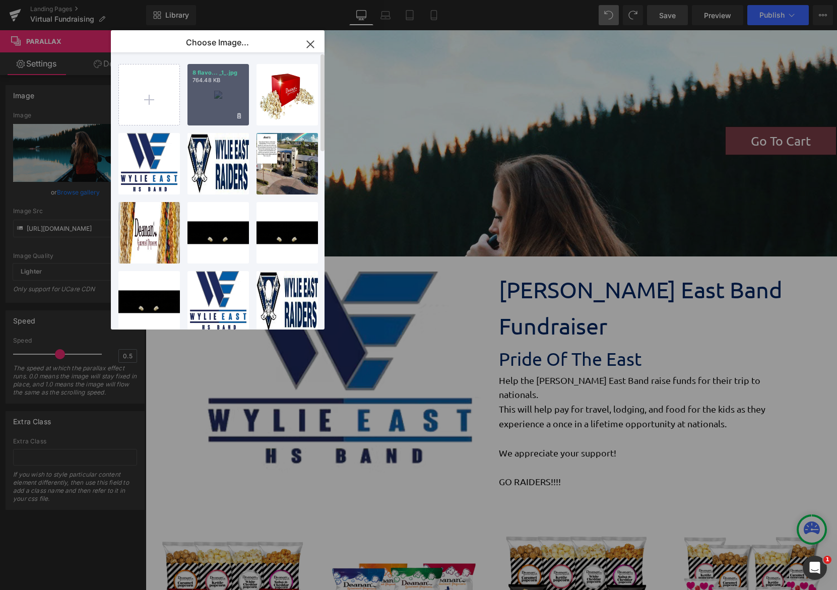
click at [226, 114] on div "8 flavo... _1_.jpg 764.48 KB" at bounding box center [219, 95] width 62 height 62
type input "https://ucarecdn.com/d71132de-de6b-48d8-ac5f-a38dd79e1088/-/format/auto/-/previ…"
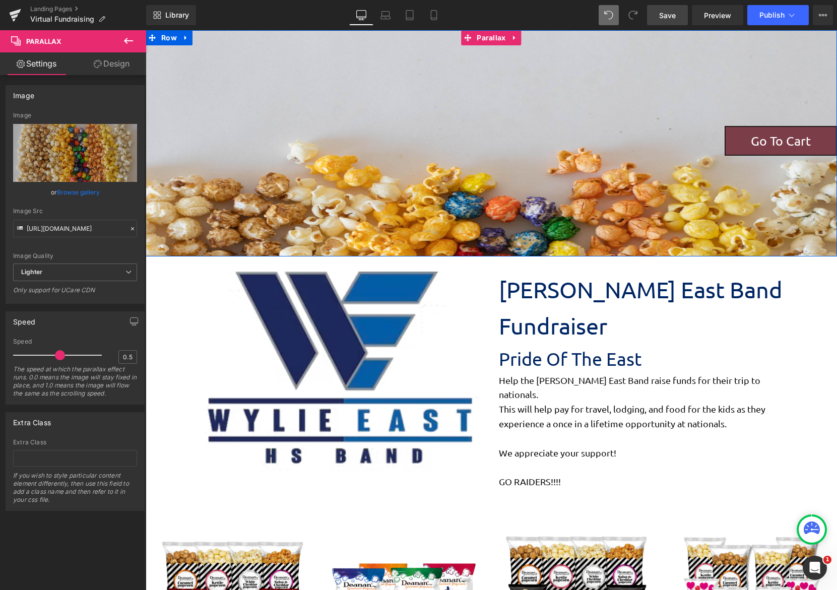
click at [392, 153] on div "Go To Cart" at bounding box center [492, 141] width 692 height 30
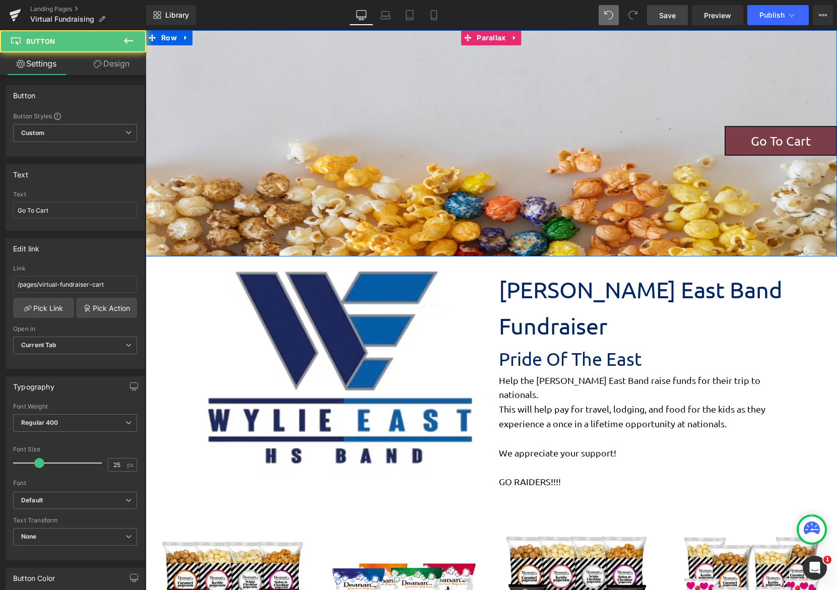
click at [429, 207] on div at bounding box center [492, 310] width 692 height 560
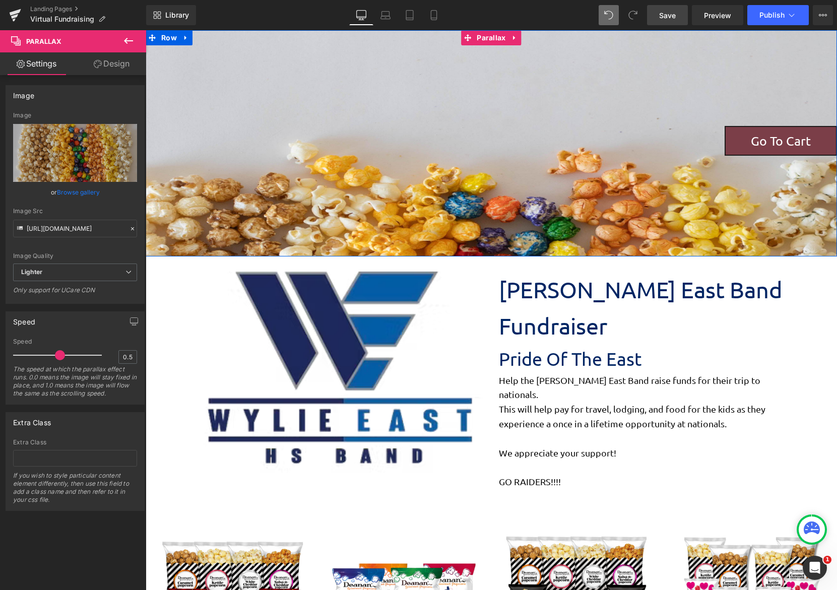
click at [322, 233] on div at bounding box center [492, 310] width 692 height 560
click at [355, 218] on div at bounding box center [492, 310] width 692 height 560
click at [476, 40] on span "Parallax" at bounding box center [491, 37] width 34 height 15
drag, startPoint x: 315, startPoint y: 89, endPoint x: 149, endPoint y: 70, distance: 166.9
click at [312, 89] on div at bounding box center [492, 310] width 692 height 560
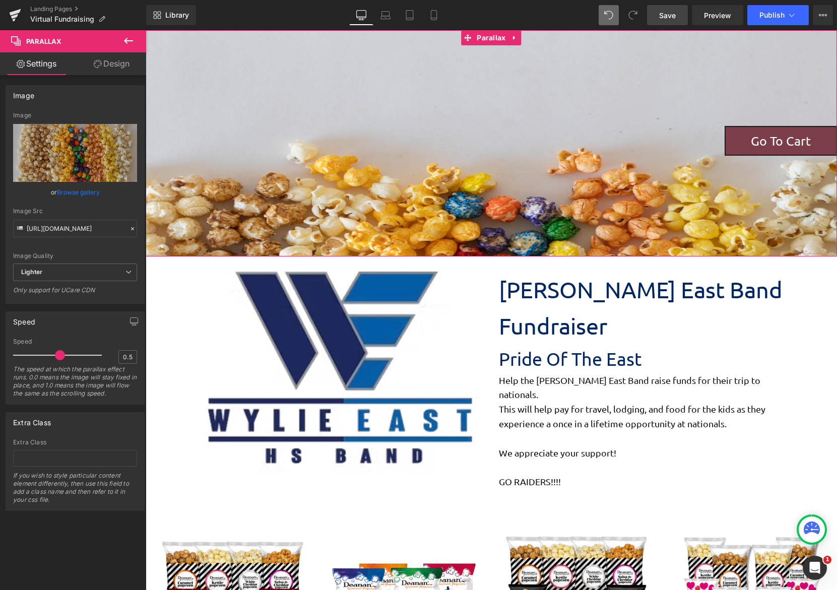
click at [95, 63] on icon at bounding box center [98, 64] width 8 height 8
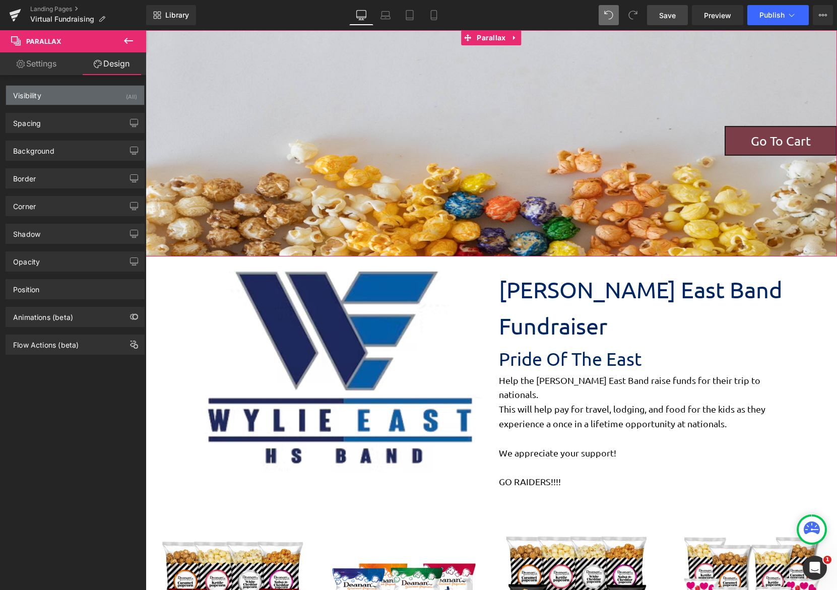
click at [44, 103] on div "Visibility (All)" at bounding box center [75, 95] width 138 height 19
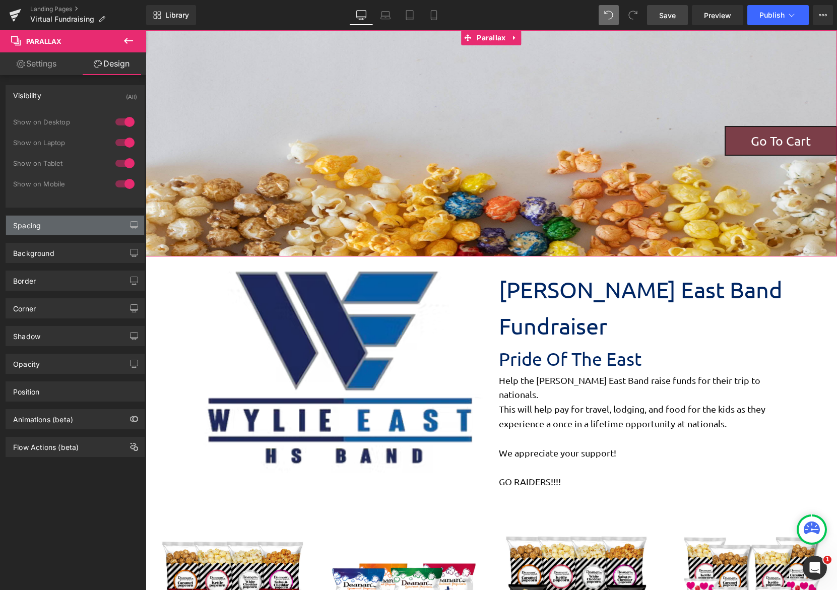
click at [43, 222] on div "Spacing" at bounding box center [75, 225] width 138 height 19
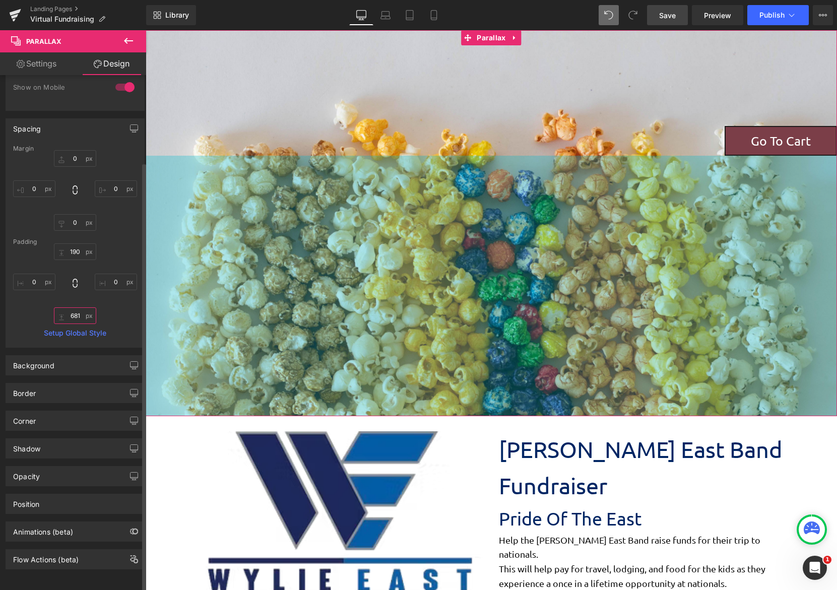
scroll to position [1327, 684]
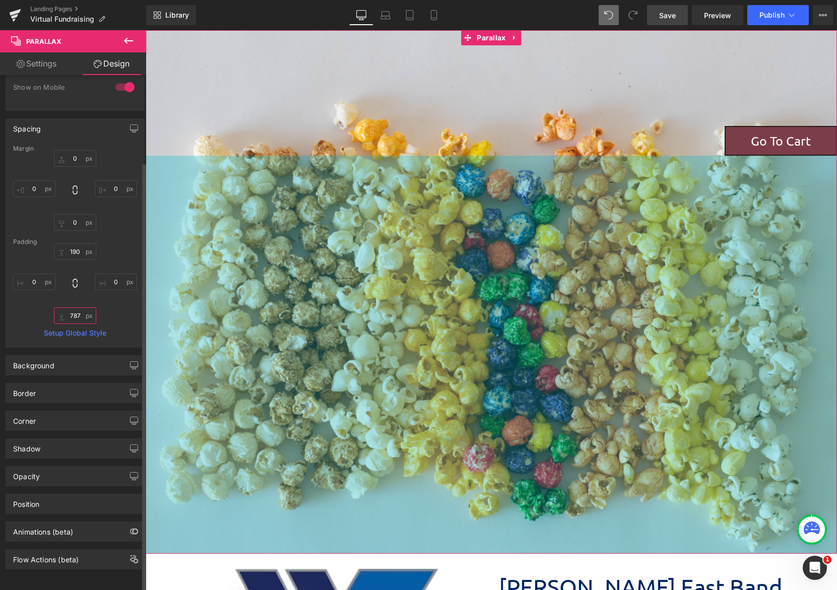
type input "785"
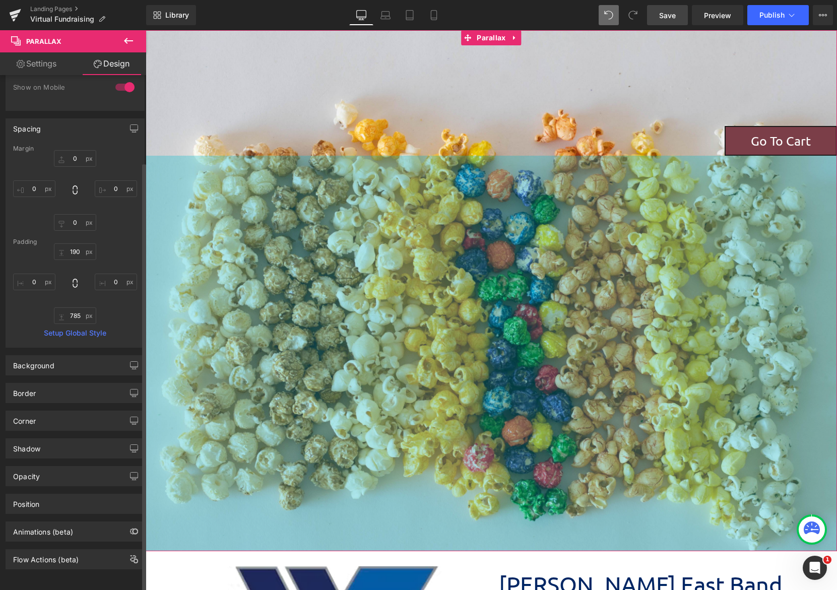
click at [16, 121] on div "Spacing" at bounding box center [27, 126] width 28 height 14
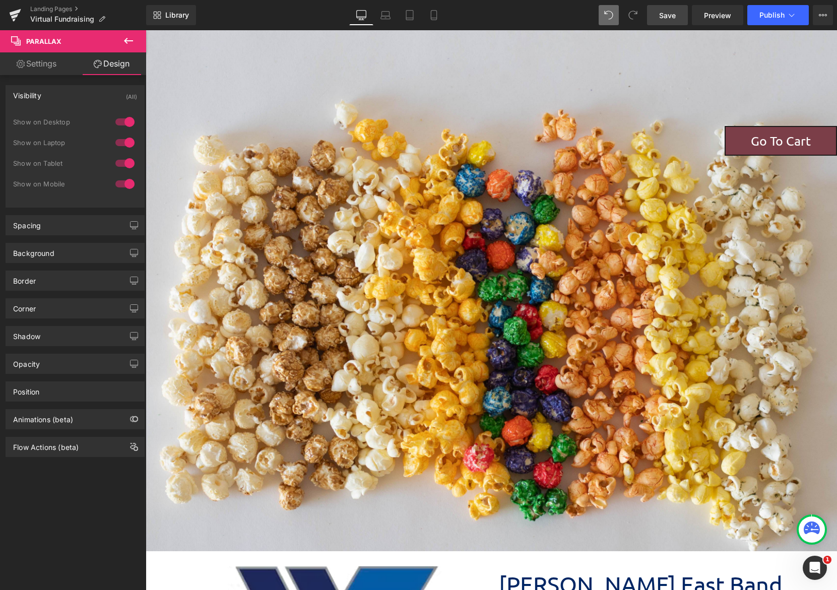
click at [146, 30] on div "785px" at bounding box center [146, 30] width 0 height 0
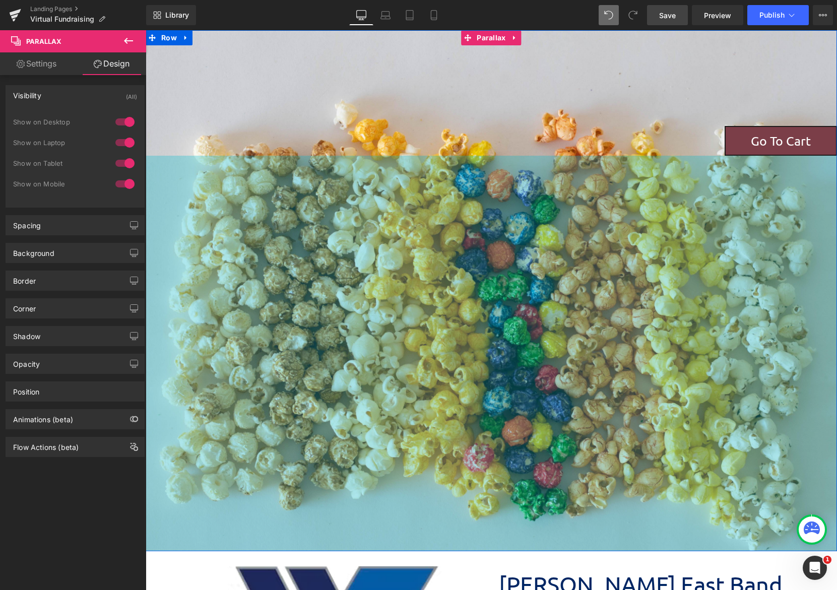
click at [439, 536] on div "785px" at bounding box center [492, 354] width 692 height 396
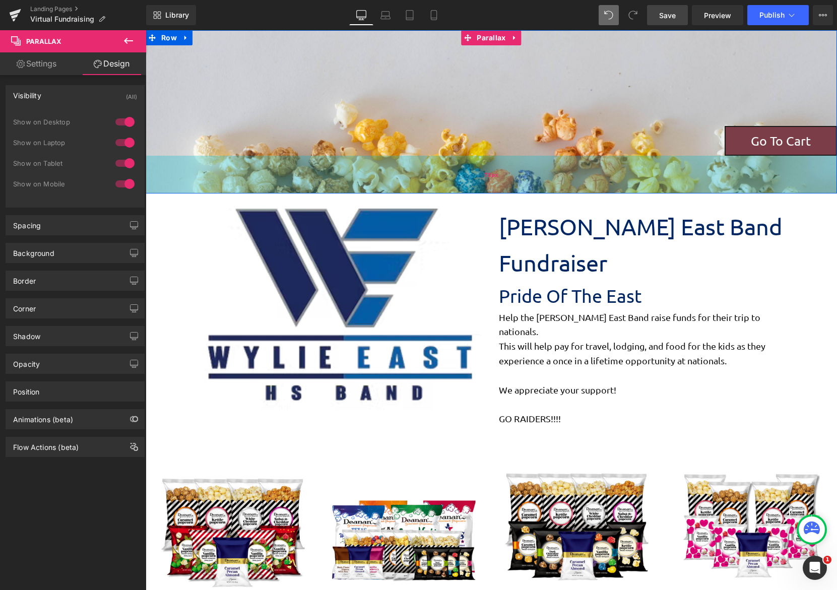
drag, startPoint x: 439, startPoint y: 536, endPoint x: 424, endPoint y: 178, distance: 358.3
click at [424, 178] on div "75px" at bounding box center [492, 175] width 692 height 38
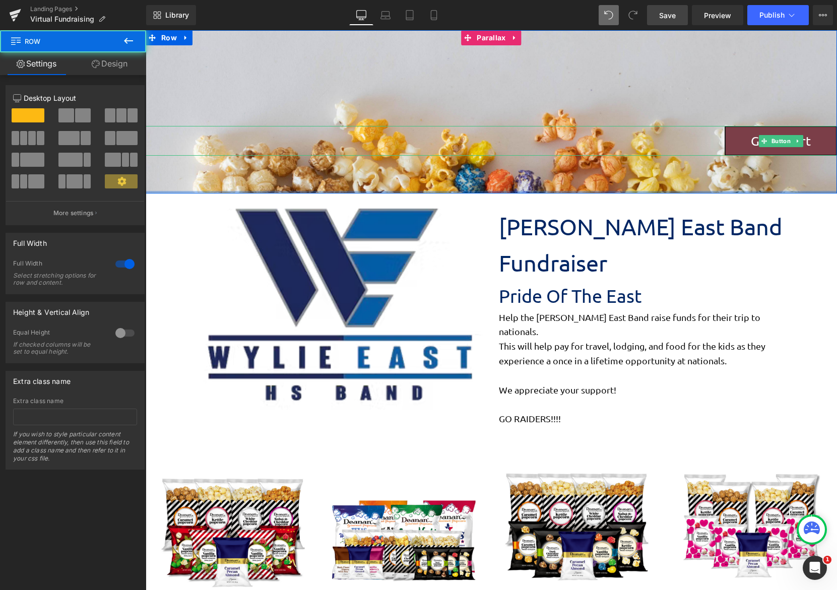
drag, startPoint x: 504, startPoint y: 191, endPoint x: 498, endPoint y: 124, distance: 67.3
click at [498, 131] on div "Go To Cart Button Parallax 75px Row" at bounding box center [492, 111] width 692 height 163
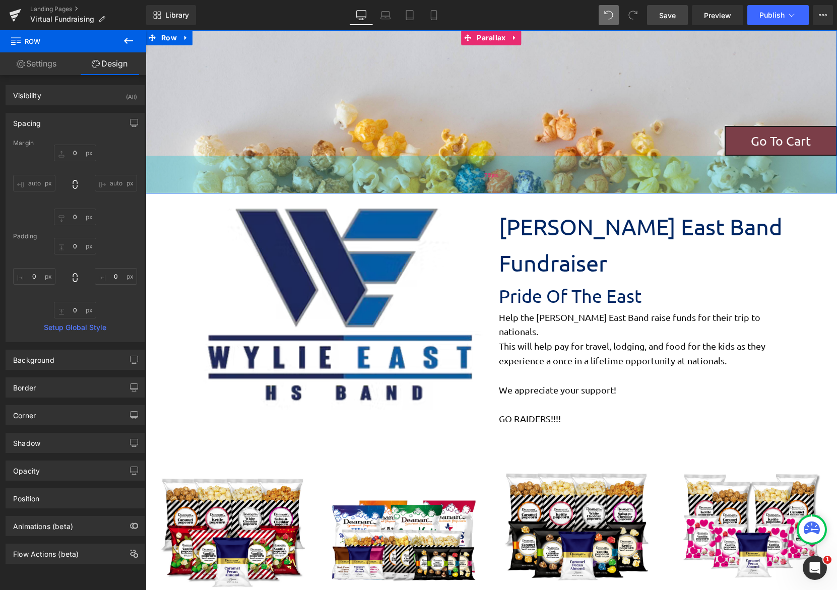
drag, startPoint x: 462, startPoint y: 192, endPoint x: 460, endPoint y: 158, distance: 34.3
click at [460, 158] on div "Go To Cart Button Parallax 75px Row" at bounding box center [492, 111] width 692 height 163
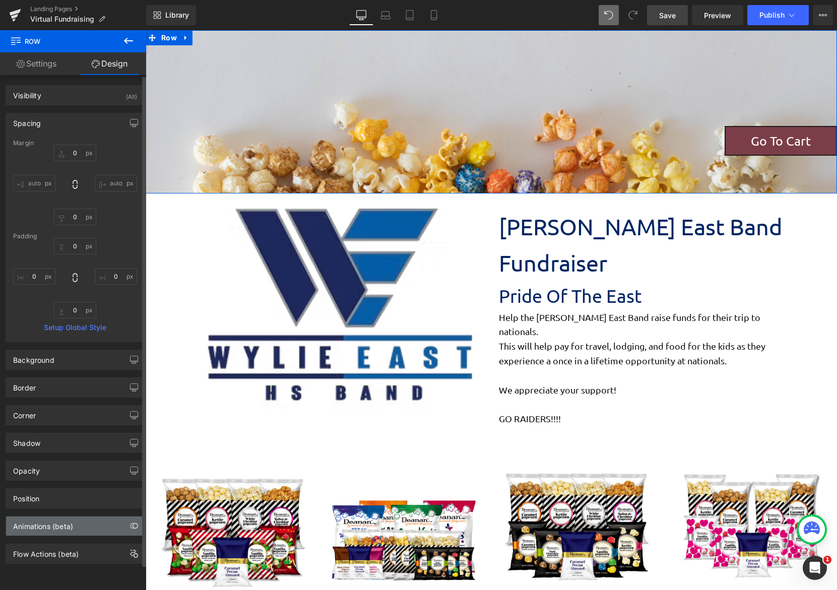
click at [68, 534] on div "Animations (beta)" at bounding box center [75, 526] width 138 height 19
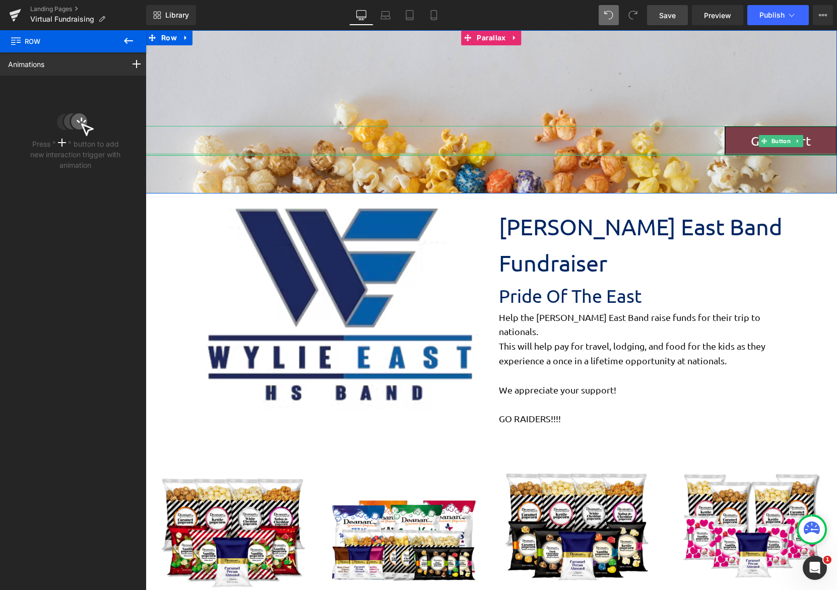
click at [330, 153] on div at bounding box center [492, 154] width 692 height 3
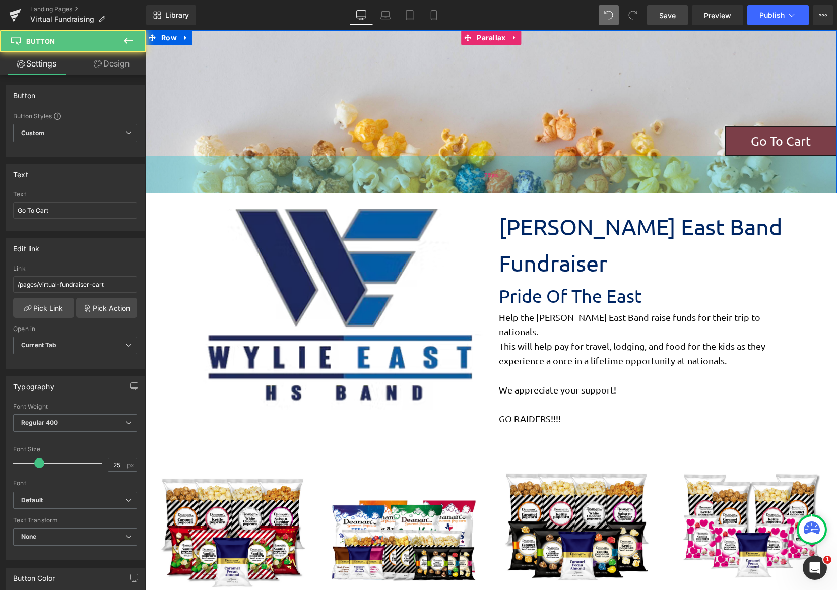
click at [320, 176] on div "75px" at bounding box center [492, 175] width 692 height 38
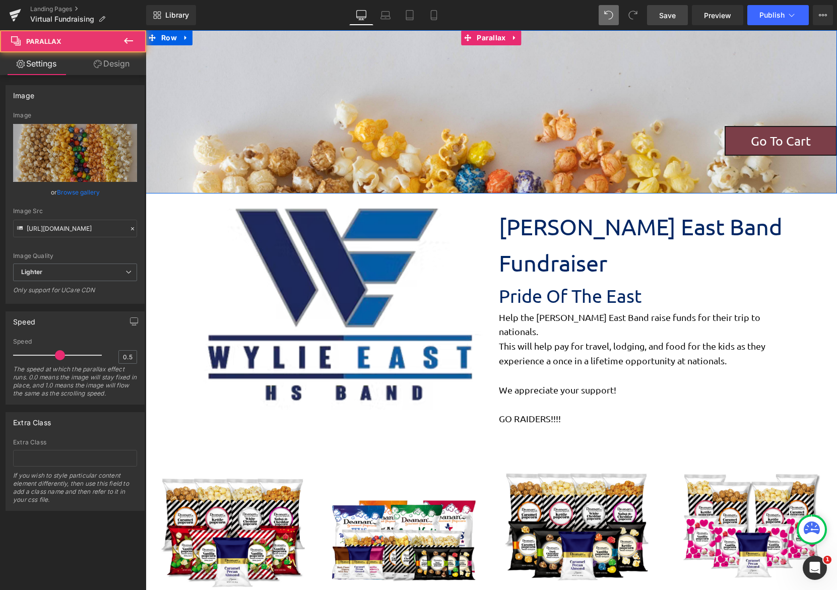
click at [398, 65] on div at bounding box center [492, 310] width 692 height 560
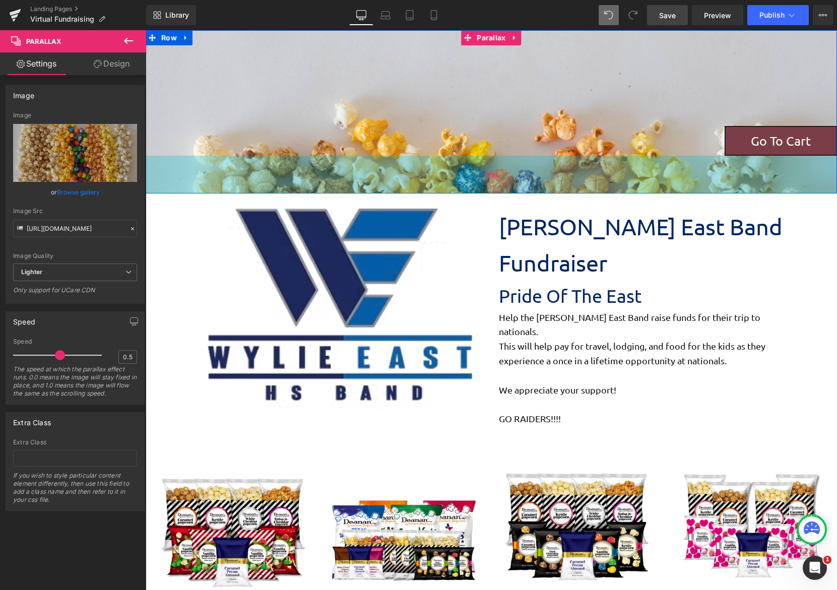
click at [273, 178] on div "75px" at bounding box center [492, 175] width 692 height 38
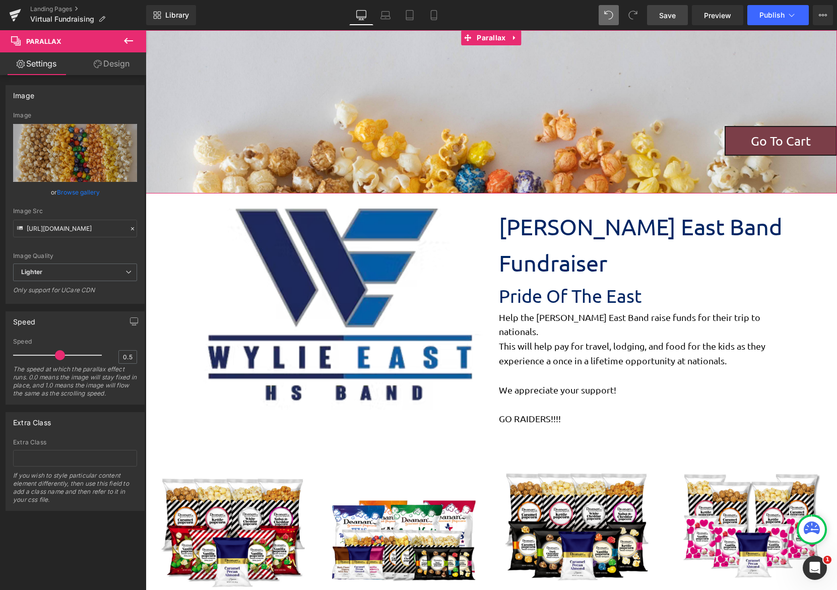
click at [115, 59] on link "Design" at bounding box center [111, 63] width 73 height 23
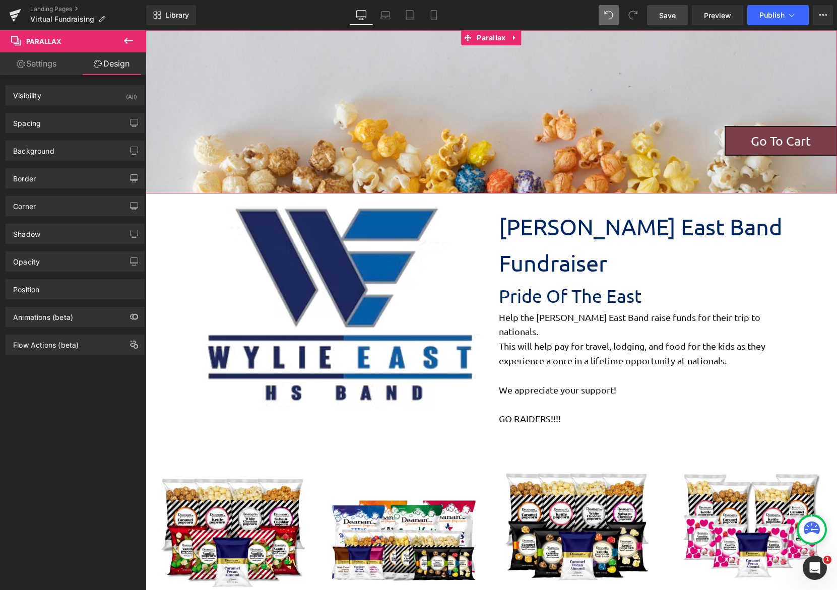
click at [89, 327] on div "Flow Actions (beta)" at bounding box center [75, 341] width 151 height 28
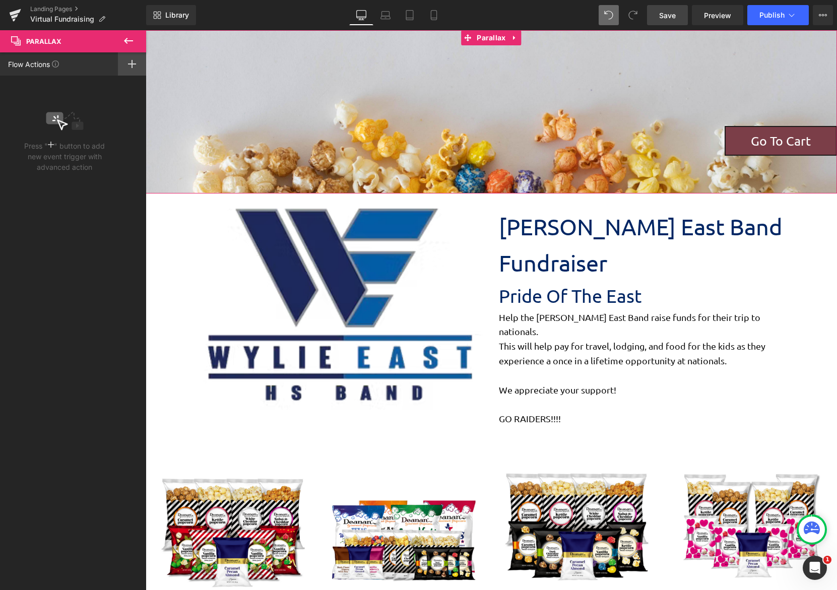
click at [127, 64] on div at bounding box center [132, 63] width 28 height 23
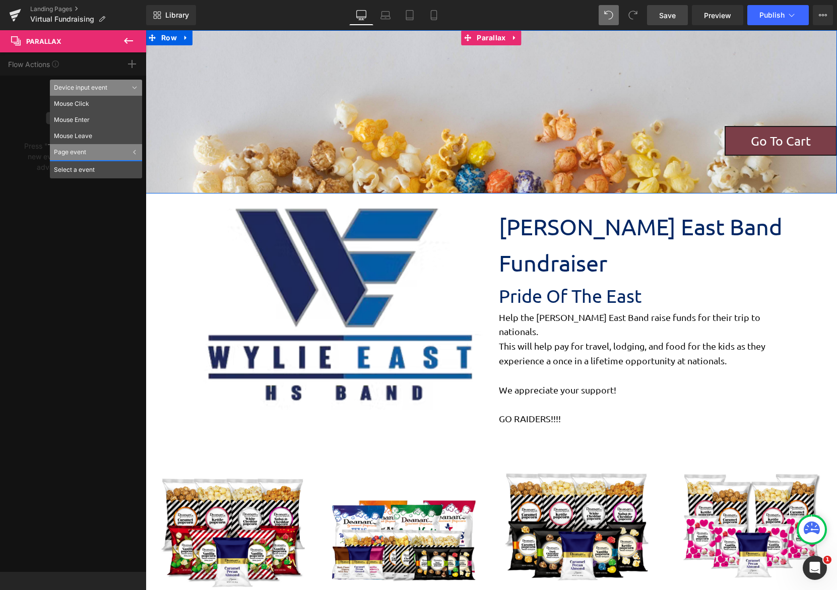
click at [216, 88] on div at bounding box center [492, 310] width 692 height 560
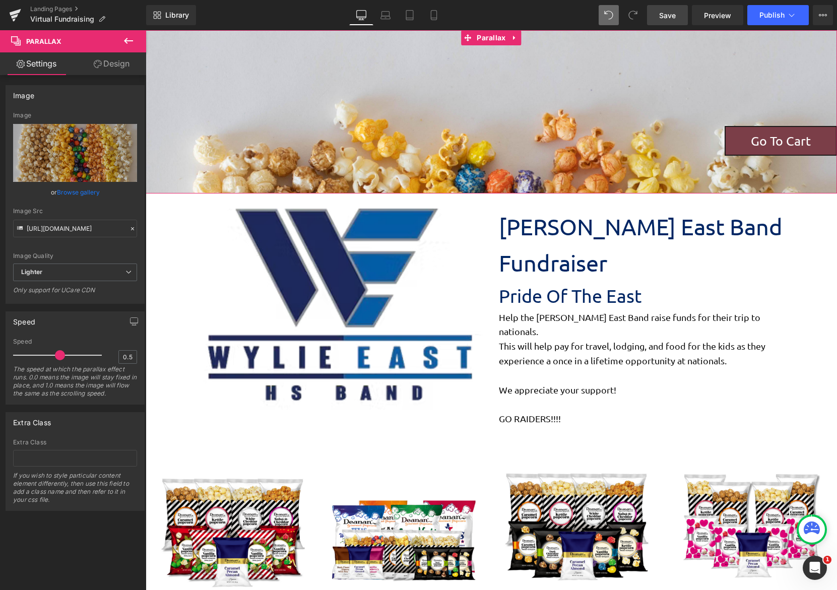
click at [102, 73] on link "Design" at bounding box center [111, 63] width 73 height 23
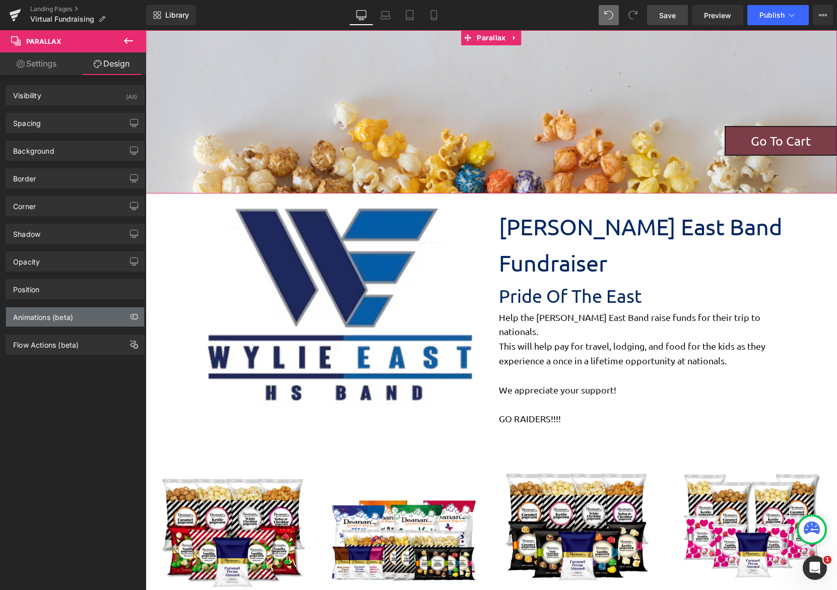
click at [68, 313] on div "Animations (beta)" at bounding box center [43, 315] width 60 height 14
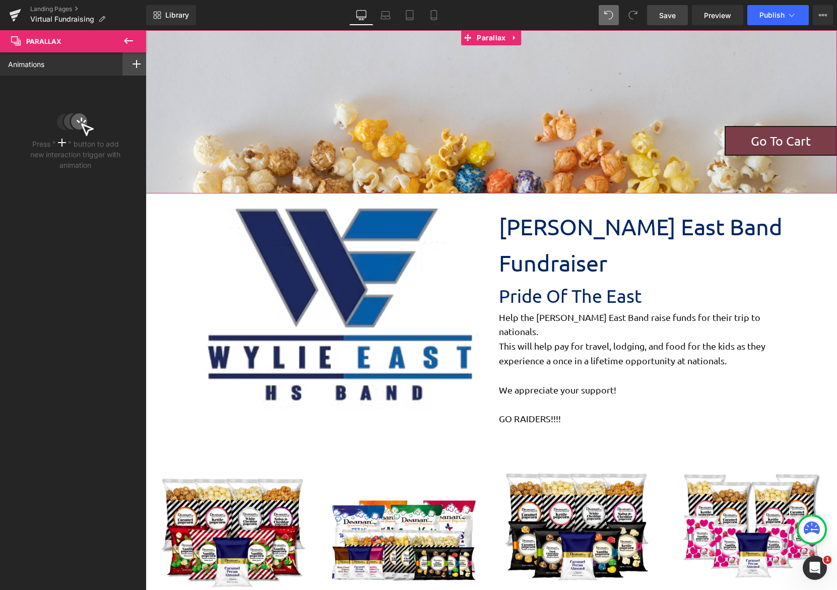
click at [133, 65] on rect at bounding box center [137, 64] width 8 height 1
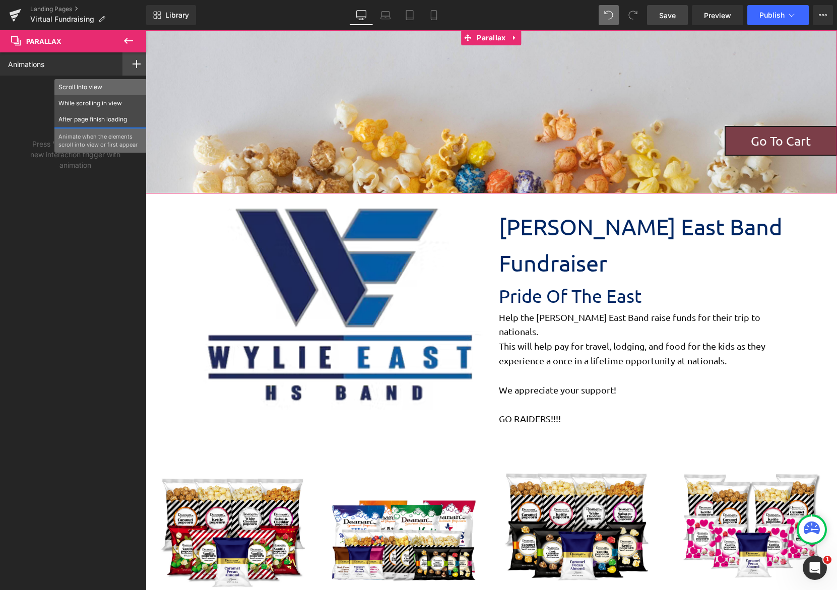
click at [106, 88] on p "Scroll Into view" at bounding box center [100, 87] width 84 height 9
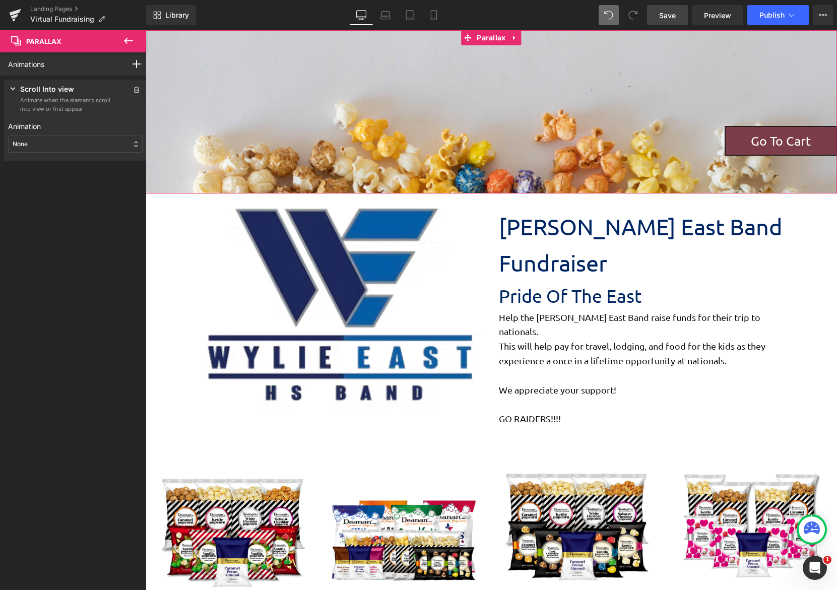
click at [110, 147] on div "None" at bounding box center [75, 144] width 135 height 17
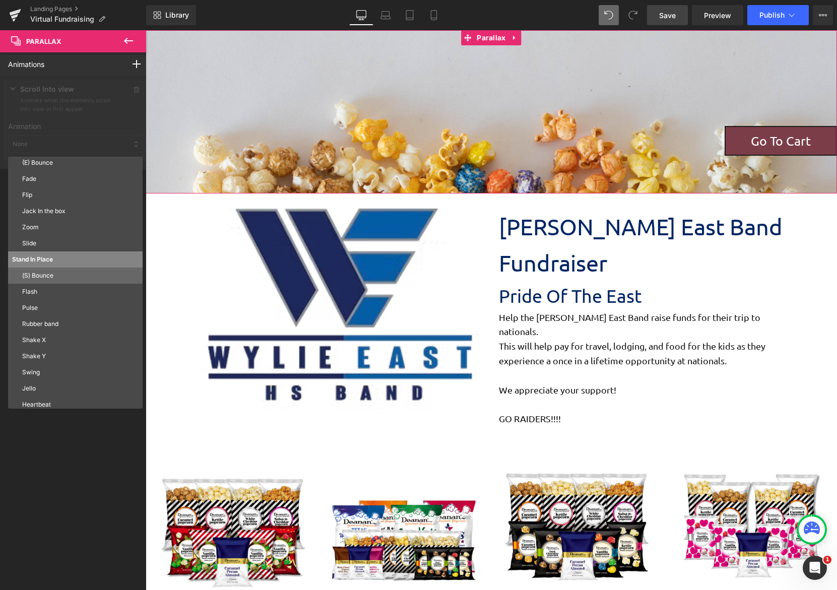
scroll to position [0, 0]
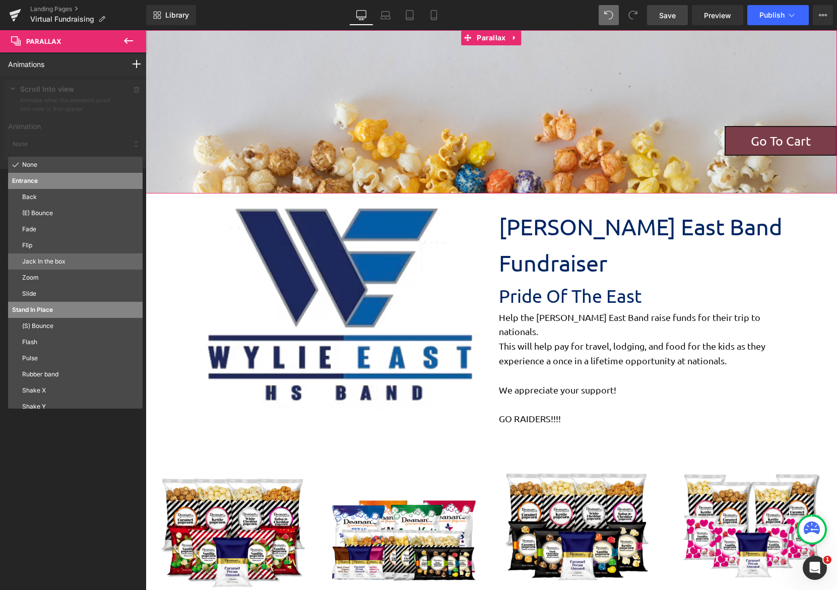
click at [62, 259] on p "Jack In the box" at bounding box center [80, 261] width 116 height 9
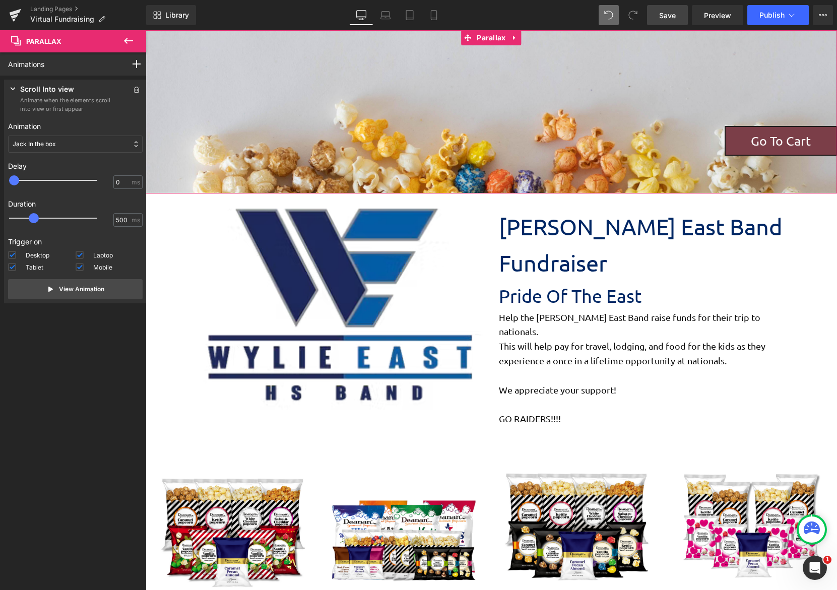
click at [87, 150] on div "Jack In the box" at bounding box center [75, 144] width 135 height 17
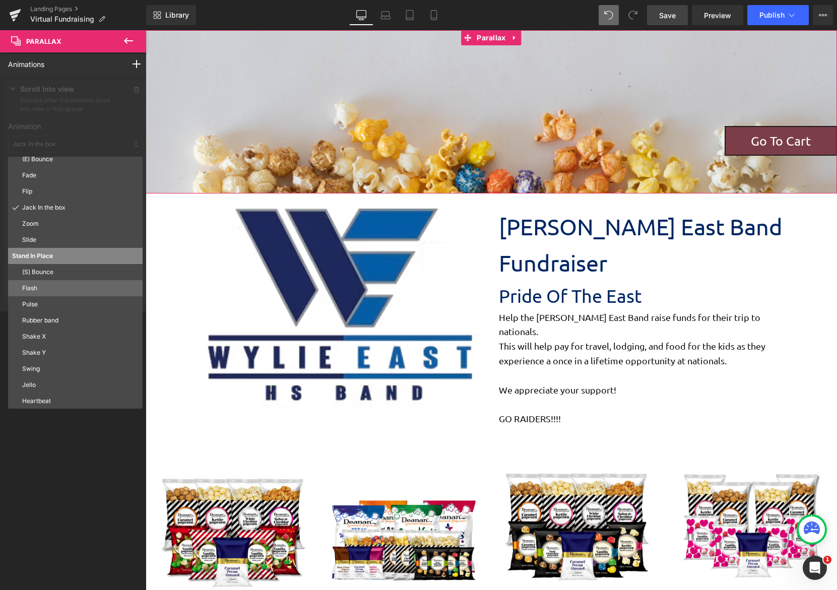
scroll to position [54, 0]
click at [62, 349] on p "Shake Y" at bounding box center [80, 352] width 116 height 9
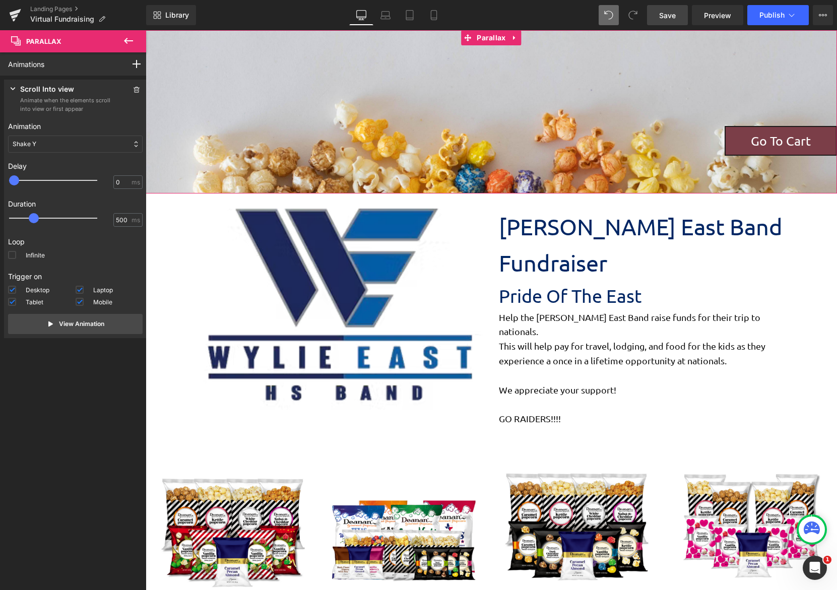
click at [92, 151] on div "Shake Y" at bounding box center [75, 144] width 135 height 17
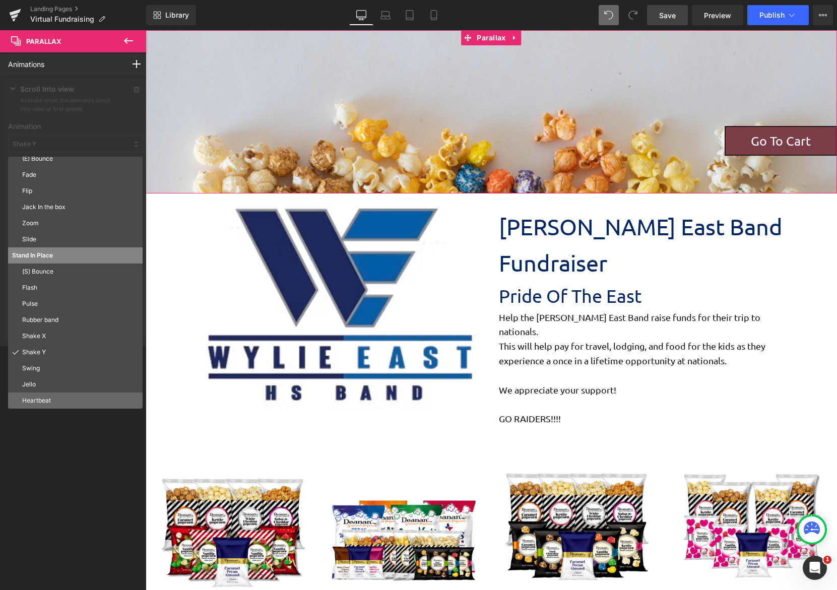
click at [65, 402] on p "Heartbeat" at bounding box center [80, 400] width 116 height 9
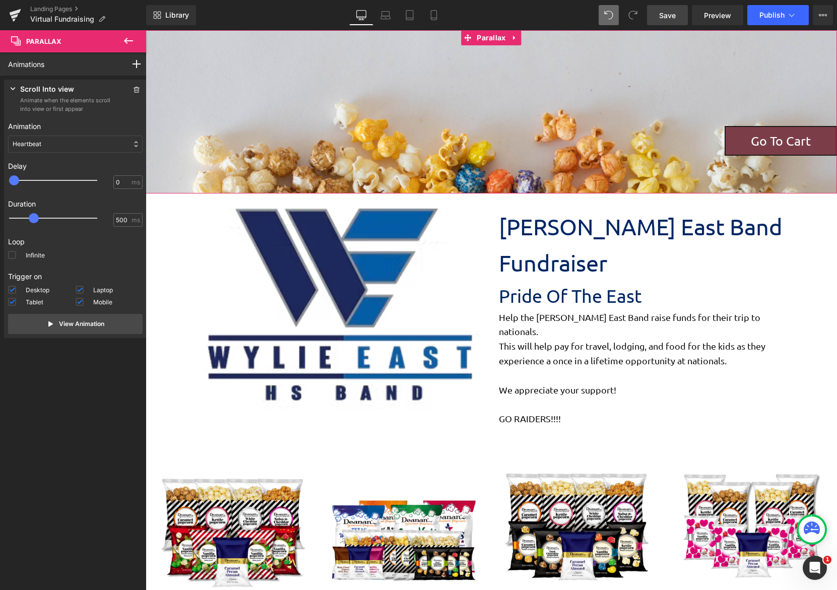
click at [104, 151] on div "Heartbeat" at bounding box center [75, 144] width 135 height 17
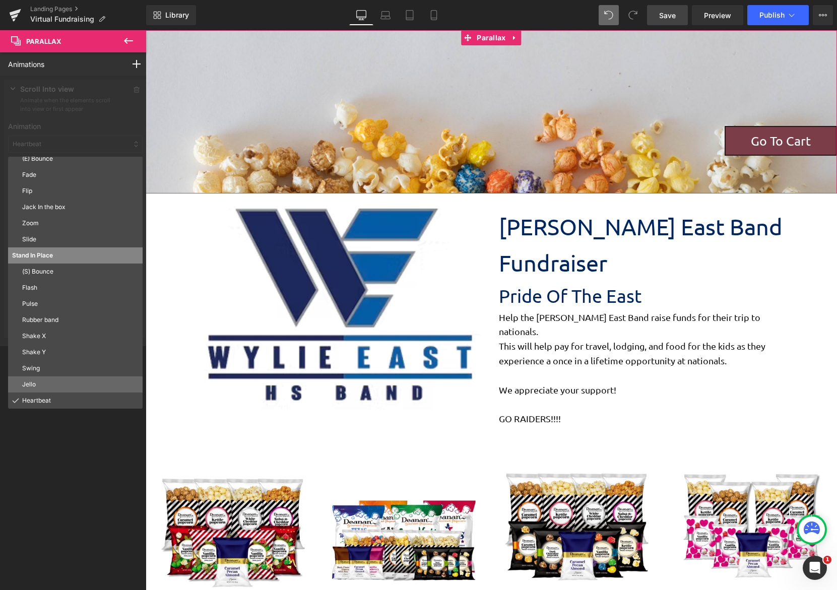
click at [61, 383] on p "Jello" at bounding box center [80, 384] width 116 height 9
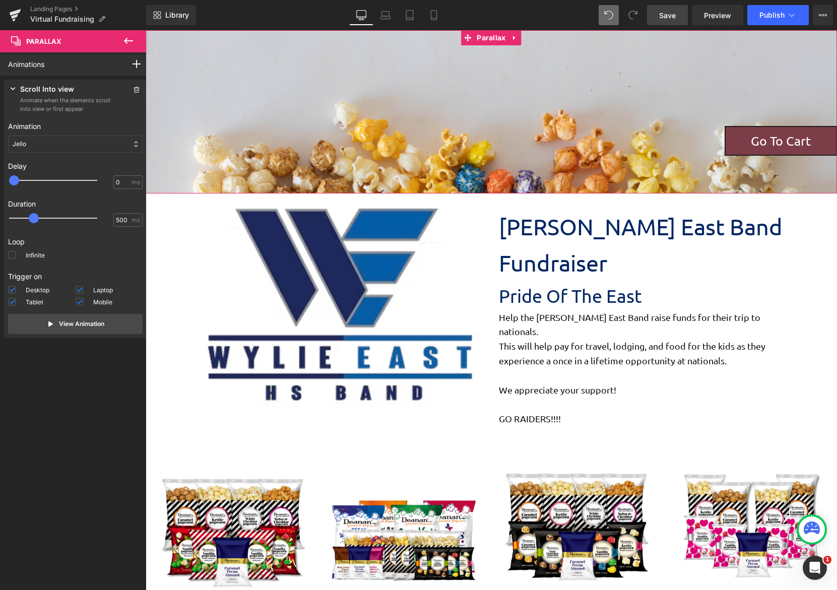
click at [77, 139] on div "Jello" at bounding box center [75, 144] width 135 height 17
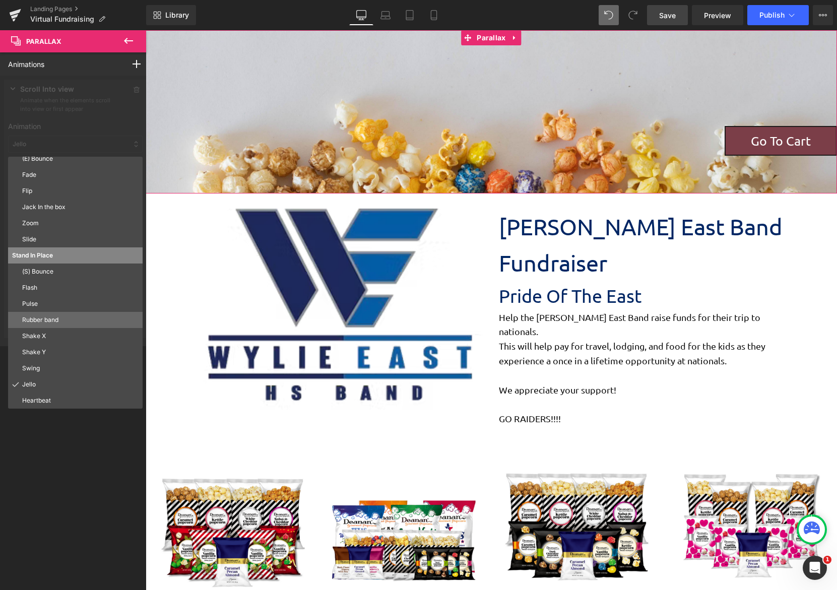
click at [69, 323] on p "Rubber band" at bounding box center [80, 320] width 116 height 9
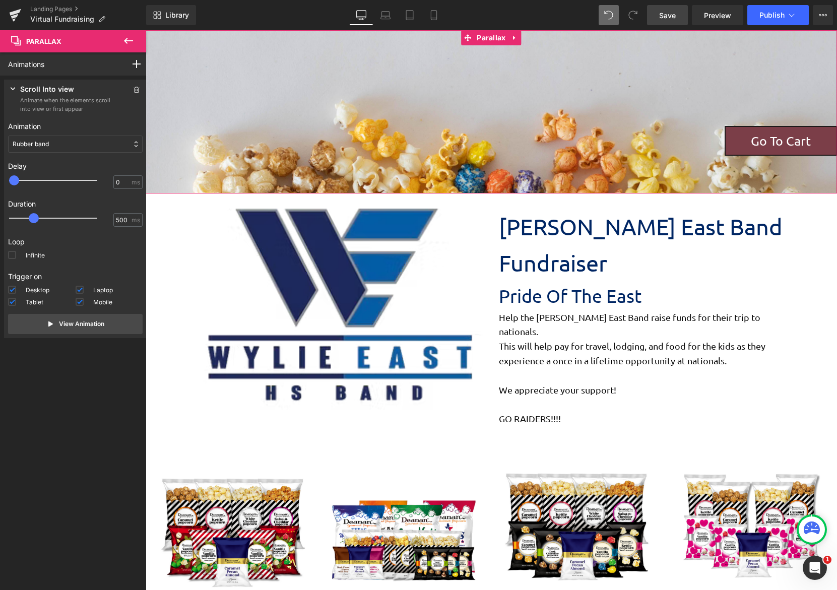
click at [87, 148] on div "Rubber band" at bounding box center [75, 144] width 135 height 17
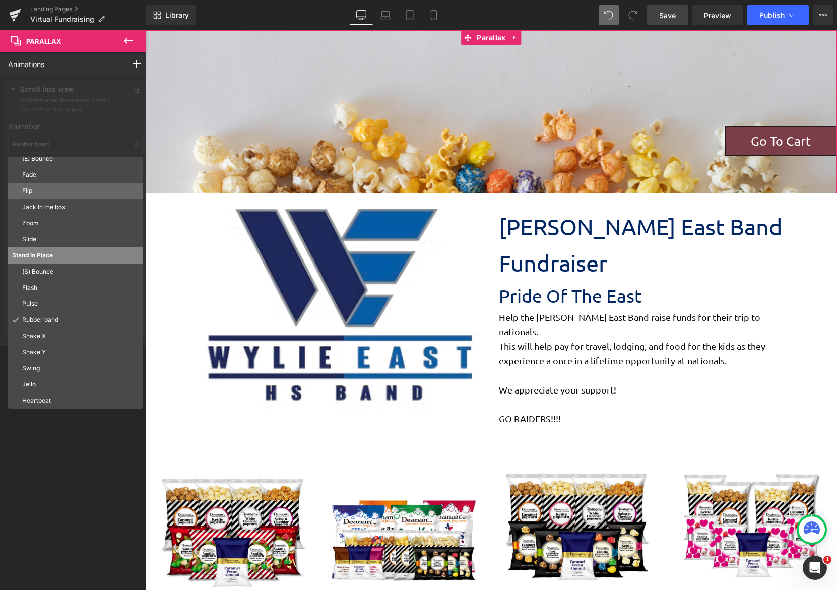
scroll to position [0, 0]
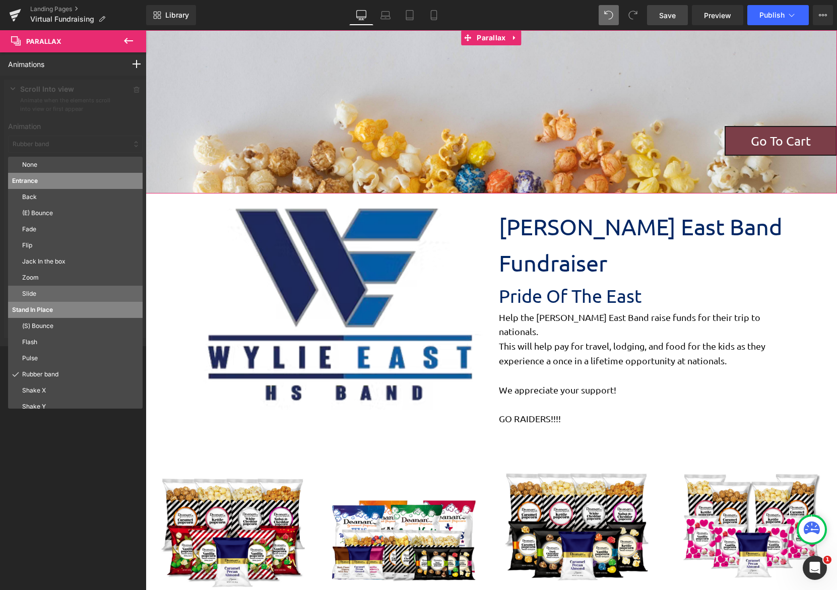
click at [55, 291] on p "Slide" at bounding box center [80, 293] width 116 height 9
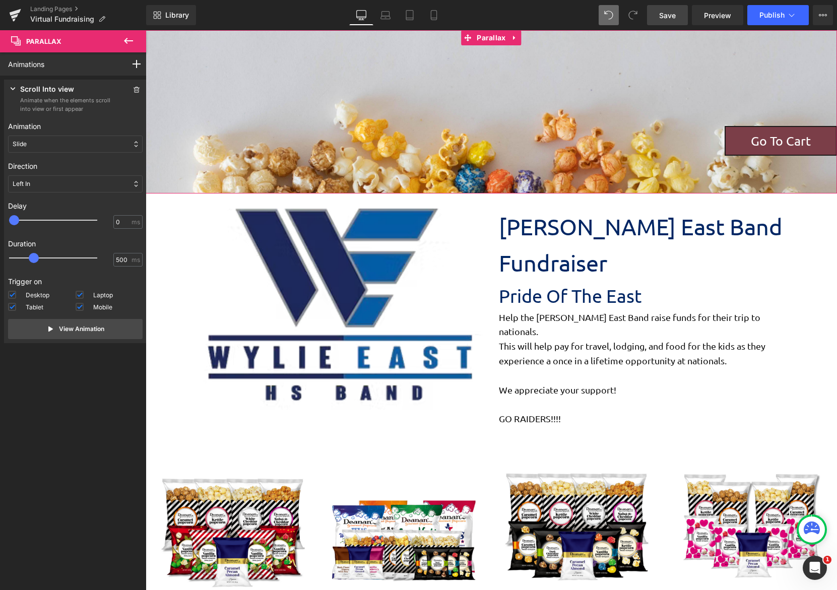
click at [67, 147] on div "Slide" at bounding box center [75, 144] width 135 height 17
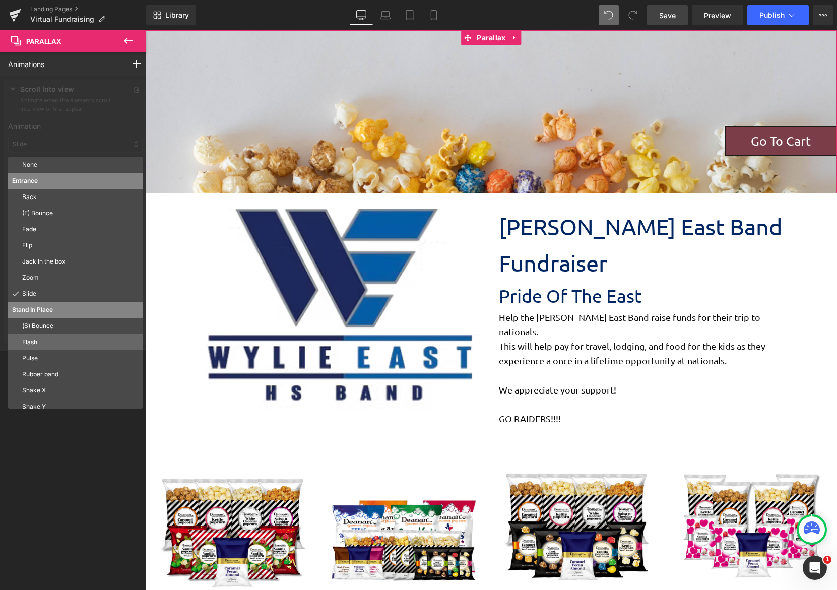
click at [52, 338] on p "Flash" at bounding box center [80, 342] width 116 height 9
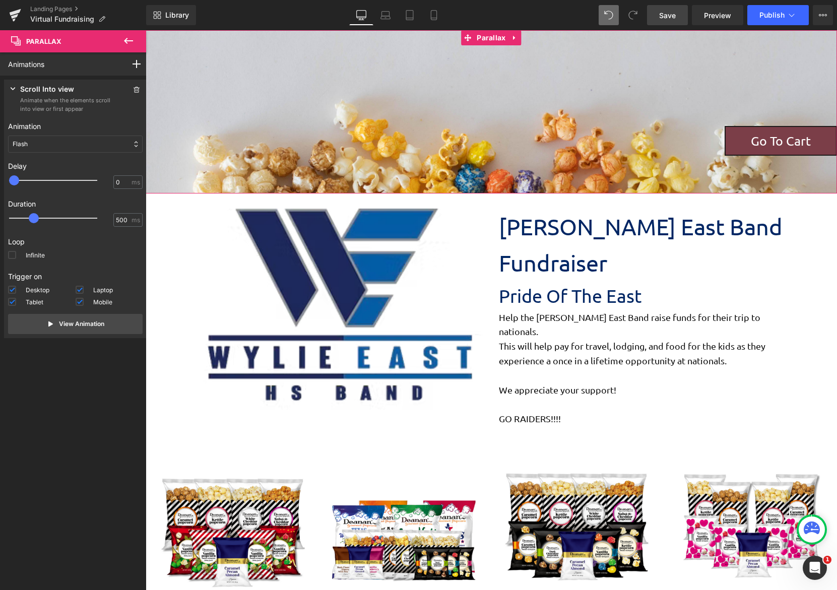
click at [82, 142] on div "Flash" at bounding box center [75, 144] width 135 height 17
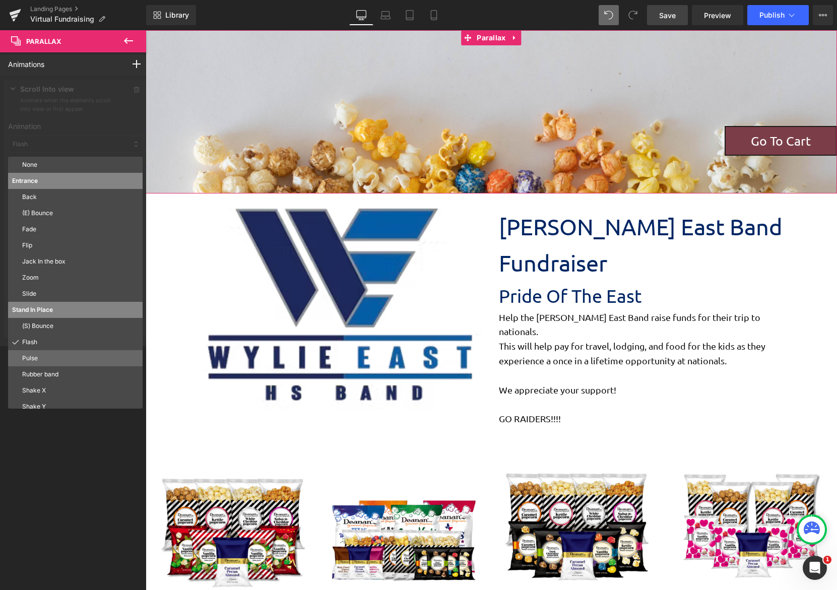
click at [54, 350] on div "Pulse" at bounding box center [75, 358] width 135 height 16
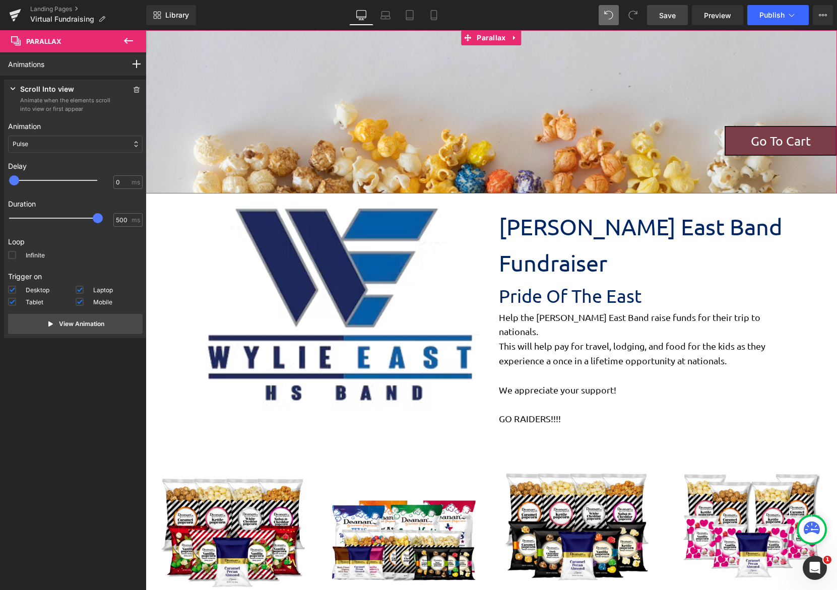
drag, startPoint x: 34, startPoint y: 218, endPoint x: 99, endPoint y: 216, distance: 65.6
click at [99, 216] on span at bounding box center [98, 218] width 10 height 10
drag, startPoint x: 97, startPoint y: 218, endPoint x: 17, endPoint y: 214, distance: 80.2
click at [17, 214] on span at bounding box center [16, 218] width 10 height 10
click at [88, 328] on p "View Animation" at bounding box center [81, 324] width 45 height 9
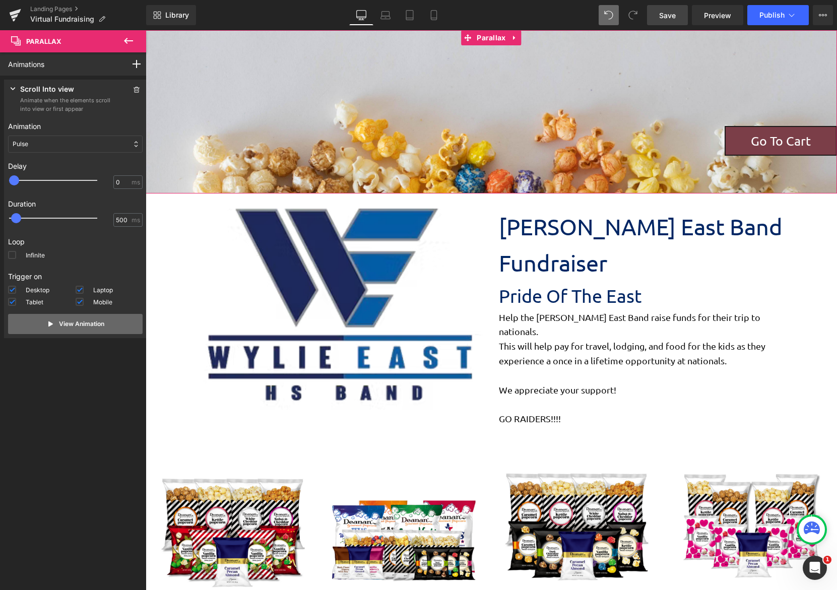
click at [88, 328] on p "View Animation" at bounding box center [81, 324] width 45 height 9
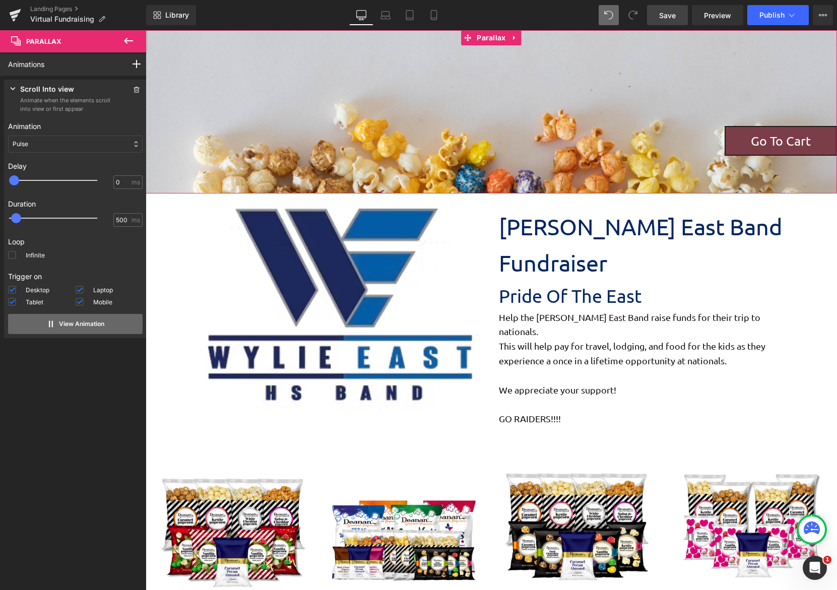
click at [88, 328] on p "View Animation" at bounding box center [81, 324] width 45 height 9
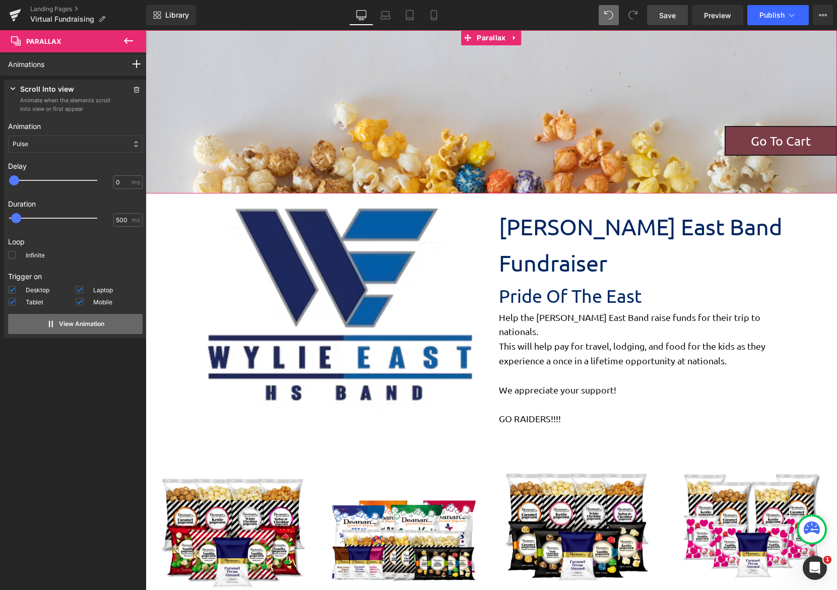
click at [88, 328] on p "View Animation" at bounding box center [81, 324] width 45 height 9
click at [14, 254] on span at bounding box center [12, 255] width 8 height 8
click at [0, 0] on input "Infinite" at bounding box center [0, 0] width 0 height 0
click at [66, 325] on p "View Animation" at bounding box center [81, 324] width 45 height 9
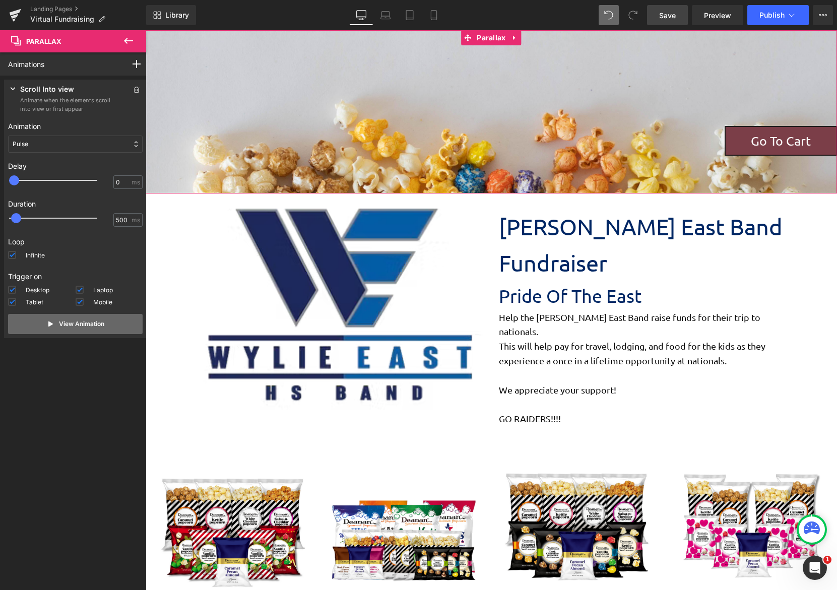
click at [66, 325] on p "View Animation" at bounding box center [81, 324] width 45 height 9
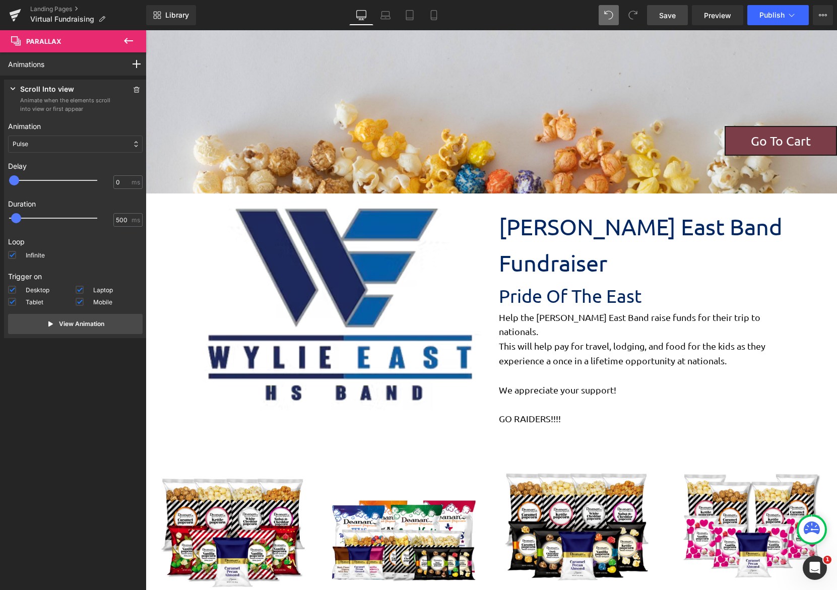
click at [673, 23] on link "Save" at bounding box center [667, 15] width 41 height 20
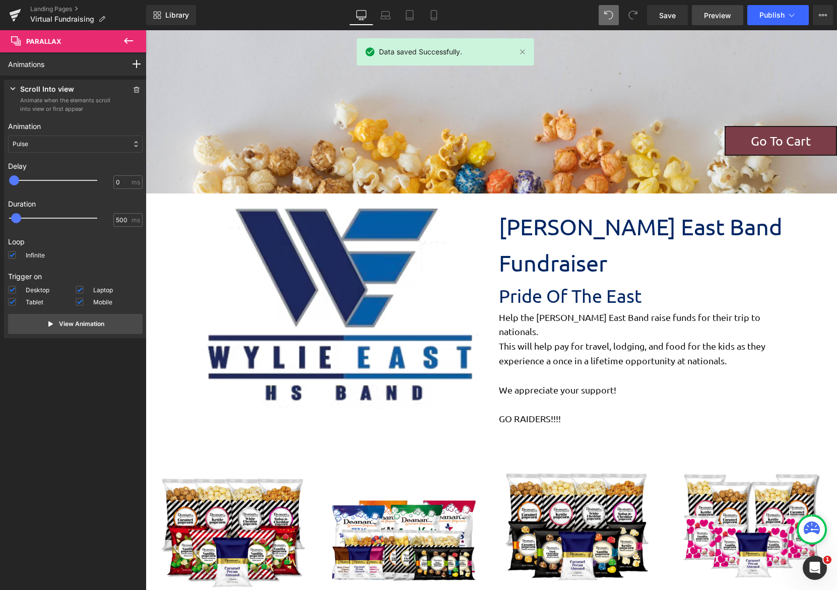
click at [711, 16] on span "Preview" at bounding box center [717, 15] width 27 height 11
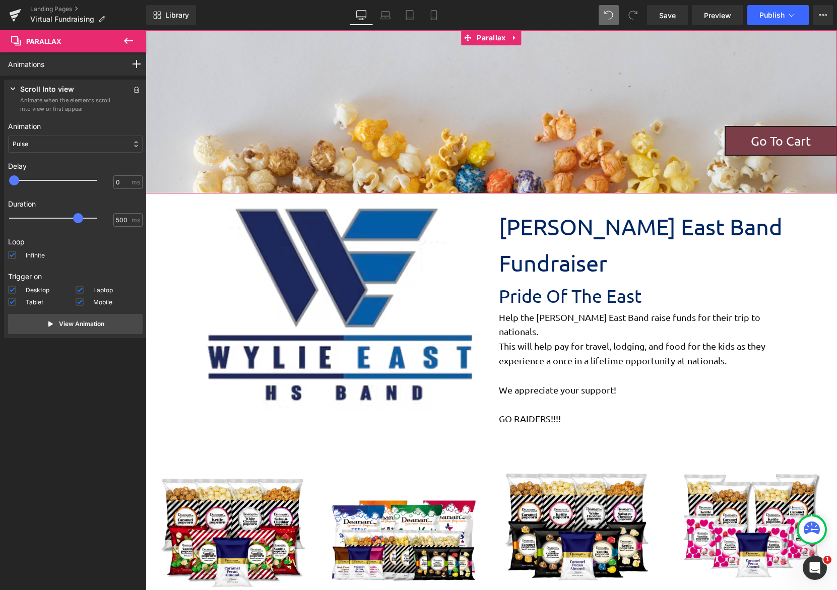
drag, startPoint x: 20, startPoint y: 217, endPoint x: 85, endPoint y: 216, distance: 64.5
click at [85, 216] on div at bounding box center [60, 218] width 88 height 20
click at [47, 333] on button "View Animation" at bounding box center [75, 324] width 135 height 20
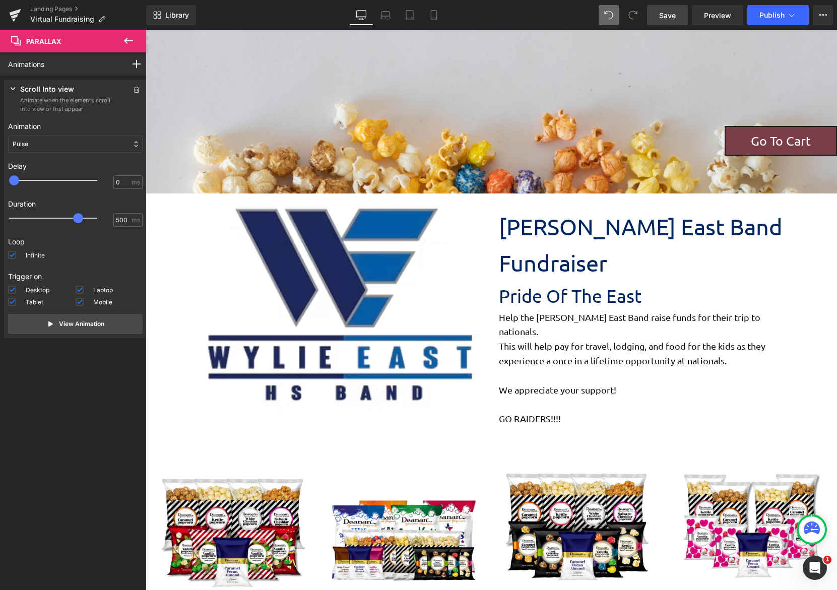
click at [672, 18] on span "Save" at bounding box center [667, 15] width 17 height 11
click at [717, 15] on span "Preview" at bounding box center [717, 15] width 27 height 11
click at [136, 90] on icon at bounding box center [136, 90] width 7 height 6
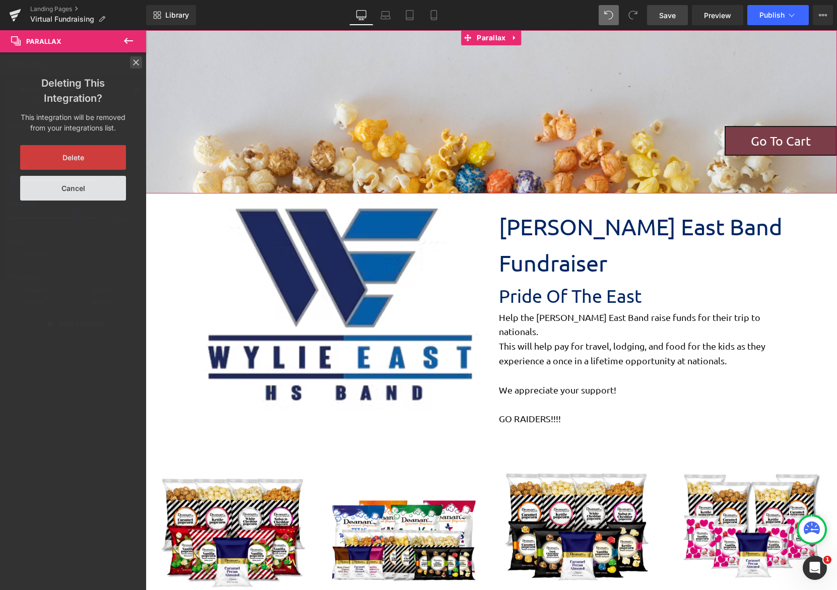
click at [132, 62] on span at bounding box center [136, 62] width 12 height 12
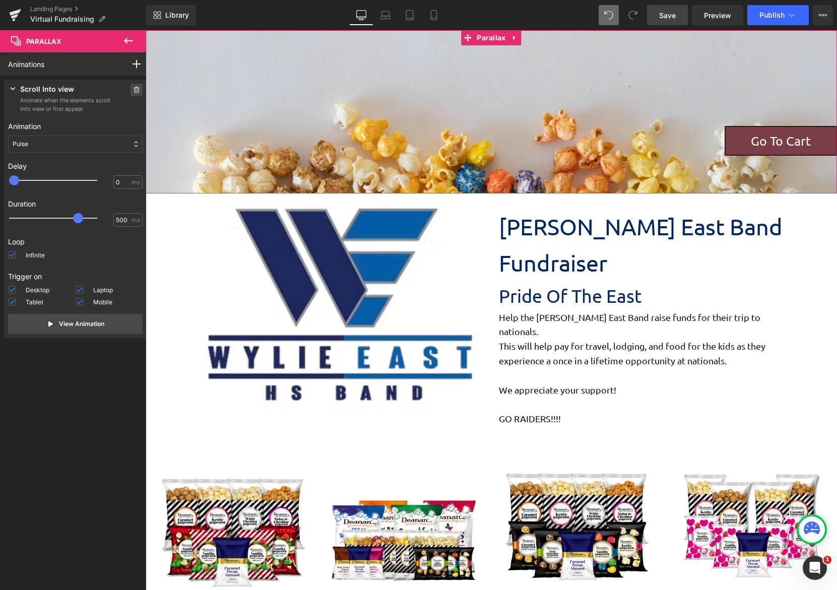
click at [131, 86] on span at bounding box center [137, 90] width 12 height 12
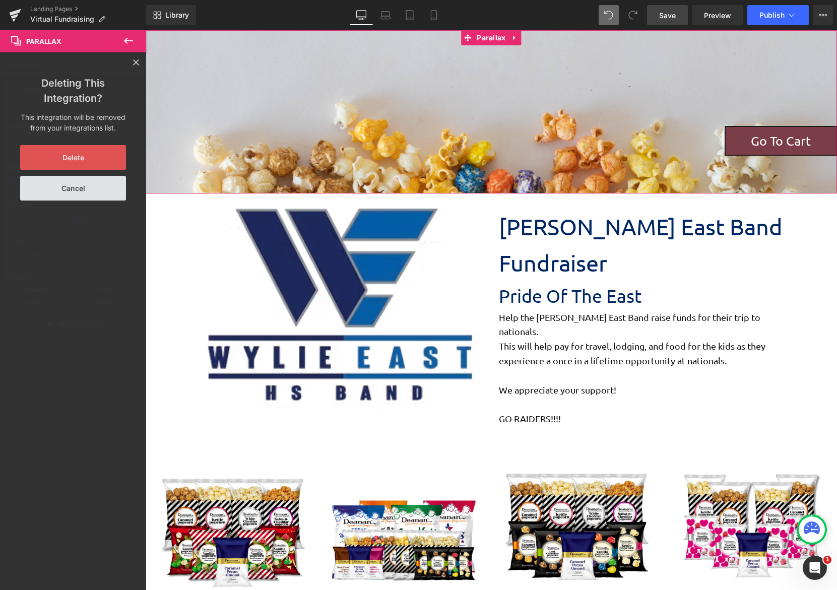
click at [97, 154] on button "Delete" at bounding box center [73, 157] width 106 height 25
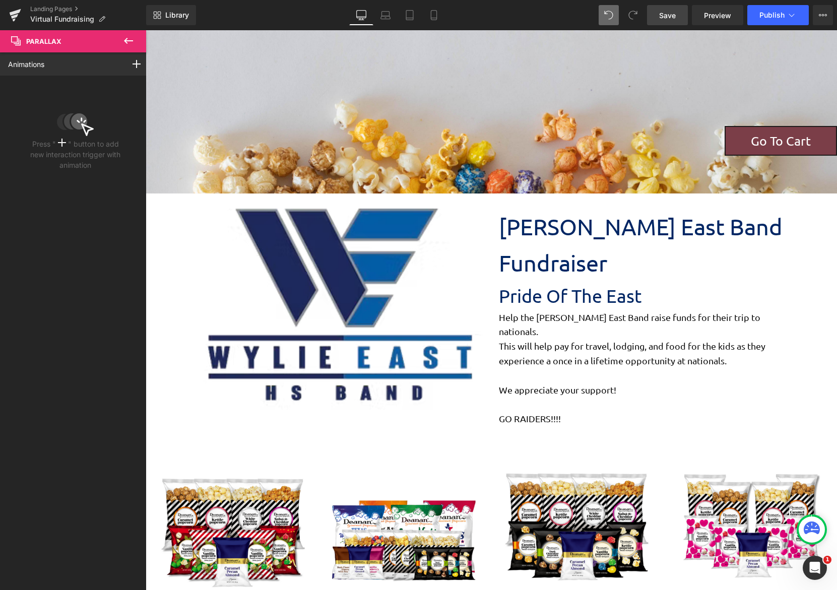
click at [132, 40] on icon at bounding box center [128, 41] width 9 height 6
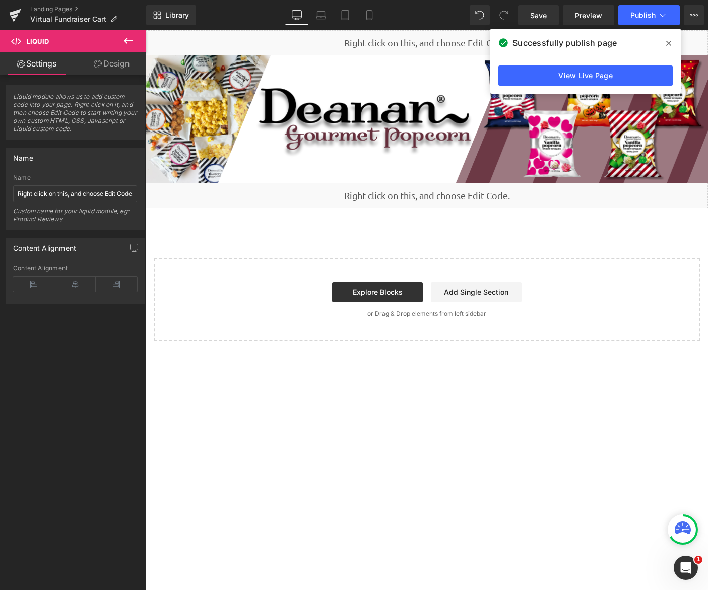
scroll to position [272, 0]
